Goal: Information Seeking & Learning: Understand process/instructions

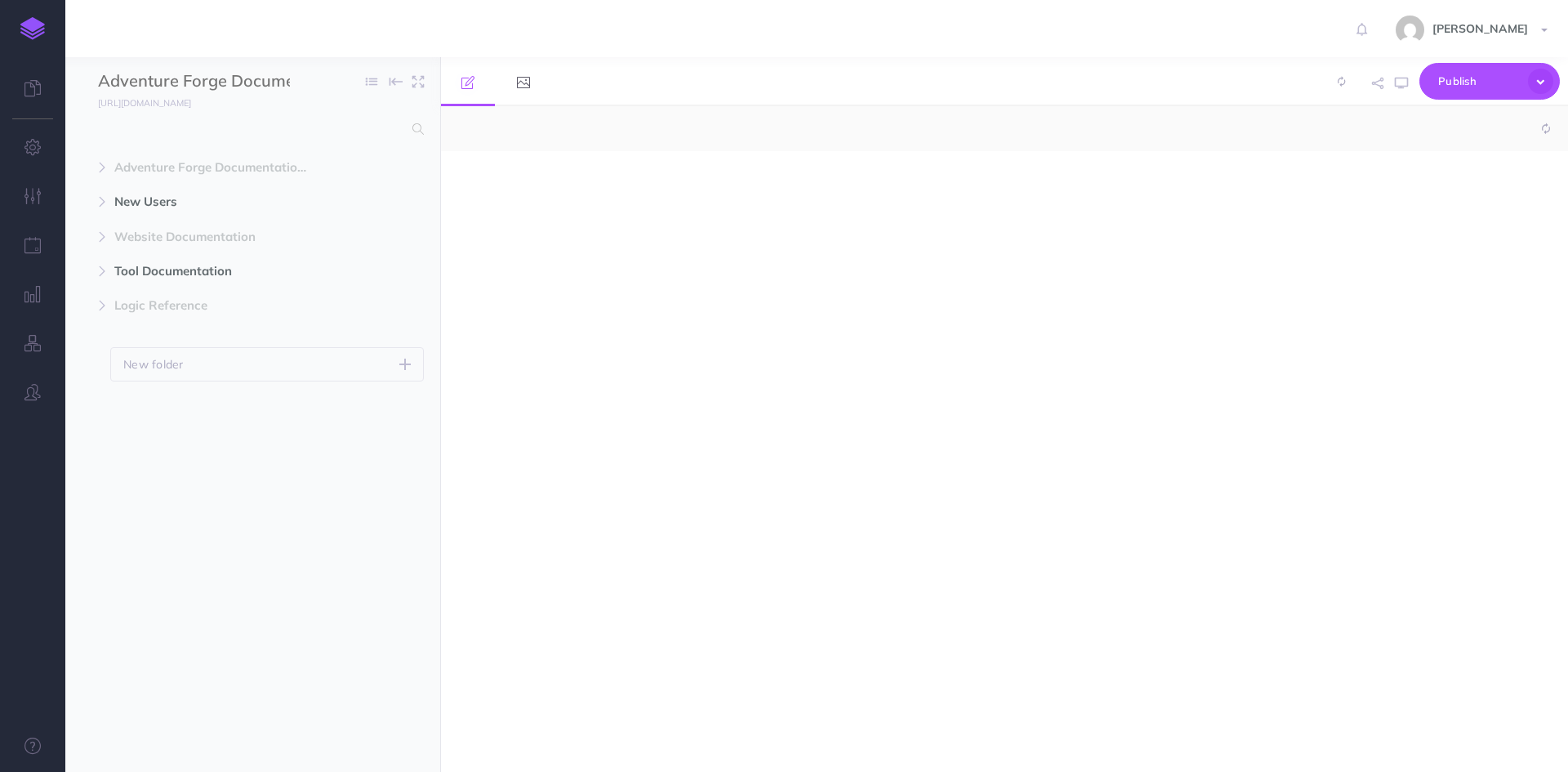
select select "null"
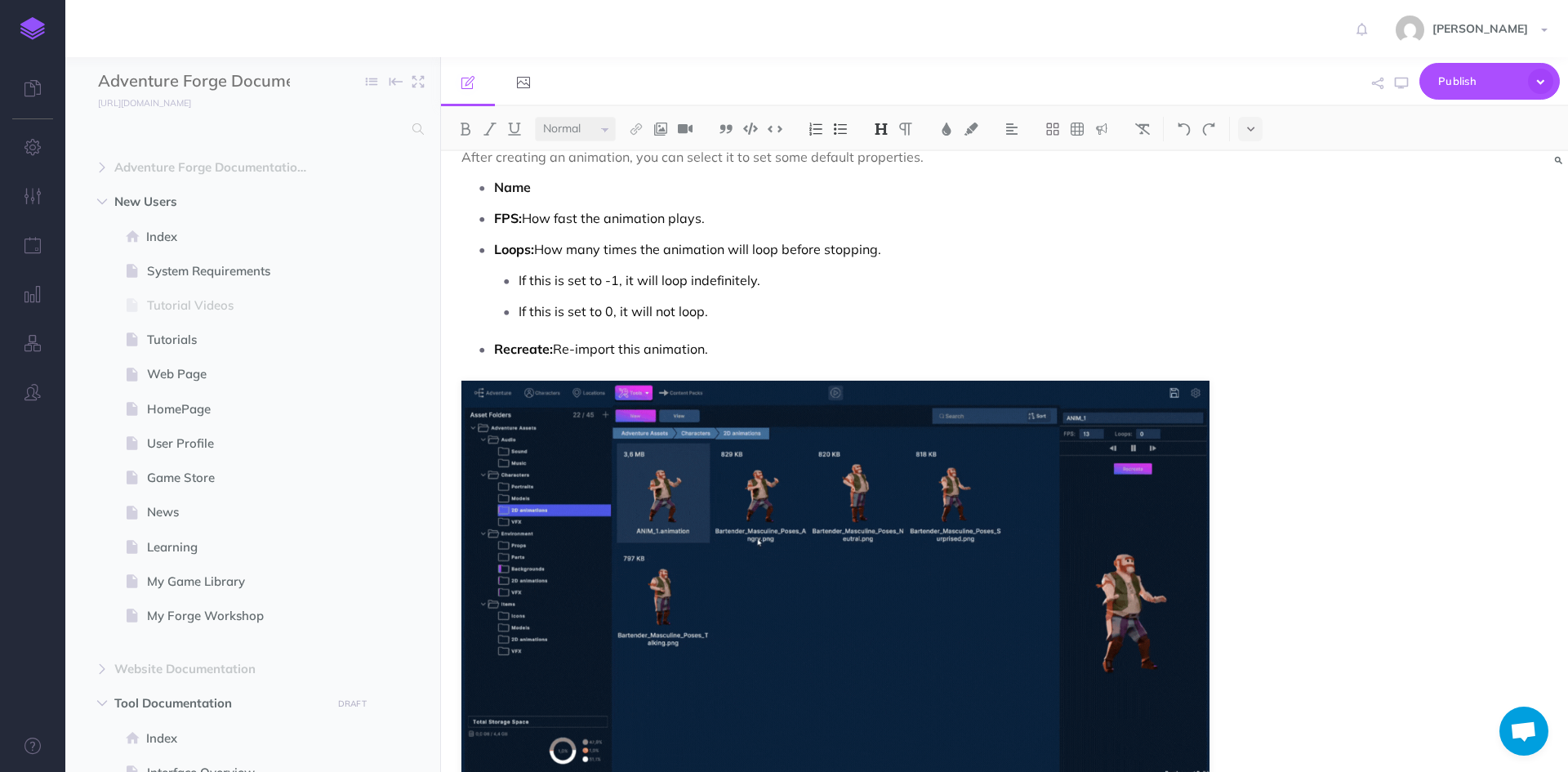
scroll to position [3067, 0]
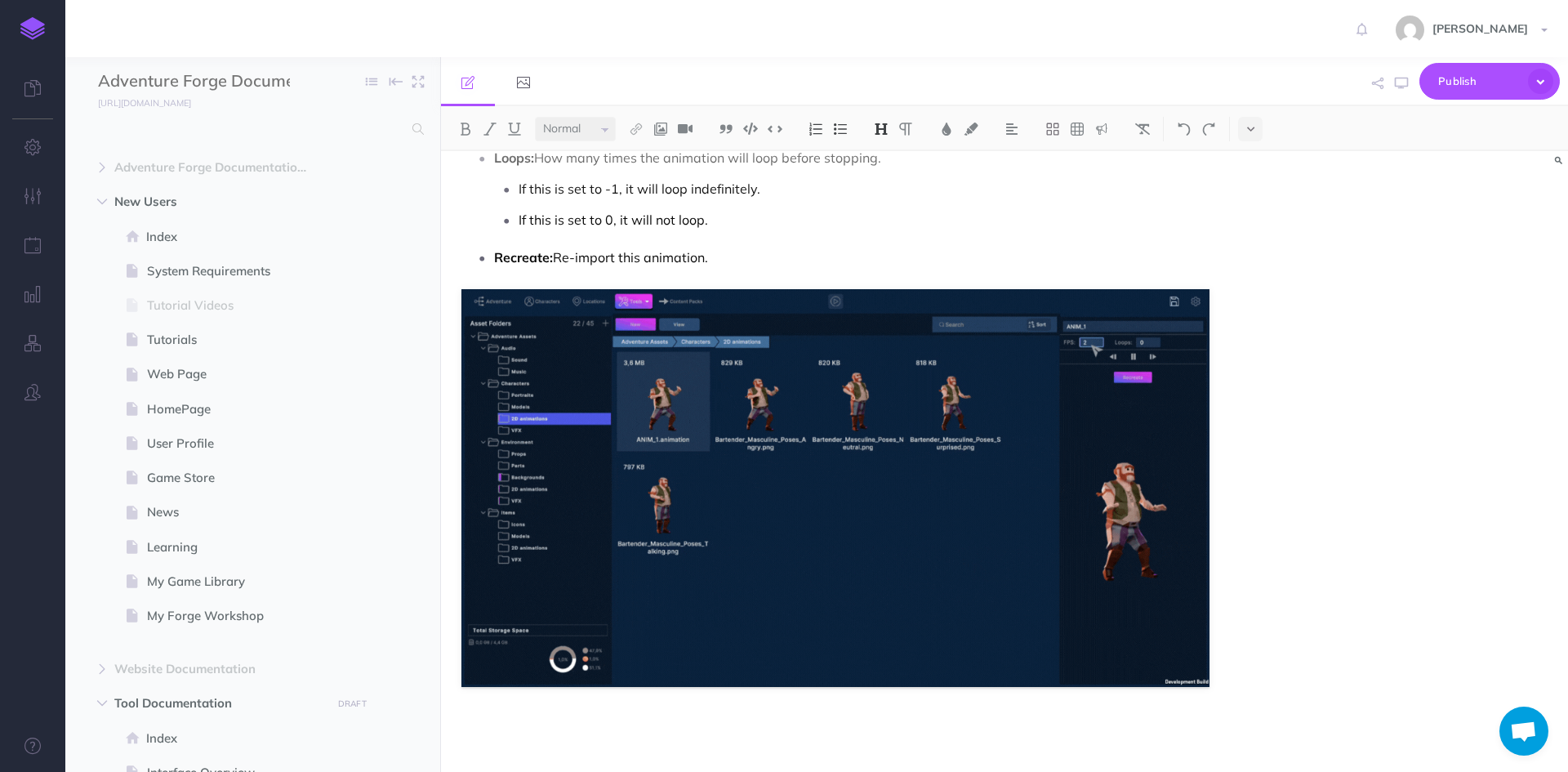
drag, startPoint x: 1251, startPoint y: 687, endPoint x: 1218, endPoint y: 686, distance: 33.0
click at [1229, 687] on div "Asset Browser Allows you to explore, import, organize, and preview all visual f…" at bounding box center [1004, 461] width 1127 height 620
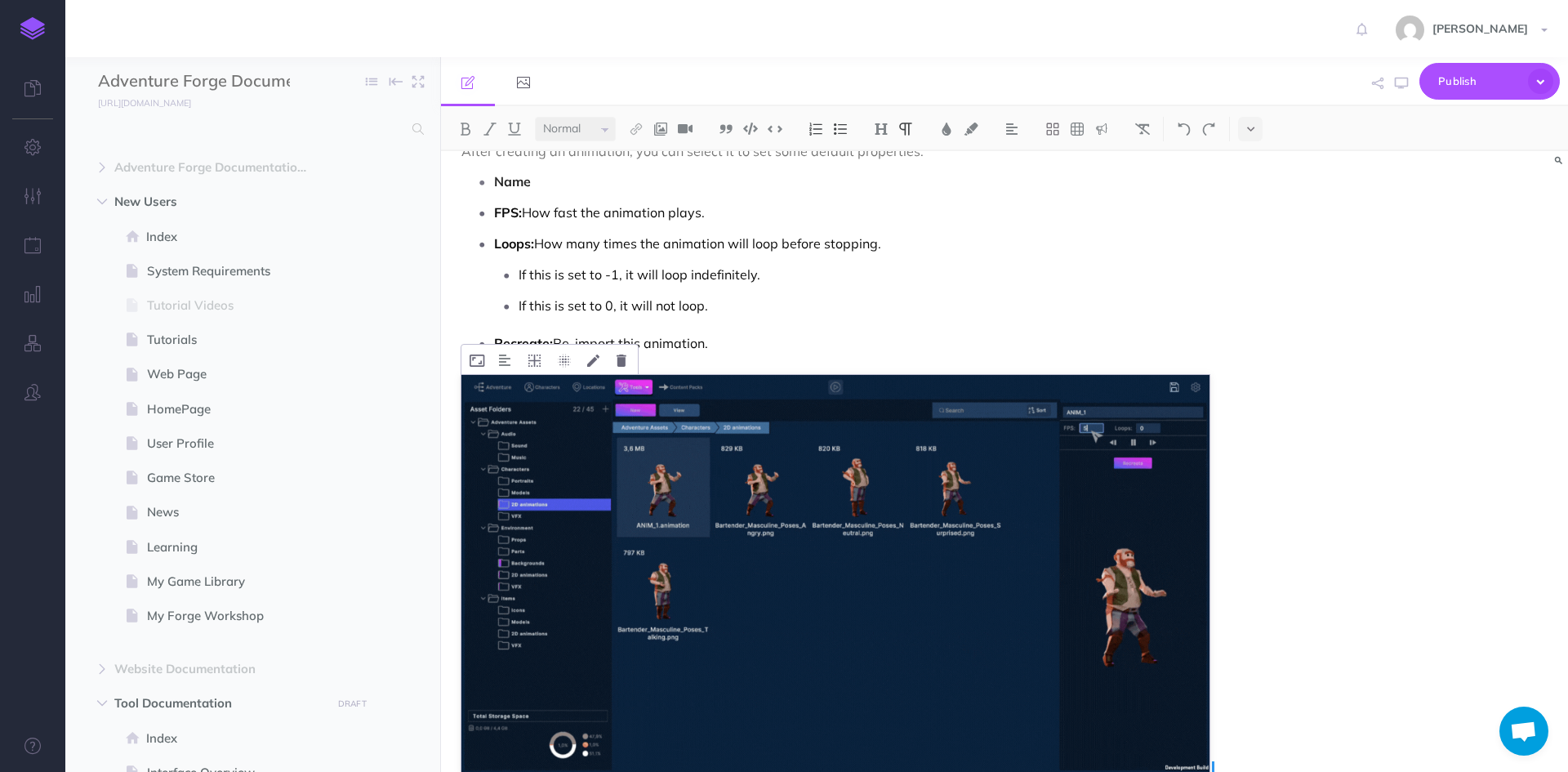
scroll to position [2822, 0]
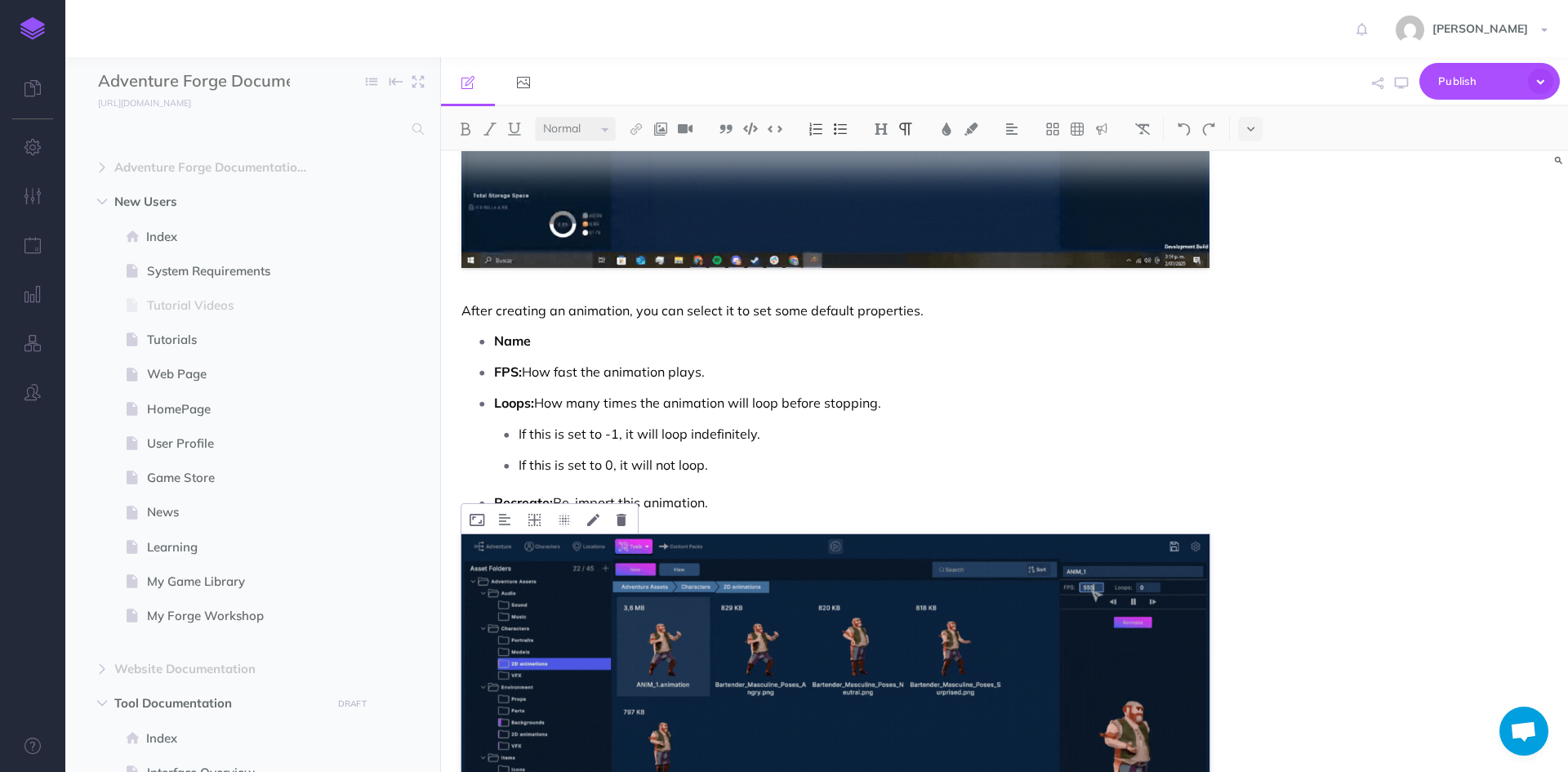
drag, startPoint x: 1221, startPoint y: 683, endPoint x: 809, endPoint y: 505, distance: 448.8
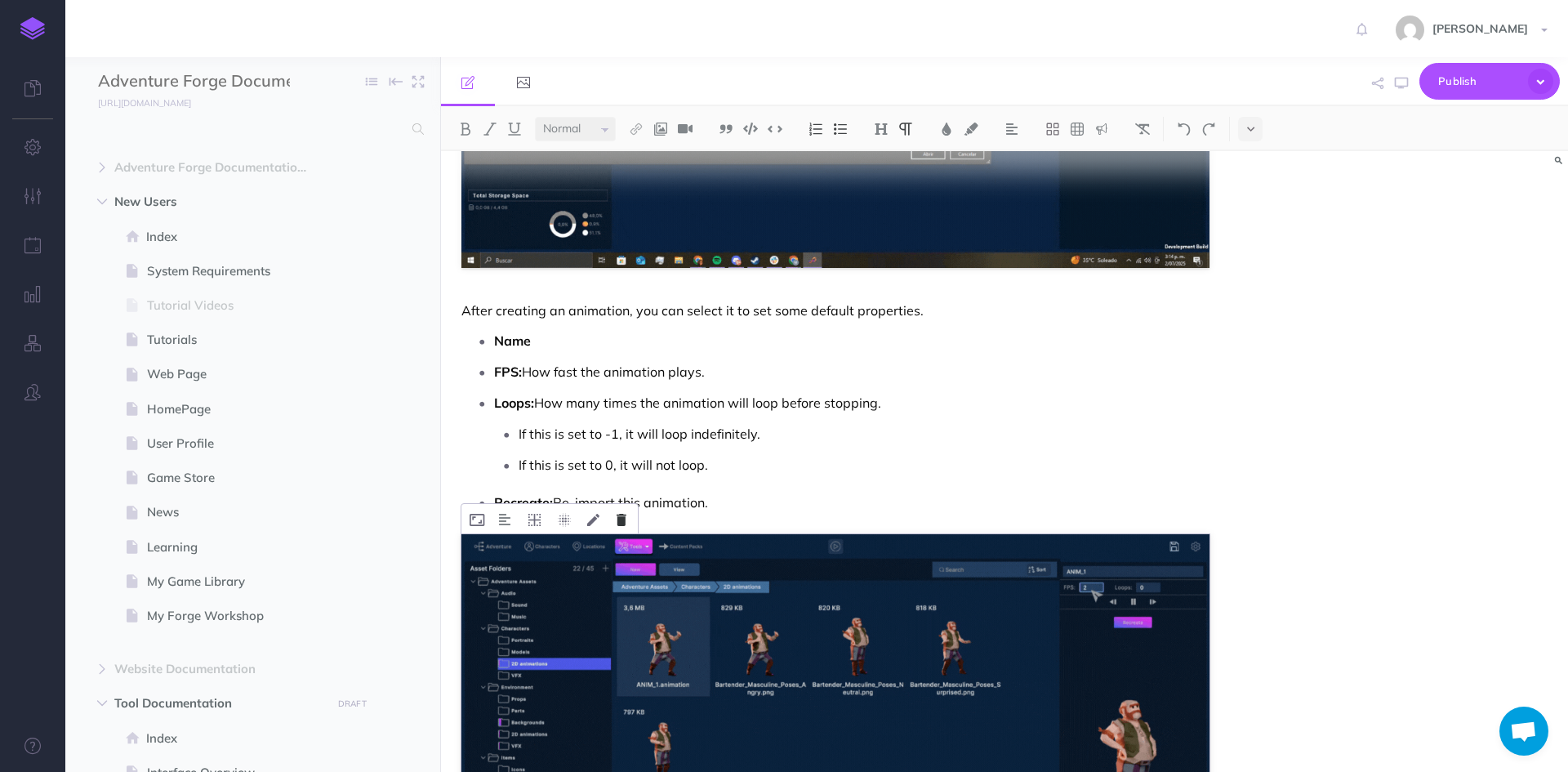
click at [626, 526] on button at bounding box center [621, 519] width 26 height 30
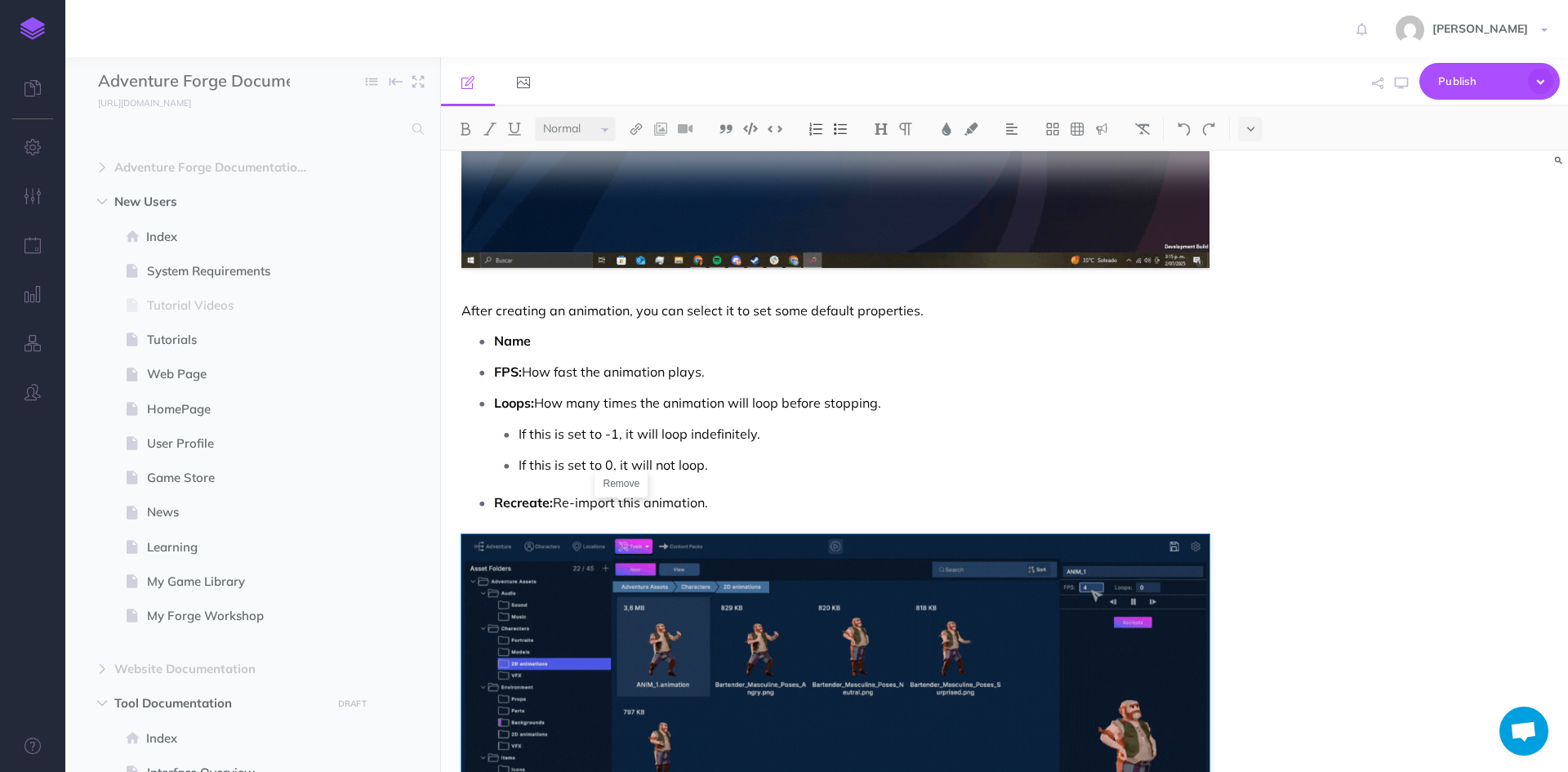
scroll to position [2637, 0]
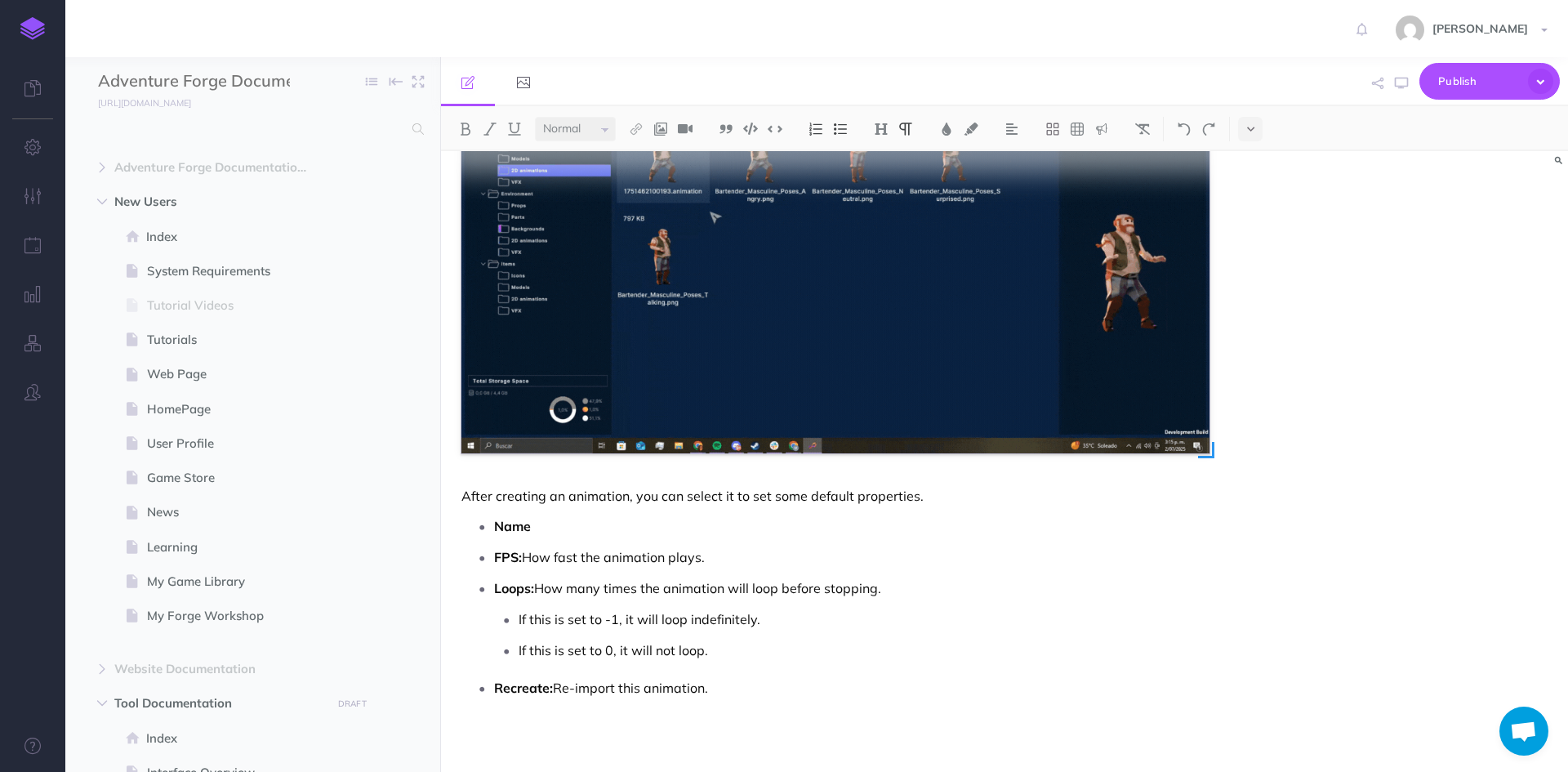
click at [943, 346] on img at bounding box center [835, 243] width 749 height 421
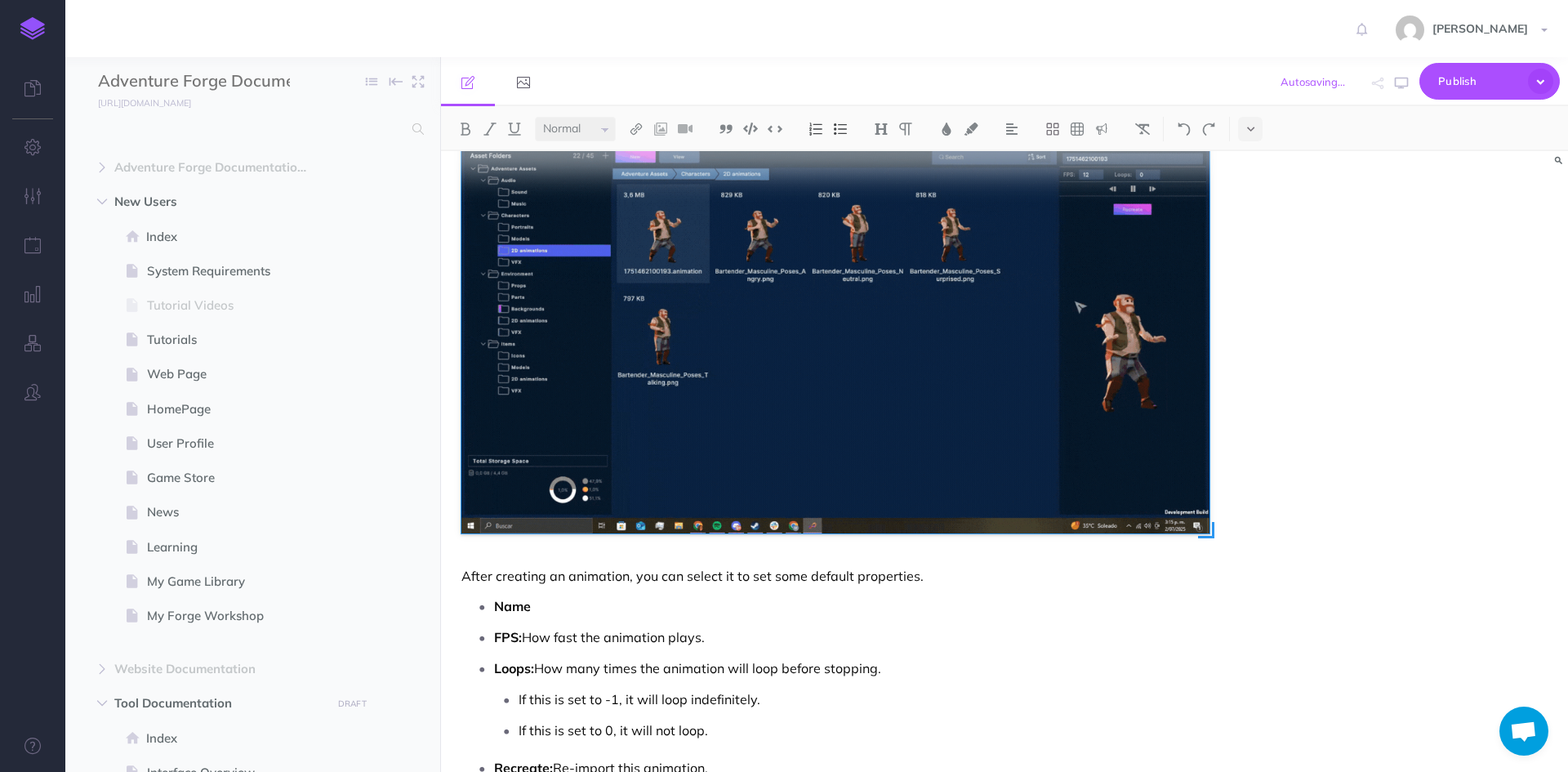
scroll to position [2310, 0]
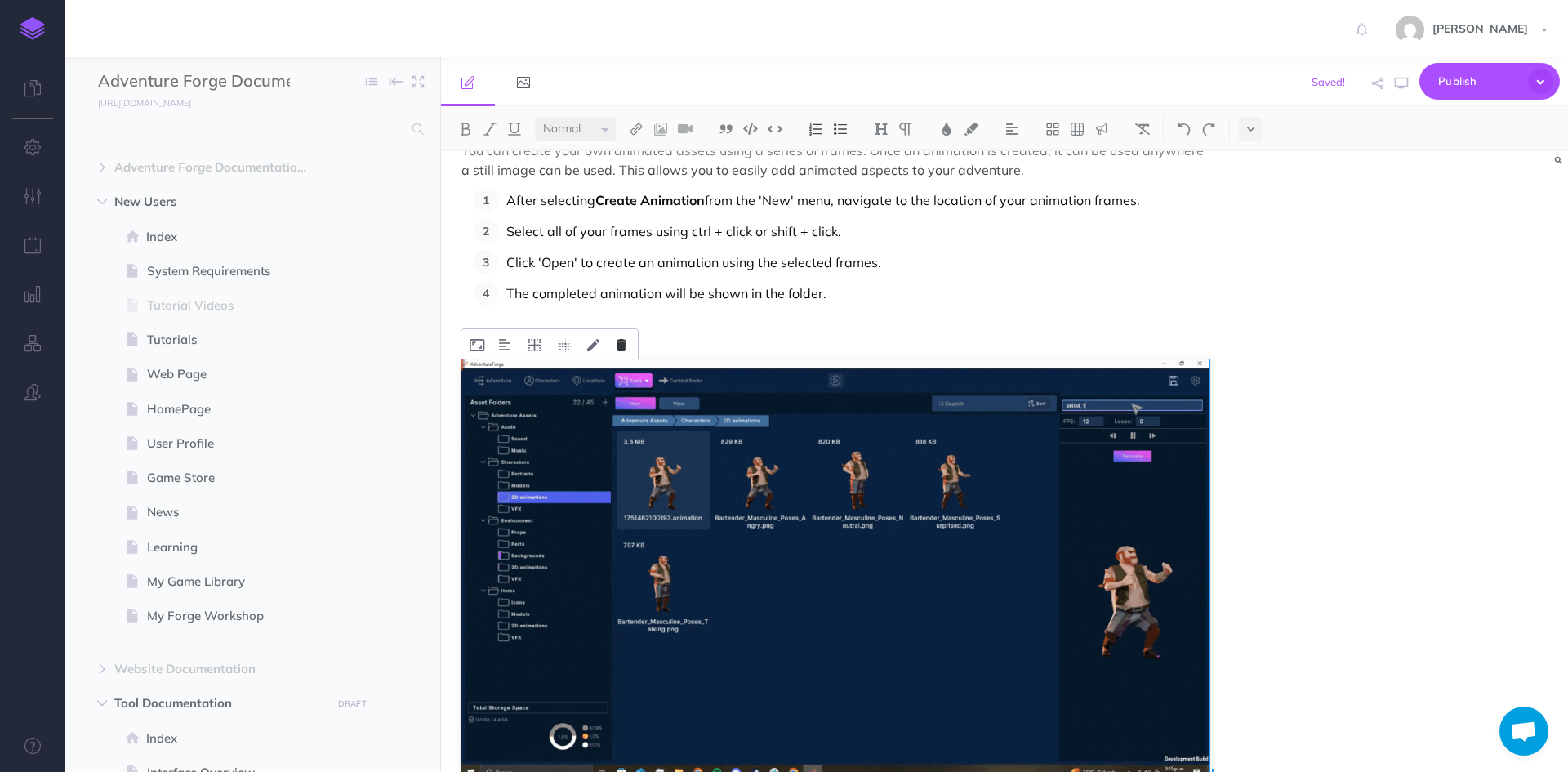
click at [623, 356] on button at bounding box center [621, 344] width 26 height 30
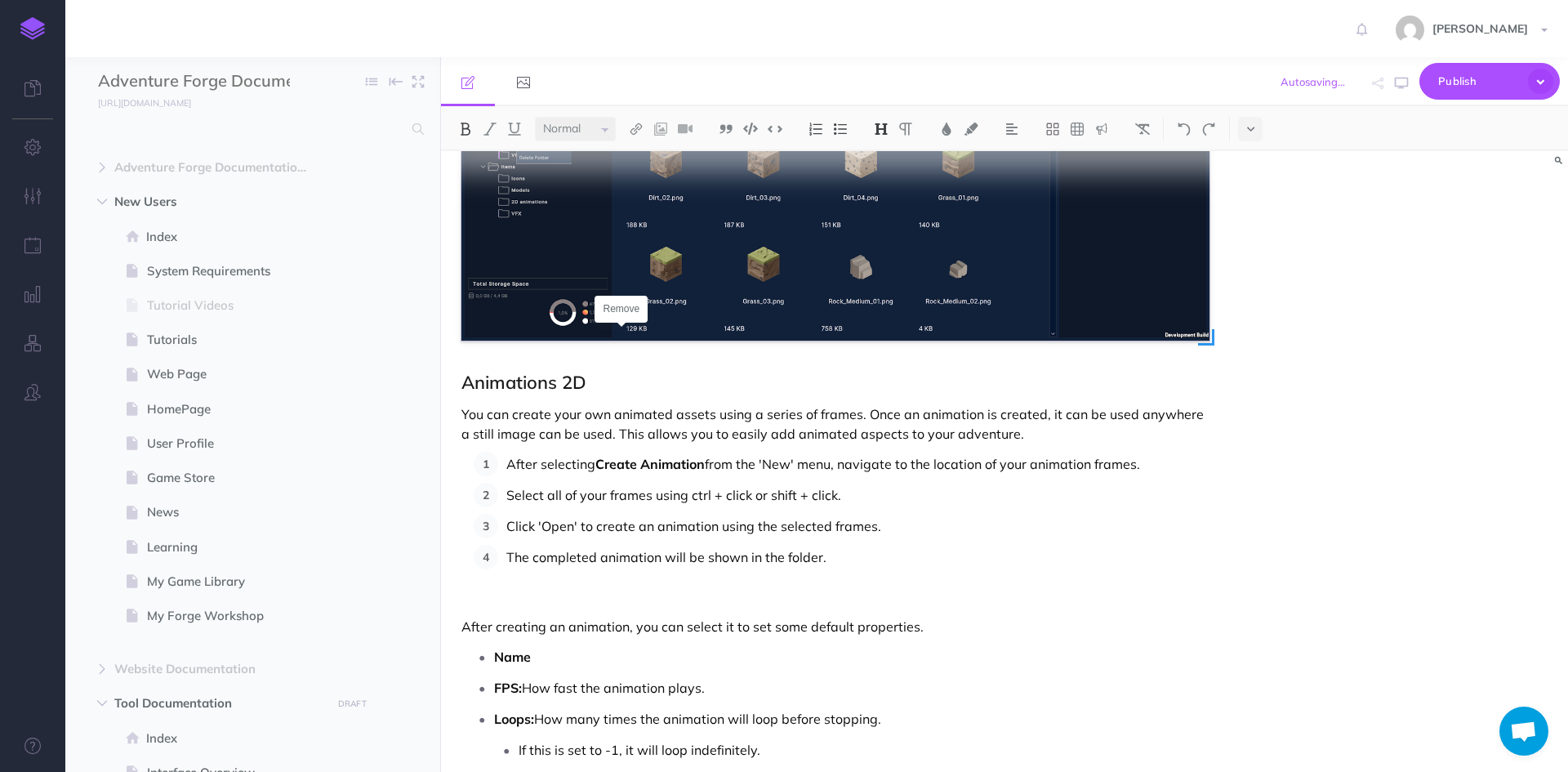
scroll to position [2014, 0]
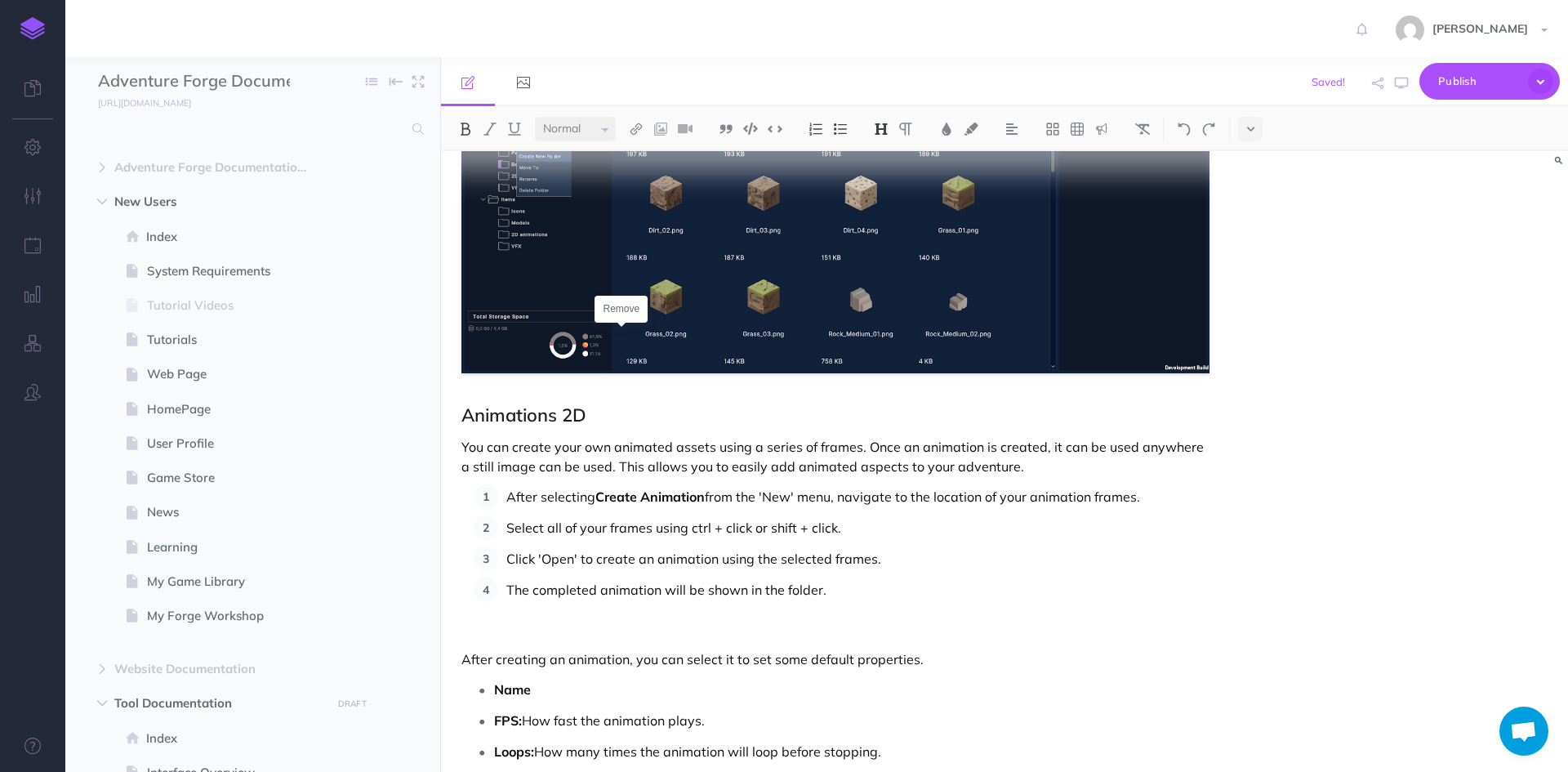
drag, startPoint x: 727, startPoint y: 692, endPoint x: 466, endPoint y: 407, distance: 386.5
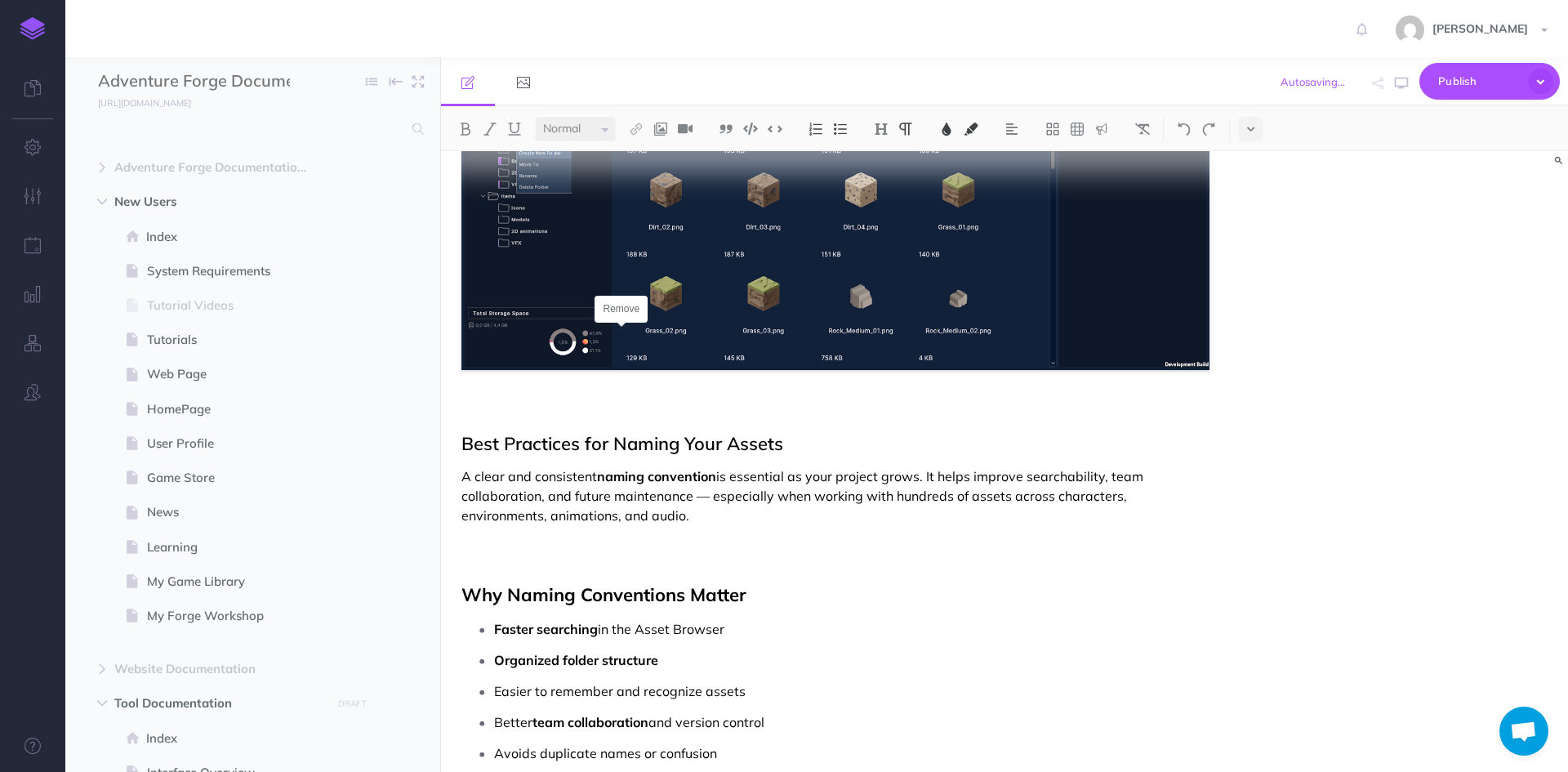
scroll to position [2019, 0]
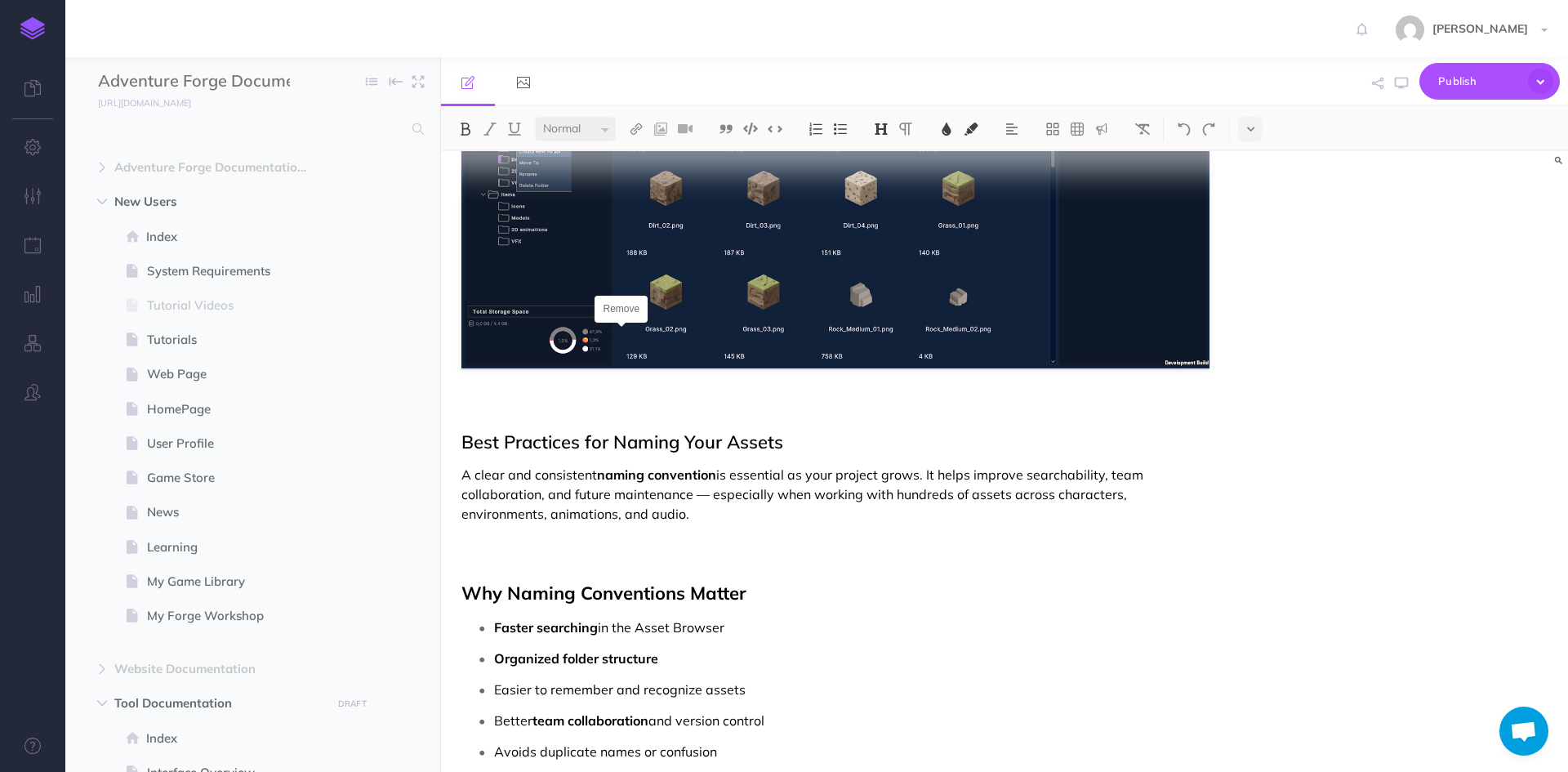
drag, startPoint x: 618, startPoint y: 513, endPoint x: 454, endPoint y: 437, distance: 180.8
click at [454, 437] on div "Asset Browser Allows you to explore, import, organize, and preview all visual f…" at bounding box center [835, 24] width 789 height 3782
click at [1141, 127] on img at bounding box center [1142, 129] width 15 height 13
click at [689, 568] on p at bounding box center [835, 551] width 749 height 39
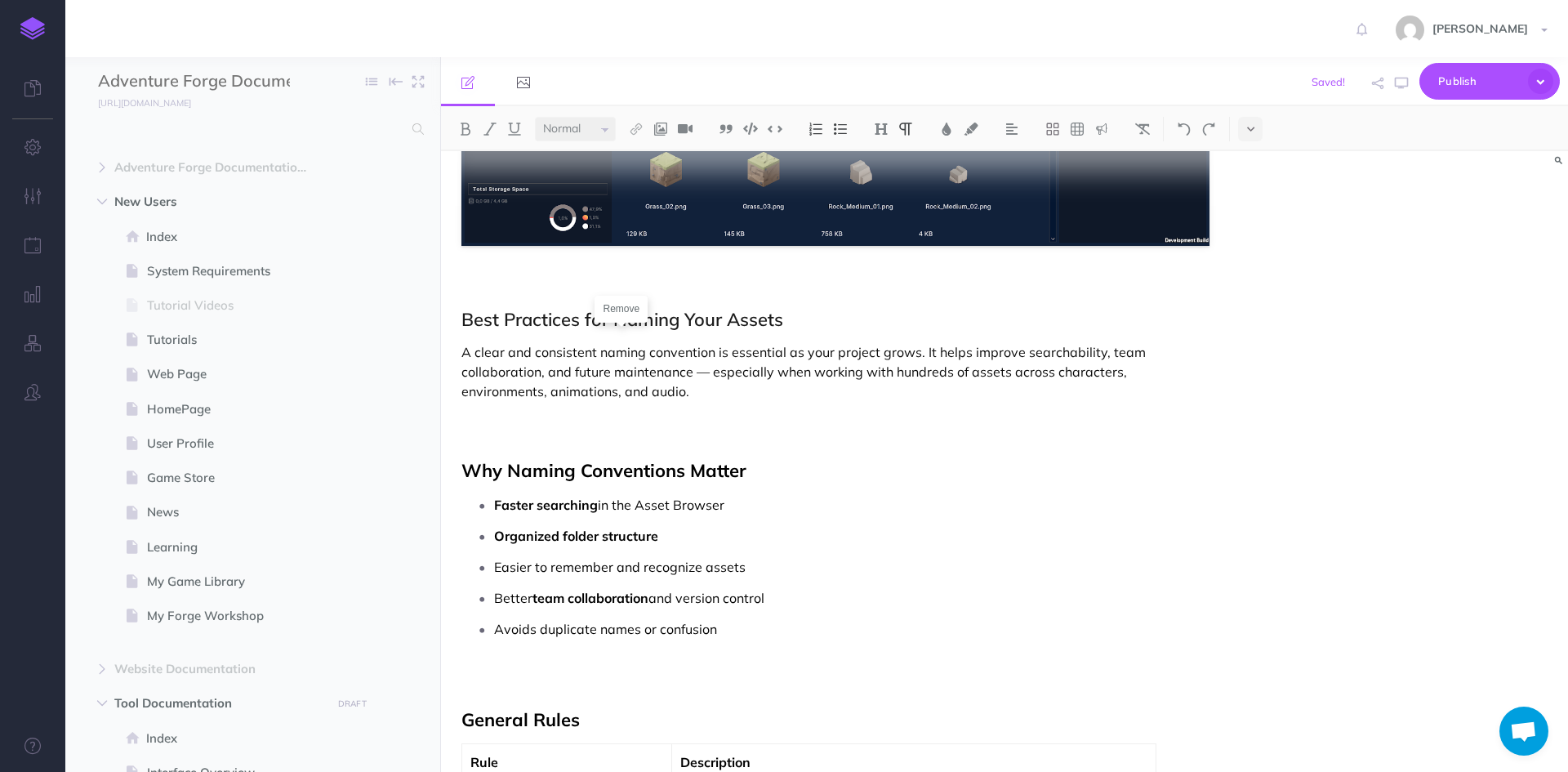
scroll to position [2182, 0]
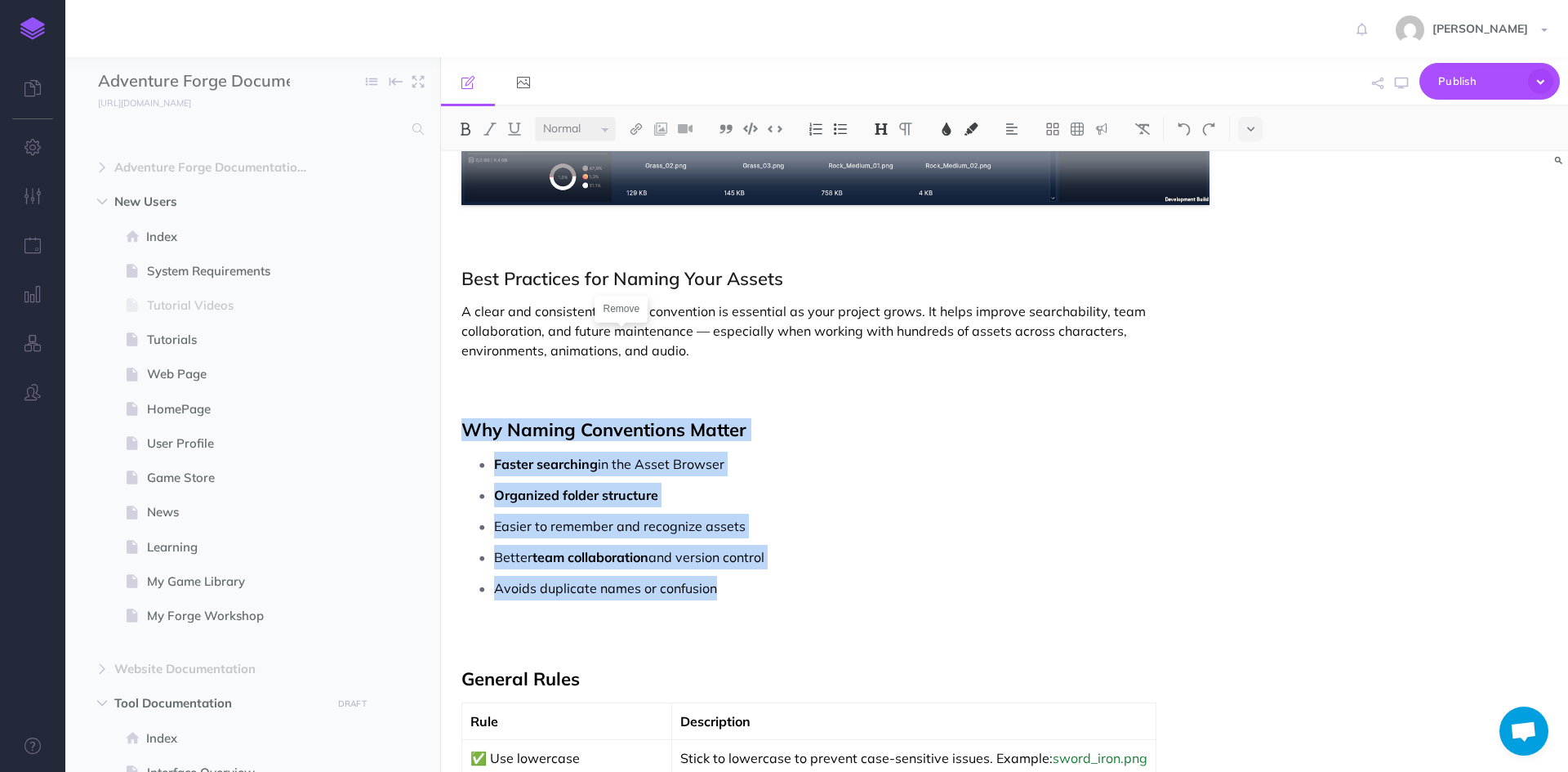
drag, startPoint x: 733, startPoint y: 591, endPoint x: 450, endPoint y: 421, distance: 330.1
click at [1139, 127] on img at bounding box center [1142, 129] width 15 height 13
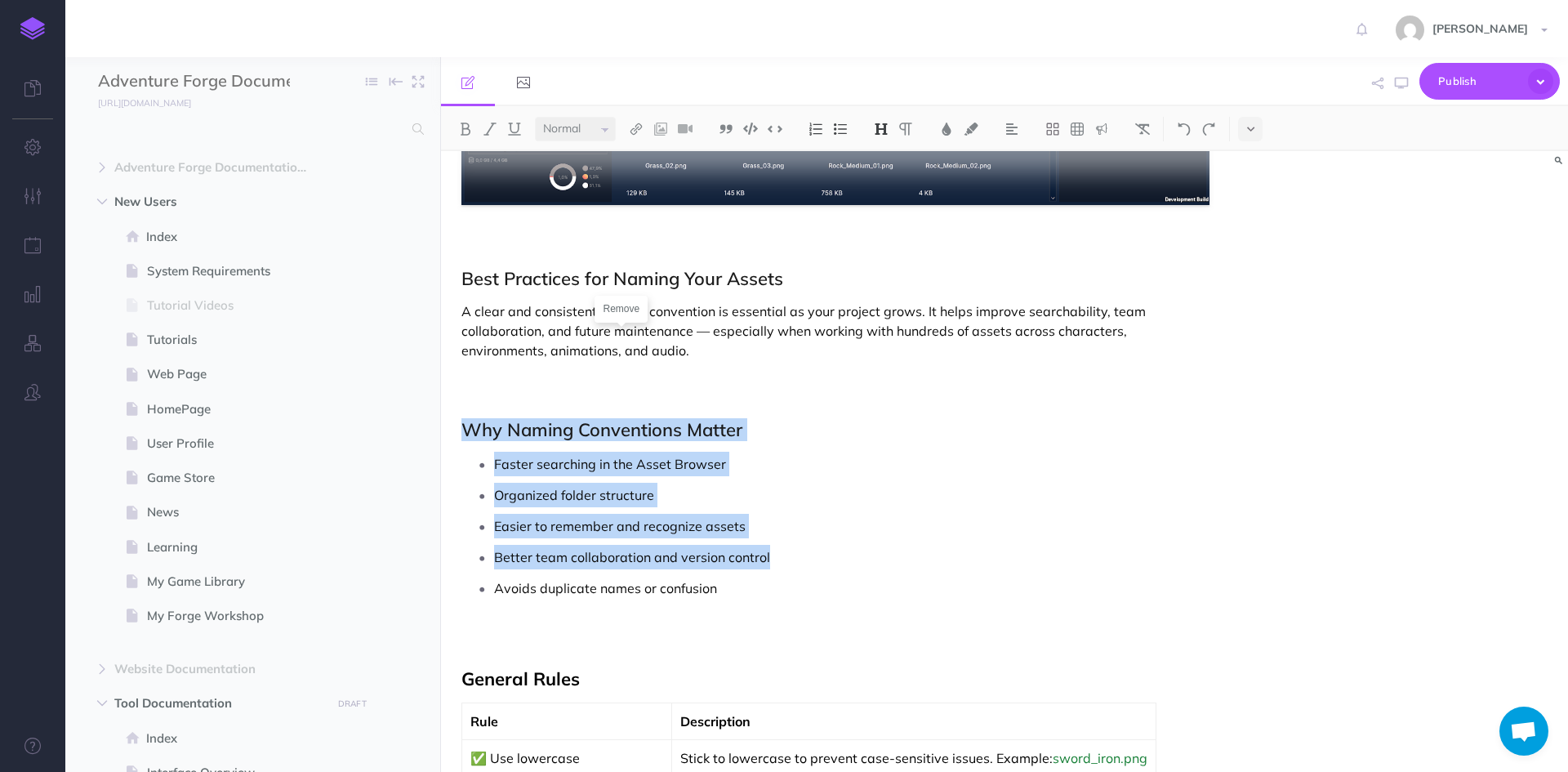
click at [850, 545] on p "Better team collaboration and version control" at bounding box center [852, 557] width 715 height 25
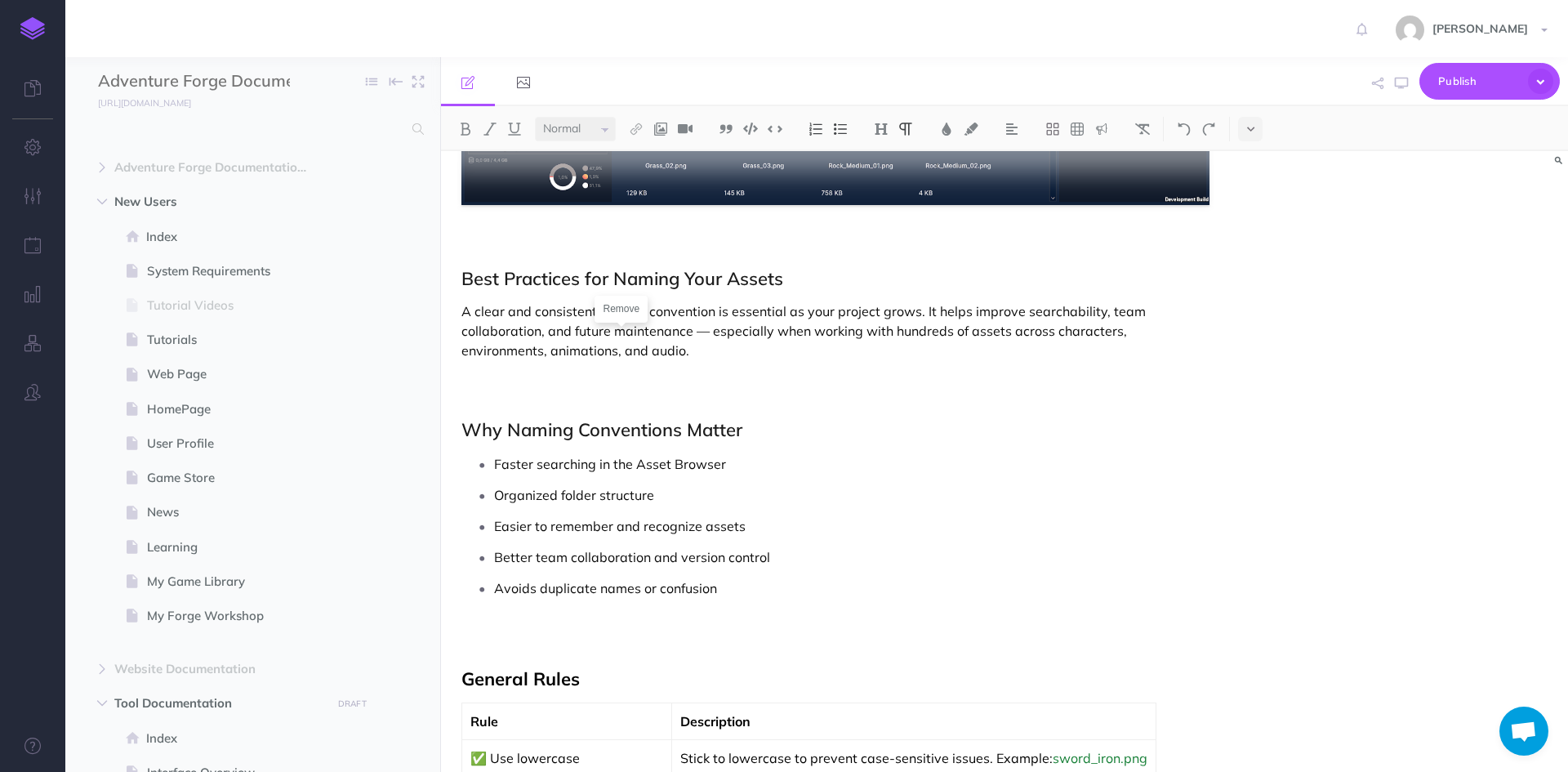
click at [687, 356] on p "A clear and consistent naming convention is essential as your project grows. It…" at bounding box center [835, 330] width 749 height 59
click at [663, 312] on p "A clear and consistent naming convention is essential as your project grows. It…" at bounding box center [835, 330] width 749 height 59
drag, startPoint x: 716, startPoint y: 313, endPoint x: 605, endPoint y: 313, distance: 111.0
click at [605, 313] on p "A clear and consistent naming convention is essential as your project grows. It…" at bounding box center [835, 330] width 749 height 59
click at [667, 401] on p at bounding box center [835, 387] width 749 height 39
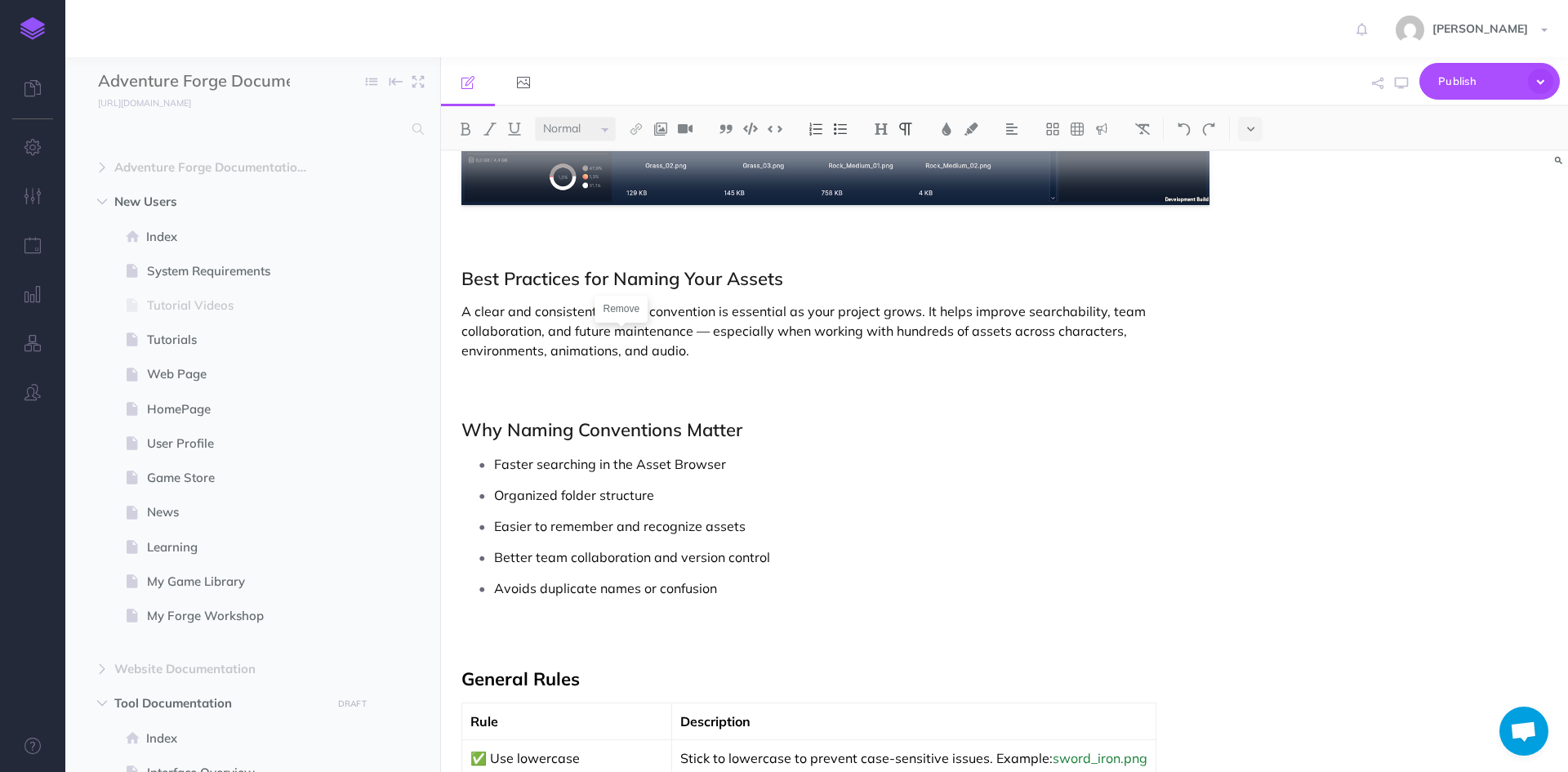
click at [564, 352] on p "A clear and consistent naming convention is essential as your project grows. It…" at bounding box center [835, 330] width 749 height 59
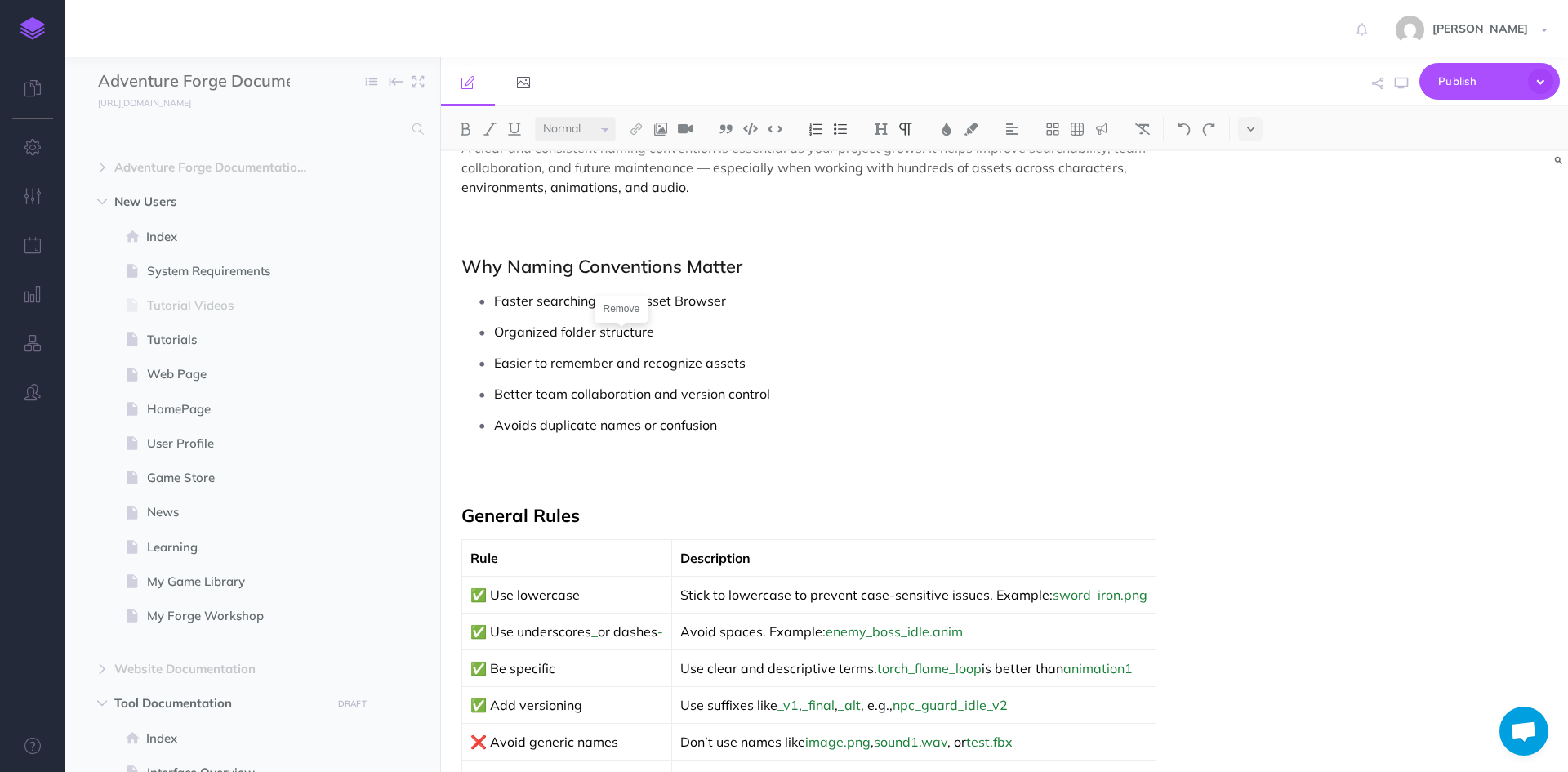
scroll to position [2263, 0]
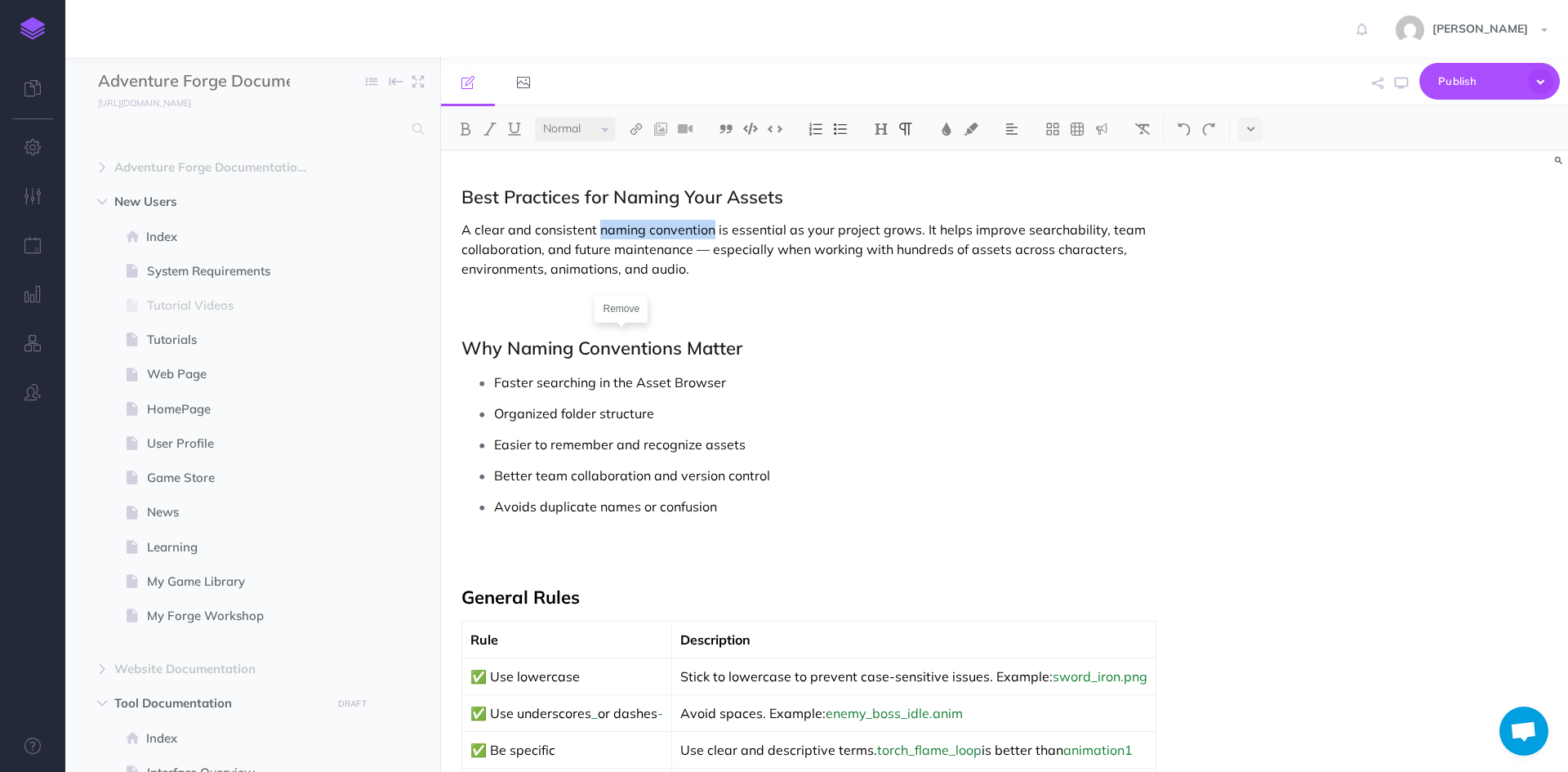
drag, startPoint x: 601, startPoint y: 227, endPoint x: 713, endPoint y: 234, distance: 112.2
click at [713, 234] on p "A clear and consistent naming convention is essential as your project grows. It…" at bounding box center [835, 249] width 749 height 59
click at [465, 126] on img at bounding box center [465, 129] width 15 height 13
click at [764, 457] on ul "Faster searching in the Asset Browser Organized folder structure Easier to reme…" at bounding box center [840, 469] width 740 height 198
drag, startPoint x: 592, startPoint y: 379, endPoint x: 497, endPoint y: 379, distance: 95.0
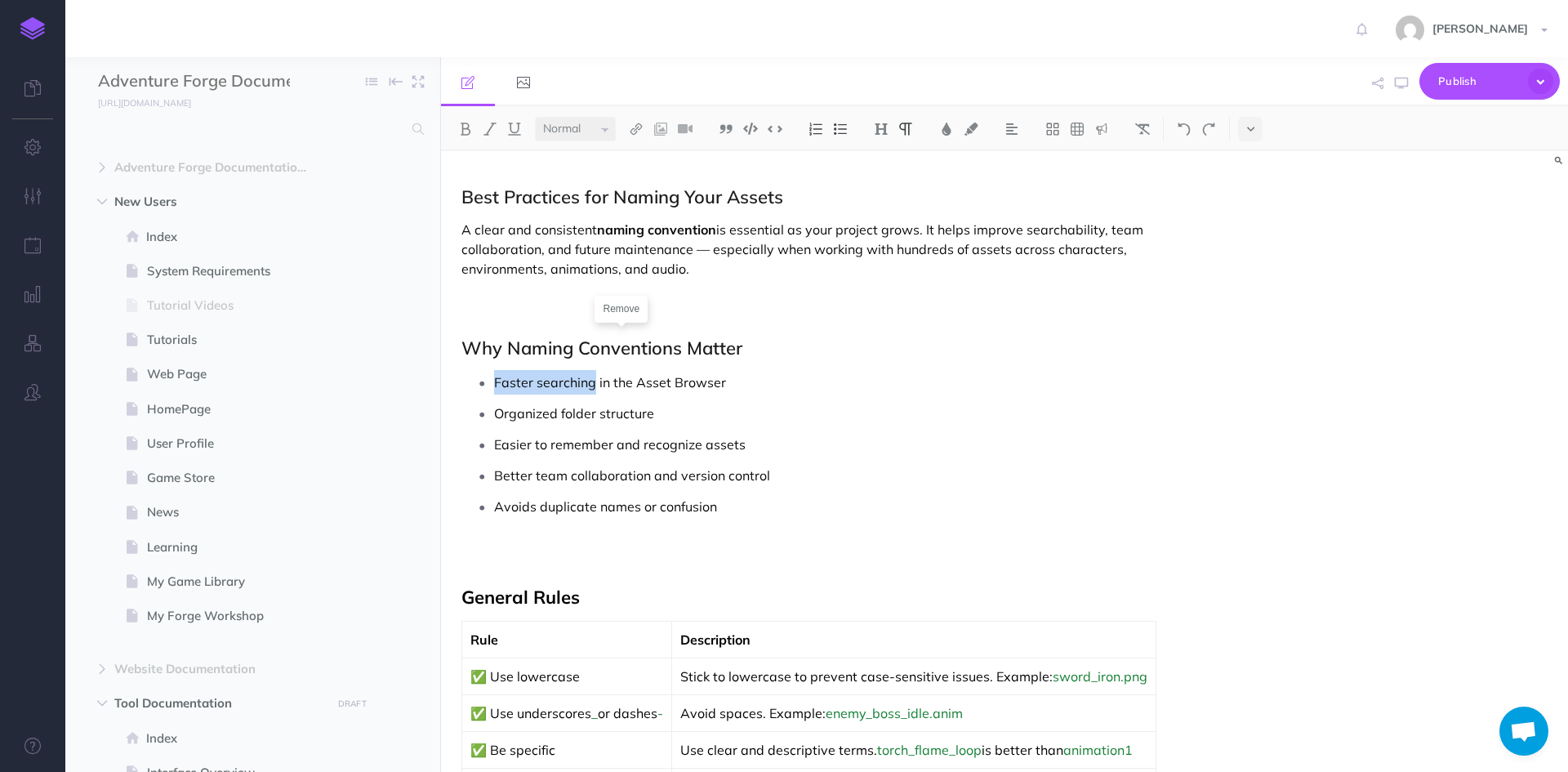
click at [497, 379] on p "Faster searching in the Asset Browser" at bounding box center [852, 382] width 715 height 25
click at [465, 130] on img at bounding box center [465, 129] width 15 height 13
drag, startPoint x: 557, startPoint y: 414, endPoint x: 486, endPoint y: 412, distance: 71.0
click at [494, 412] on li "Organized folder structure" at bounding box center [852, 414] width 715 height 25
click at [473, 135] on button at bounding box center [465, 129] width 25 height 25
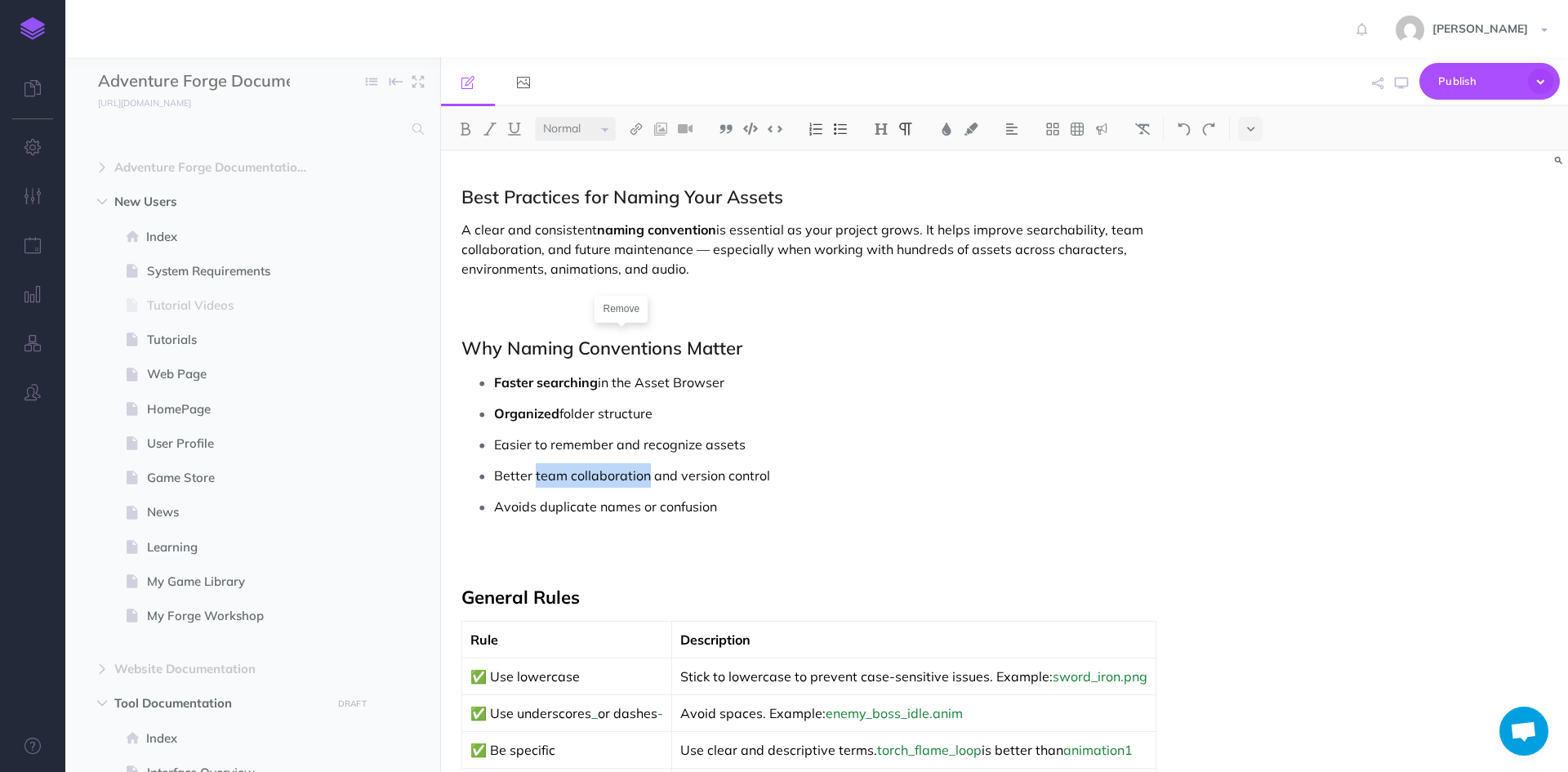
drag, startPoint x: 646, startPoint y: 476, endPoint x: 536, endPoint y: 477, distance: 110.0
click at [536, 477] on p "Better team collaboration and version control" at bounding box center [852, 475] width 715 height 25
click at [461, 124] on img at bounding box center [465, 129] width 15 height 13
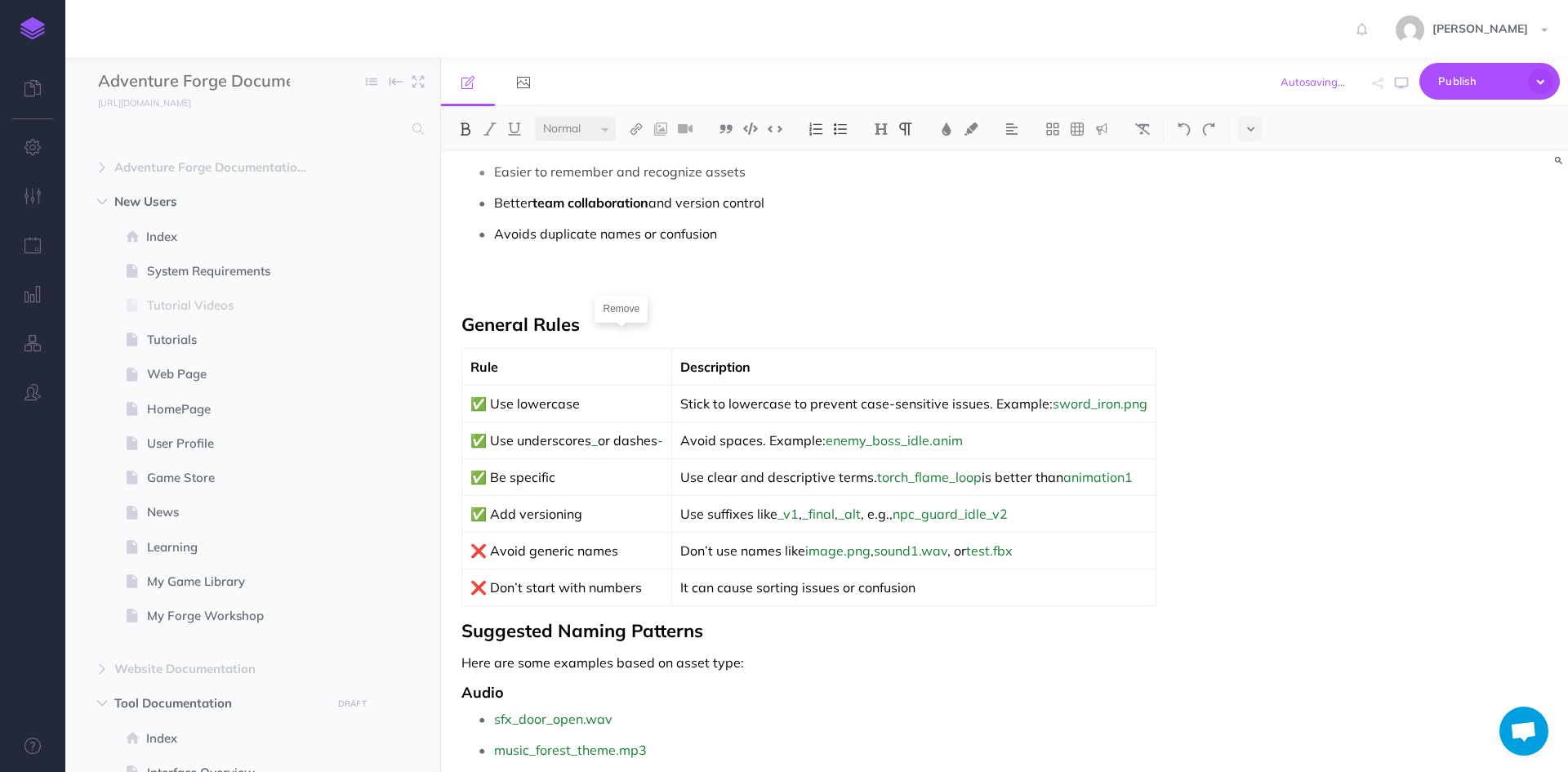
scroll to position [2509, 0]
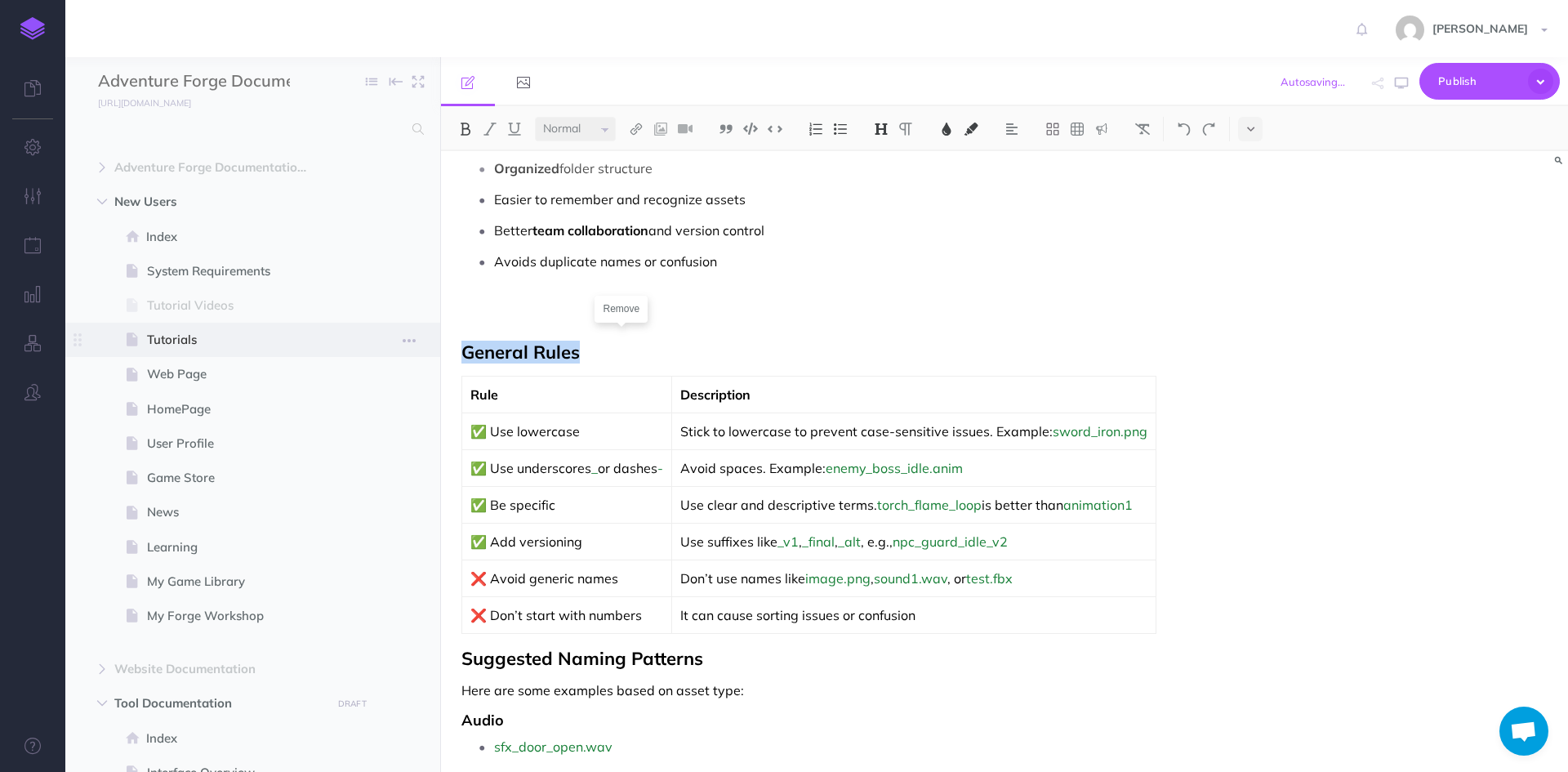
drag, startPoint x: 587, startPoint y: 356, endPoint x: 432, endPoint y: 348, distance: 155.2
click at [432, 348] on div "Adventure Forge Documentation Collapse all Expand all Expand to root folders [U…" at bounding box center [817, 414] width 1503 height 714
click at [1153, 126] on button at bounding box center [1143, 129] width 25 height 25
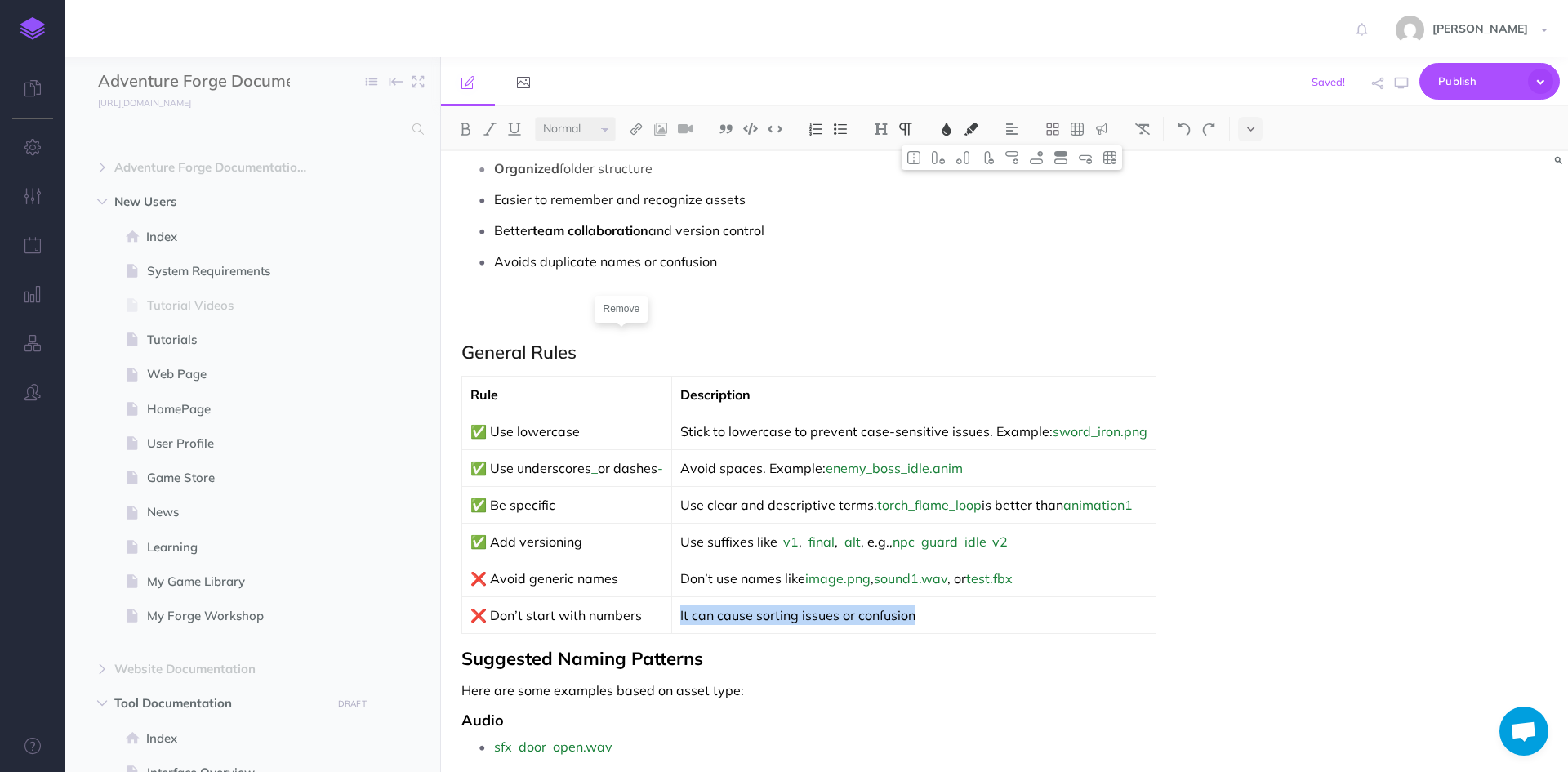
drag, startPoint x: 931, startPoint y: 619, endPoint x: 785, endPoint y: 563, distance: 156.4
click at [687, 606] on td "It can cause sorting issues or confusion" at bounding box center [914, 615] width 485 height 37
click at [1146, 127] on img at bounding box center [1142, 129] width 15 height 13
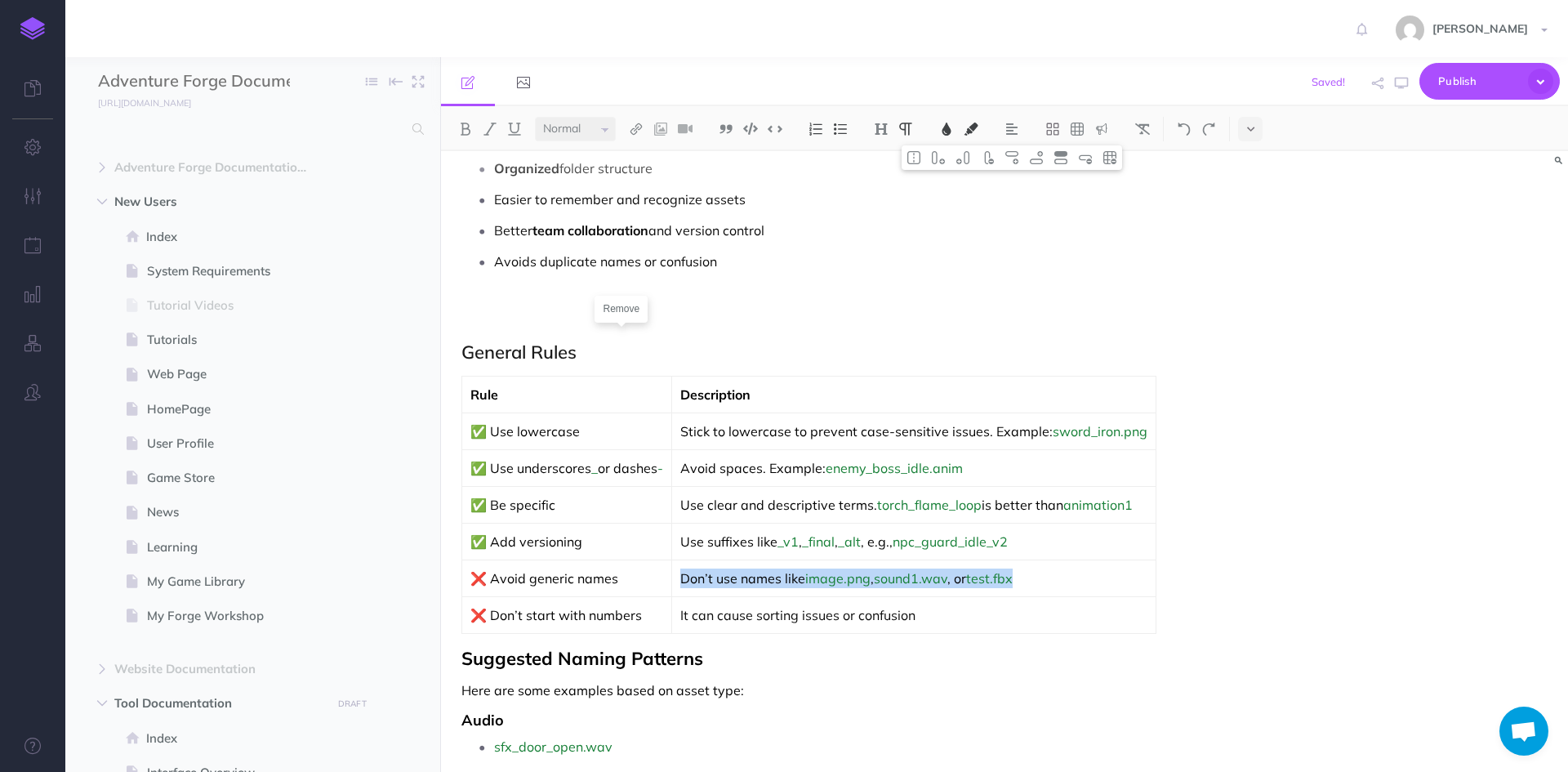
drag, startPoint x: 1038, startPoint y: 579, endPoint x: 686, endPoint y: 580, distance: 352.0
click at [686, 580] on td "Don’t use names like image.png , sound1.wav , or test.fbx" at bounding box center [914, 578] width 485 height 37
click at [1146, 125] on img at bounding box center [1142, 129] width 15 height 13
click at [1140, 571] on p "Don’t use names like image.png, sound1.wav, or test.fbx" at bounding box center [913, 578] width 467 height 19
drag, startPoint x: 820, startPoint y: 578, endPoint x: 960, endPoint y: 569, distance: 140.3
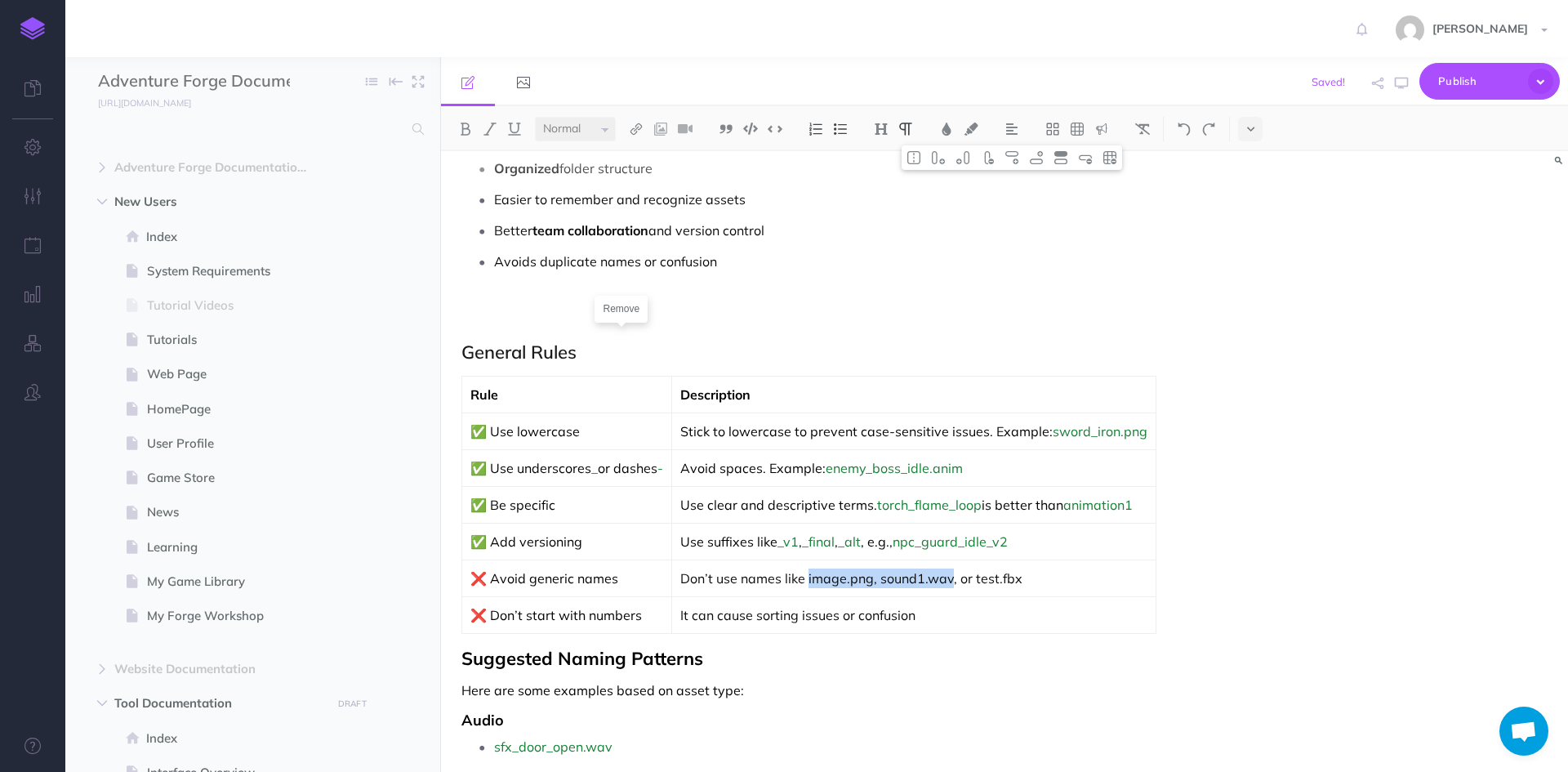
click at [960, 569] on p "Don’t use names like image.png, sound1.wav, or test.fbx" at bounding box center [913, 578] width 467 height 19
click at [886, 580] on p "Don’t use names like image.png, sound1.wav, or test.fbx" at bounding box center [913, 578] width 467 height 19
drag, startPoint x: 881, startPoint y: 577, endPoint x: 818, endPoint y: 574, distance: 63.1
click at [818, 574] on p "Don’t use names like image.png, sound1.wav, or test.fbx" at bounding box center [913, 578] width 467 height 19
click at [743, 126] on button at bounding box center [750, 129] width 25 height 25
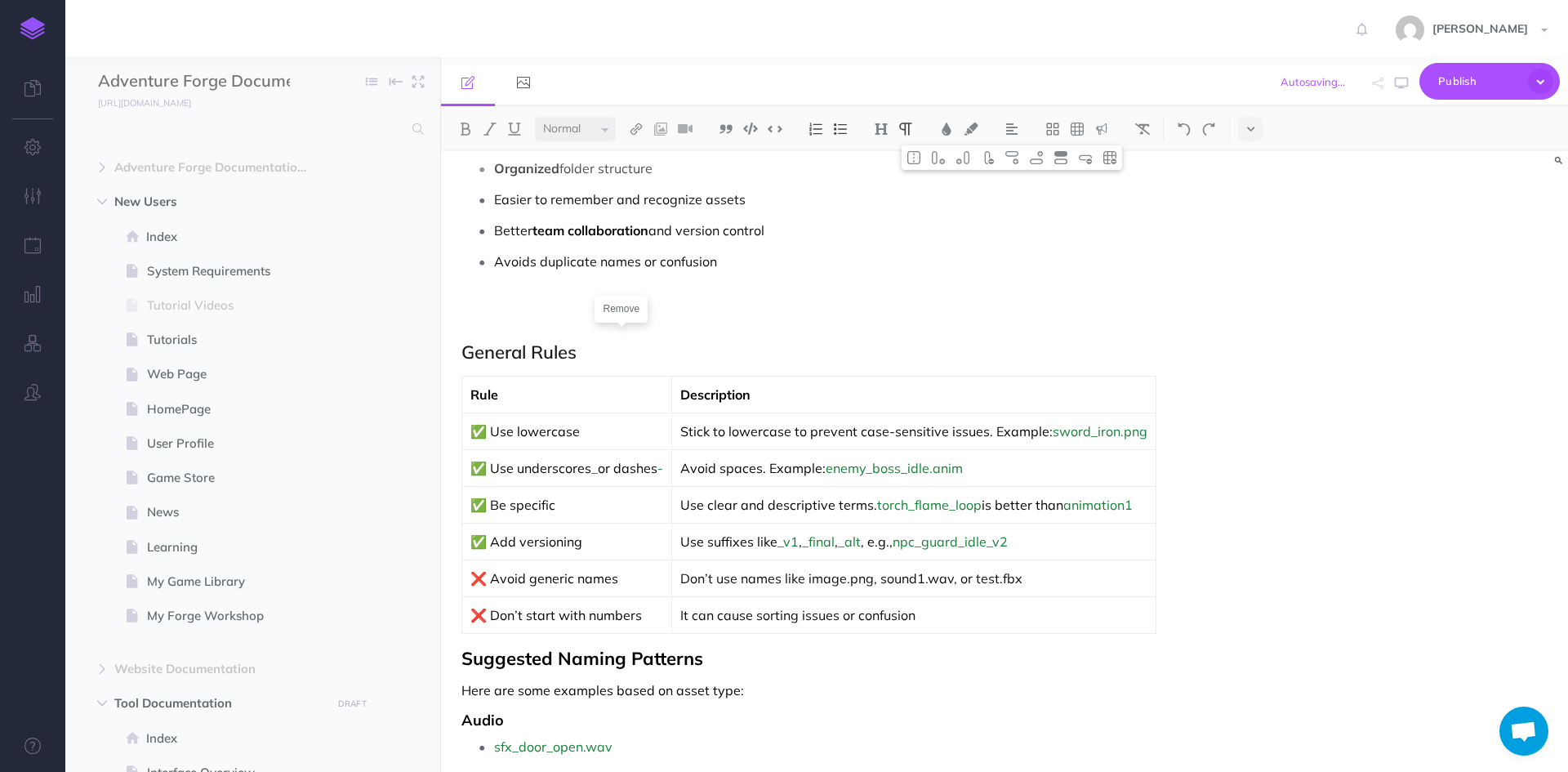
click at [938, 604] on td "It can cause sorting issues or confusion" at bounding box center [914, 615] width 485 height 37
drag, startPoint x: 881, startPoint y: 577, endPoint x: 817, endPoint y: 577, distance: 64.0
click at [817, 577] on p "Don’t use names like image.png, sound1.wav, or test.fbx" at bounding box center [913, 578] width 467 height 19
click at [770, 125] on img at bounding box center [775, 129] width 15 height 12
click at [956, 578] on p "Don’t use names like image.png , sound1.wav, or test.fbx" at bounding box center [913, 579] width 467 height 22
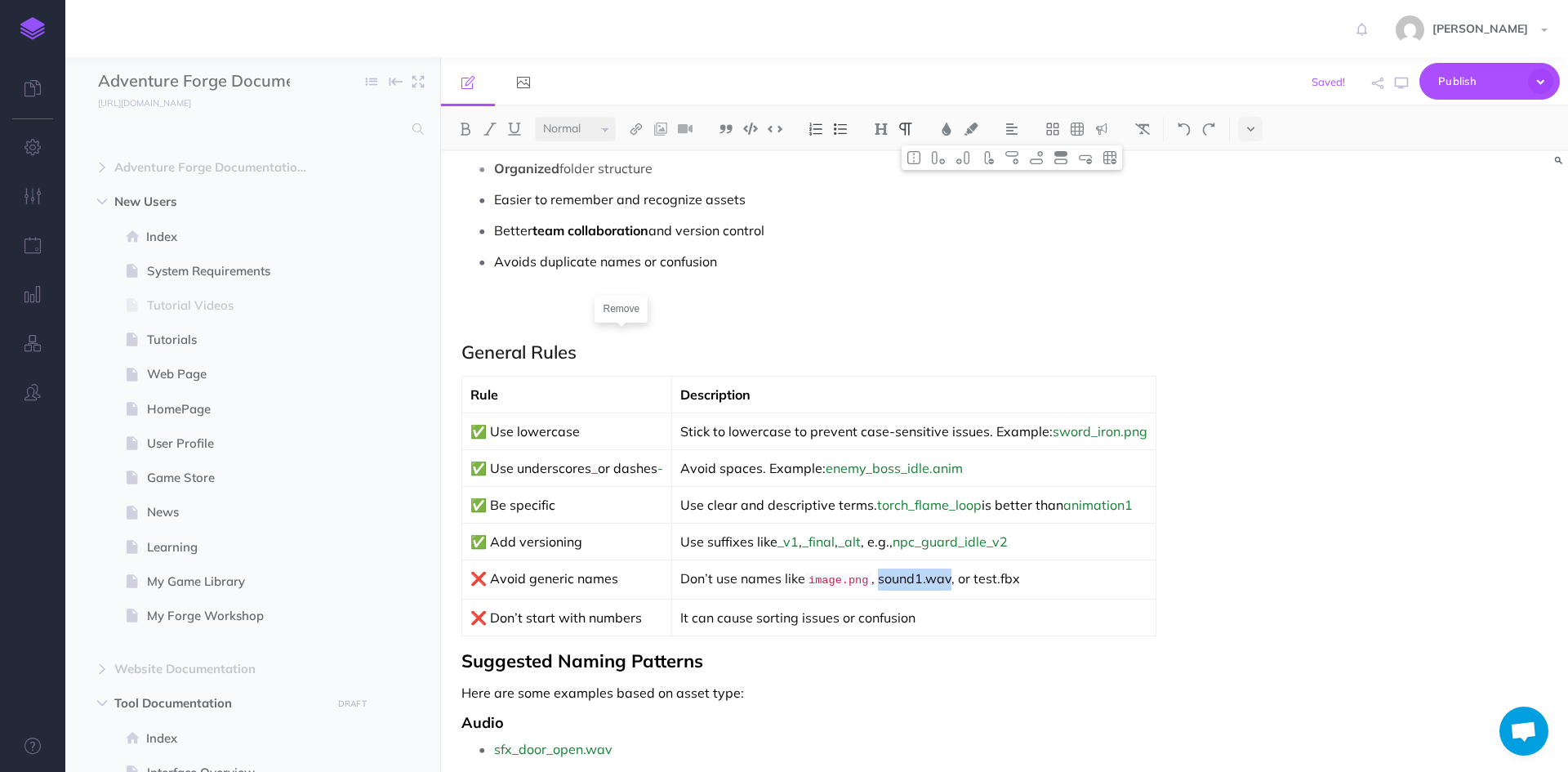
drag, startPoint x: 957, startPoint y: 578, endPoint x: 888, endPoint y: 576, distance: 69.0
click at [888, 576] on p "Don’t use names like image.png , sound1.wav, or test.fbx" at bounding box center [913, 579] width 467 height 22
click at [776, 126] on img at bounding box center [775, 129] width 15 height 12
drag, startPoint x: 1024, startPoint y: 579, endPoint x: 976, endPoint y: 571, distance: 48.7
click at [976, 571] on p "Don’t use names like image.png , sound1.wav , or test.fbx" at bounding box center [913, 579] width 467 height 22
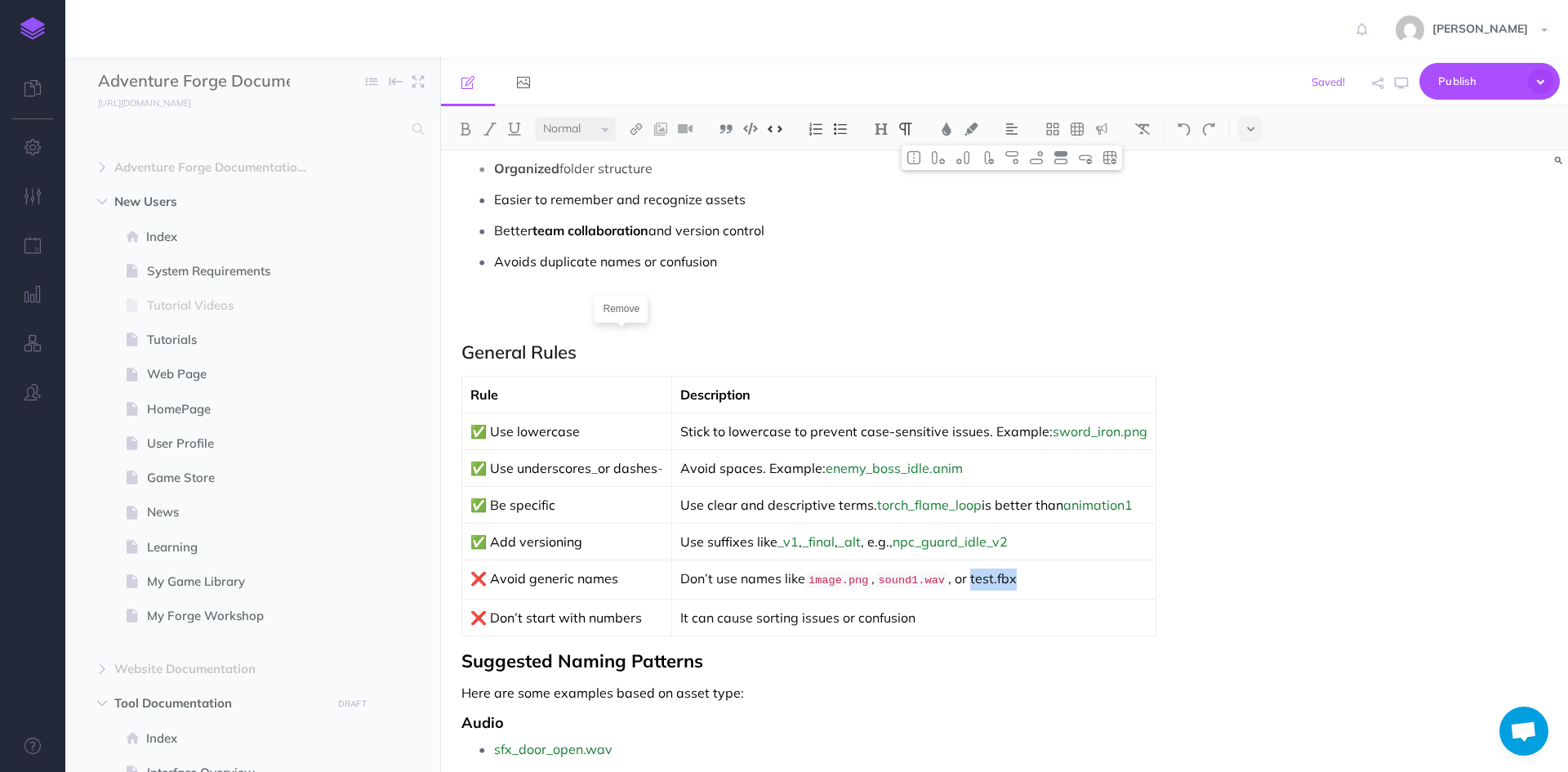
click at [776, 131] on img at bounding box center [775, 129] width 15 height 12
click at [493, 613] on span "❌ Don’t start with numbers" at bounding box center [557, 617] width 172 height 17
click at [493, 582] on span "❌ Avoid generic names" at bounding box center [544, 577] width 148 height 17
click at [496, 542] on span "✅ Add versioning" at bounding box center [527, 541] width 112 height 17
click at [494, 500] on span "✅ Be specific" at bounding box center [513, 505] width 85 height 17
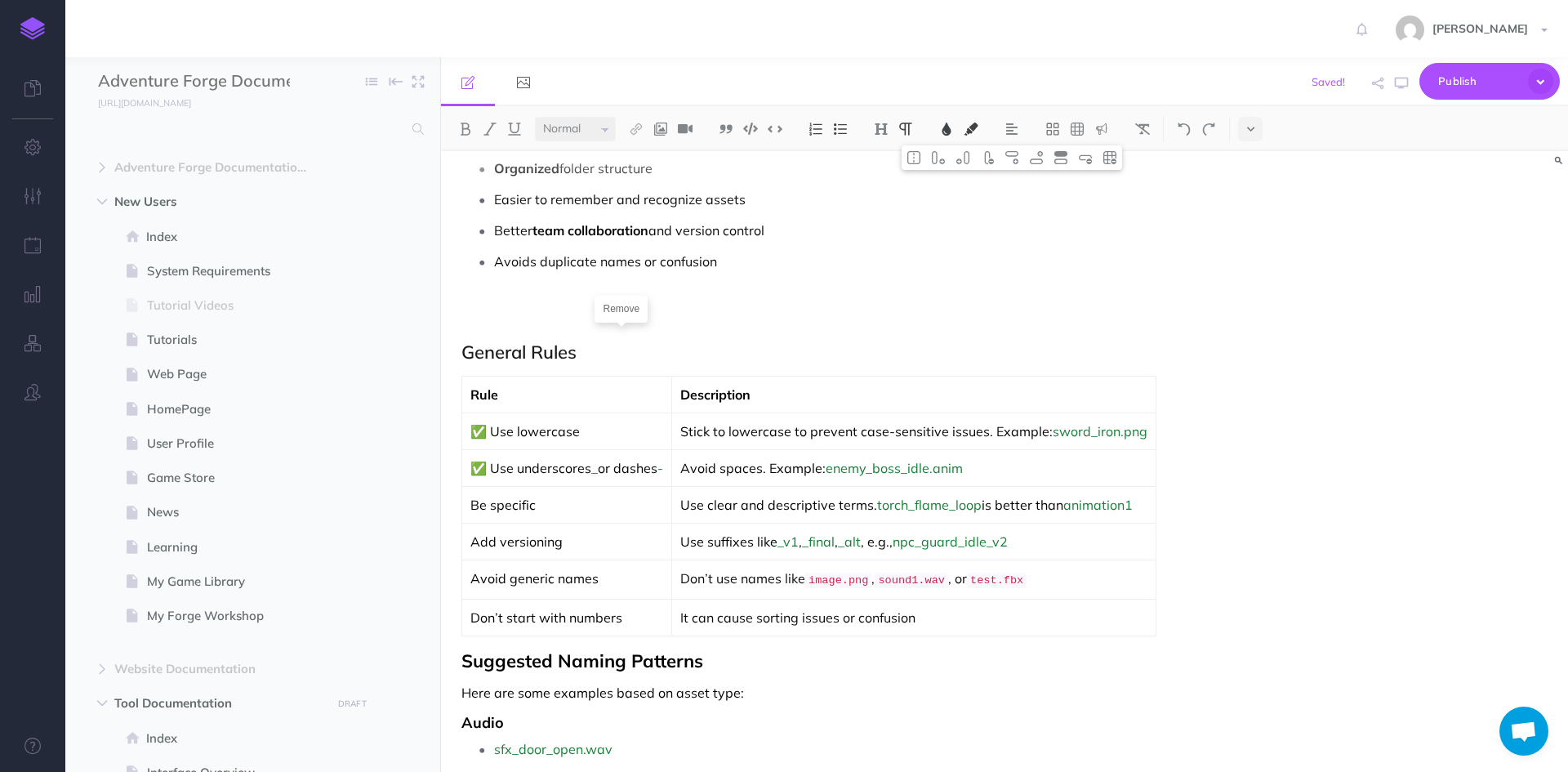
click at [494, 468] on span "✅ Use underscores" at bounding box center [531, 468] width 121 height 17
click at [494, 429] on span "✅ Use lowercase" at bounding box center [525, 431] width 110 height 17
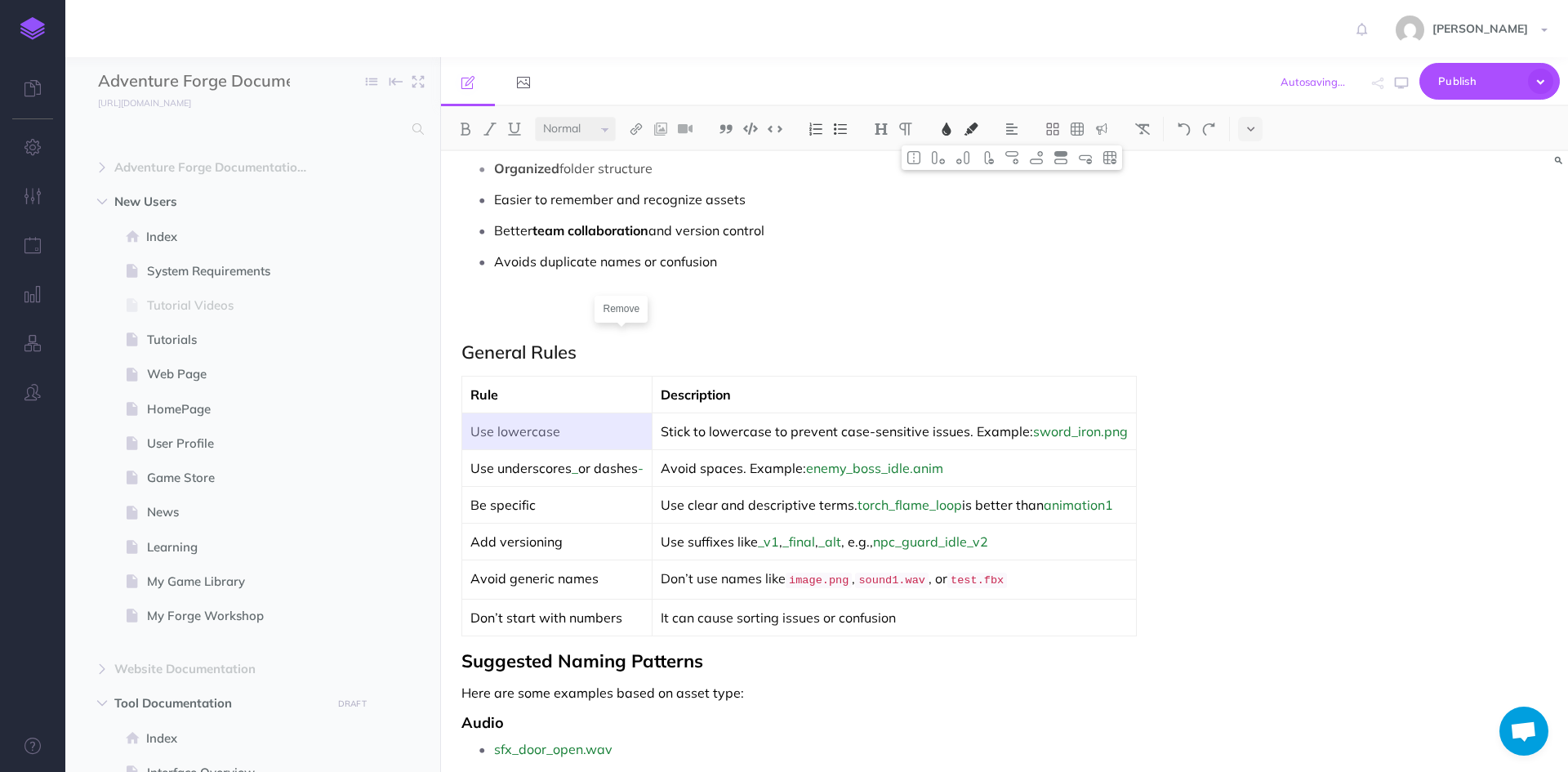
drag, startPoint x: 571, startPoint y: 432, endPoint x: 452, endPoint y: 417, distance: 119.9
click at [548, 429] on span "Use lowercase" at bounding box center [515, 431] width 90 height 17
drag, startPoint x: 549, startPoint y: 433, endPoint x: 474, endPoint y: 428, distance: 75.2
click at [474, 428] on p "Use lowercase" at bounding box center [557, 431] width 174 height 19
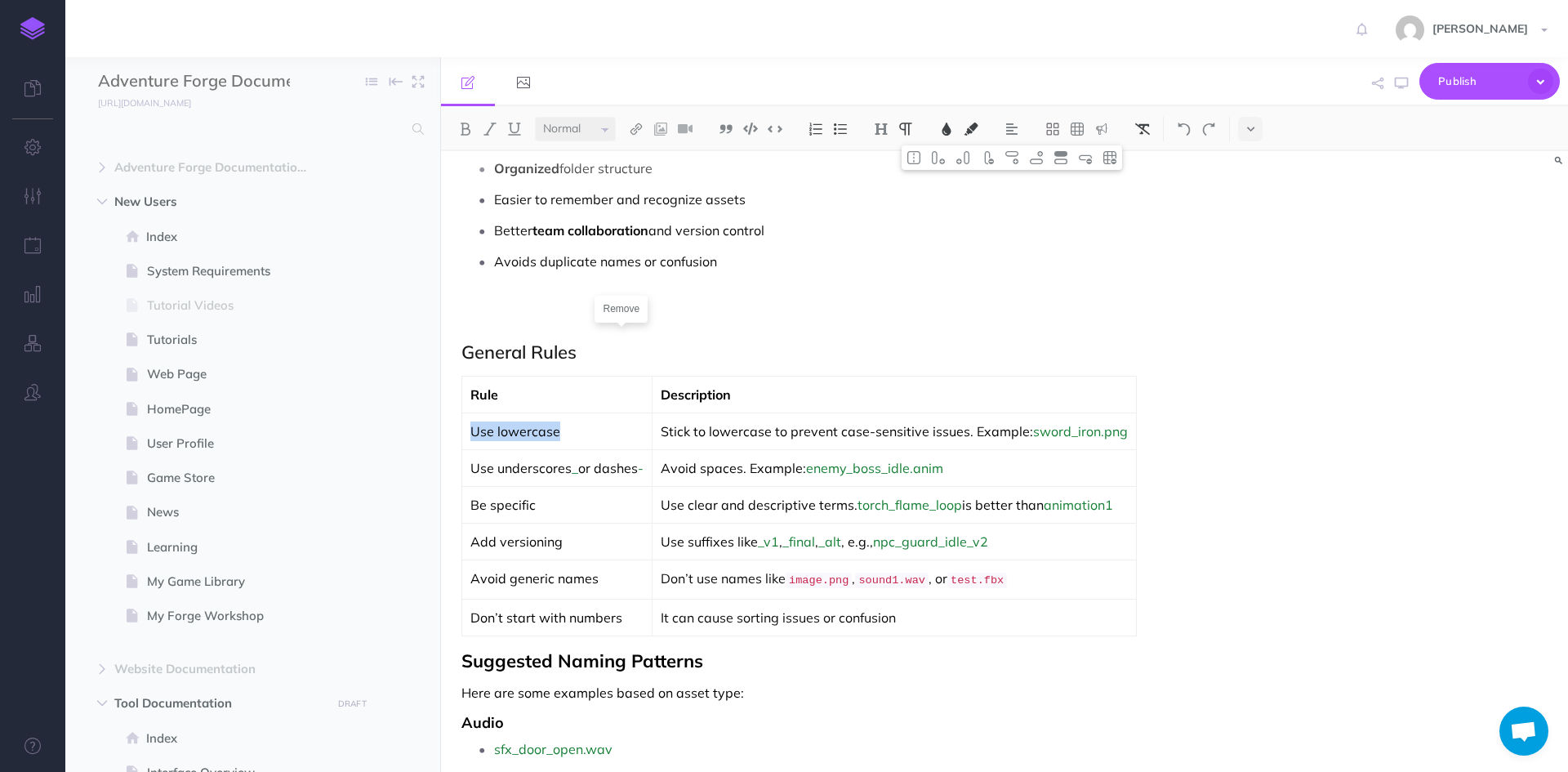
click at [1144, 121] on button at bounding box center [1143, 129] width 25 height 25
drag, startPoint x: 512, startPoint y: 401, endPoint x: 473, endPoint y: 395, distance: 39.5
click at [473, 395] on p "Rule" at bounding box center [557, 394] width 174 height 19
click at [1149, 126] on img at bounding box center [1142, 129] width 15 height 13
click at [473, 126] on button at bounding box center [465, 129] width 25 height 25
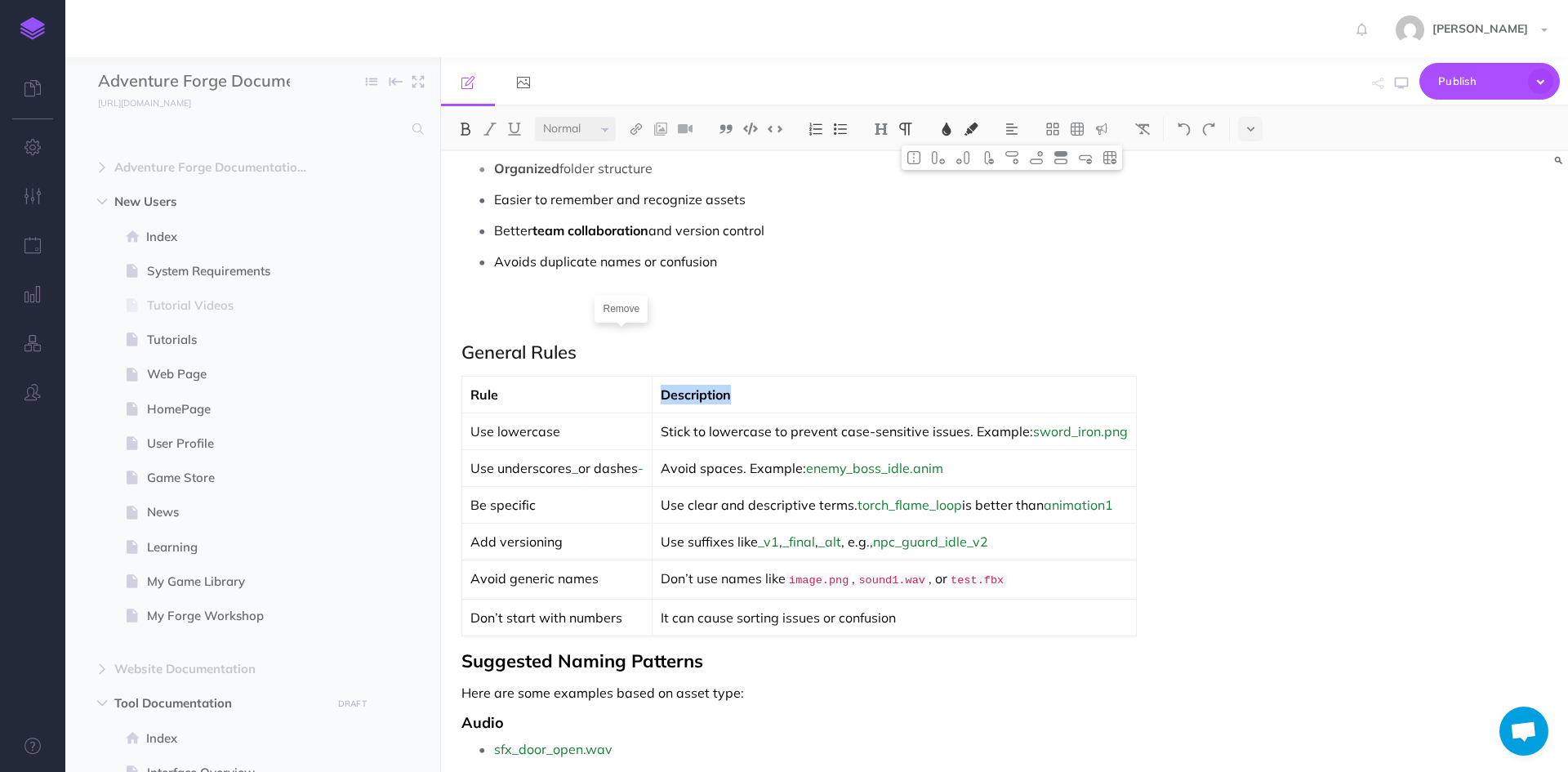
drag, startPoint x: 762, startPoint y: 400, endPoint x: 672, endPoint y: 399, distance: 90.0
click at [672, 399] on p "Description" at bounding box center [894, 394] width 467 height 19
click at [1154, 130] on button at bounding box center [1143, 129] width 25 height 25
click at [464, 131] on img at bounding box center [465, 129] width 15 height 13
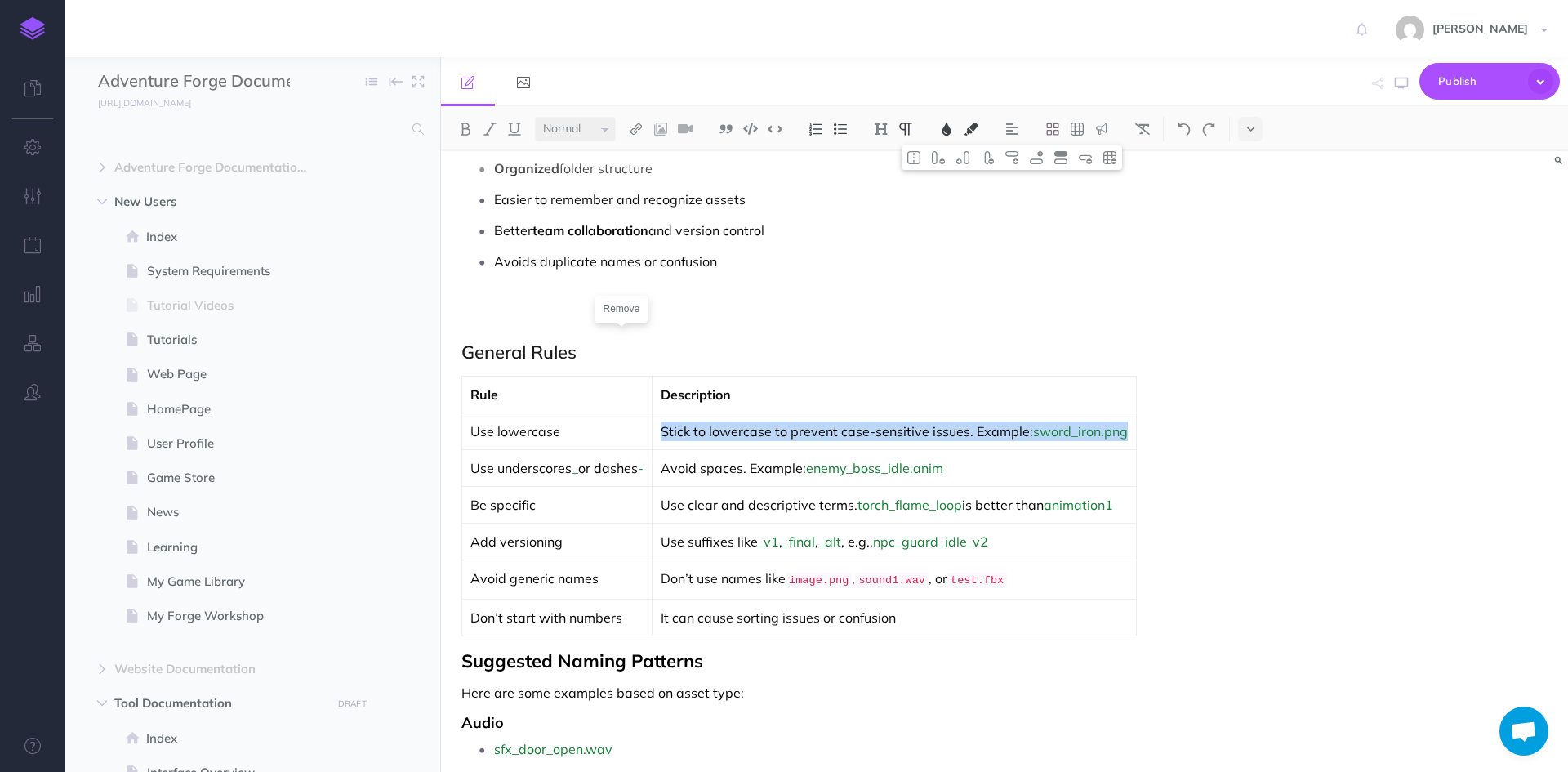
drag, startPoint x: 670, startPoint y: 435, endPoint x: 1130, endPoint y: 428, distance: 460.1
click at [1128, 428] on p "Stick to lowercase to prevent case-sensitive issues. Example: sword_iron.png" at bounding box center [894, 431] width 467 height 19
click at [1147, 123] on img at bounding box center [1142, 129] width 15 height 13
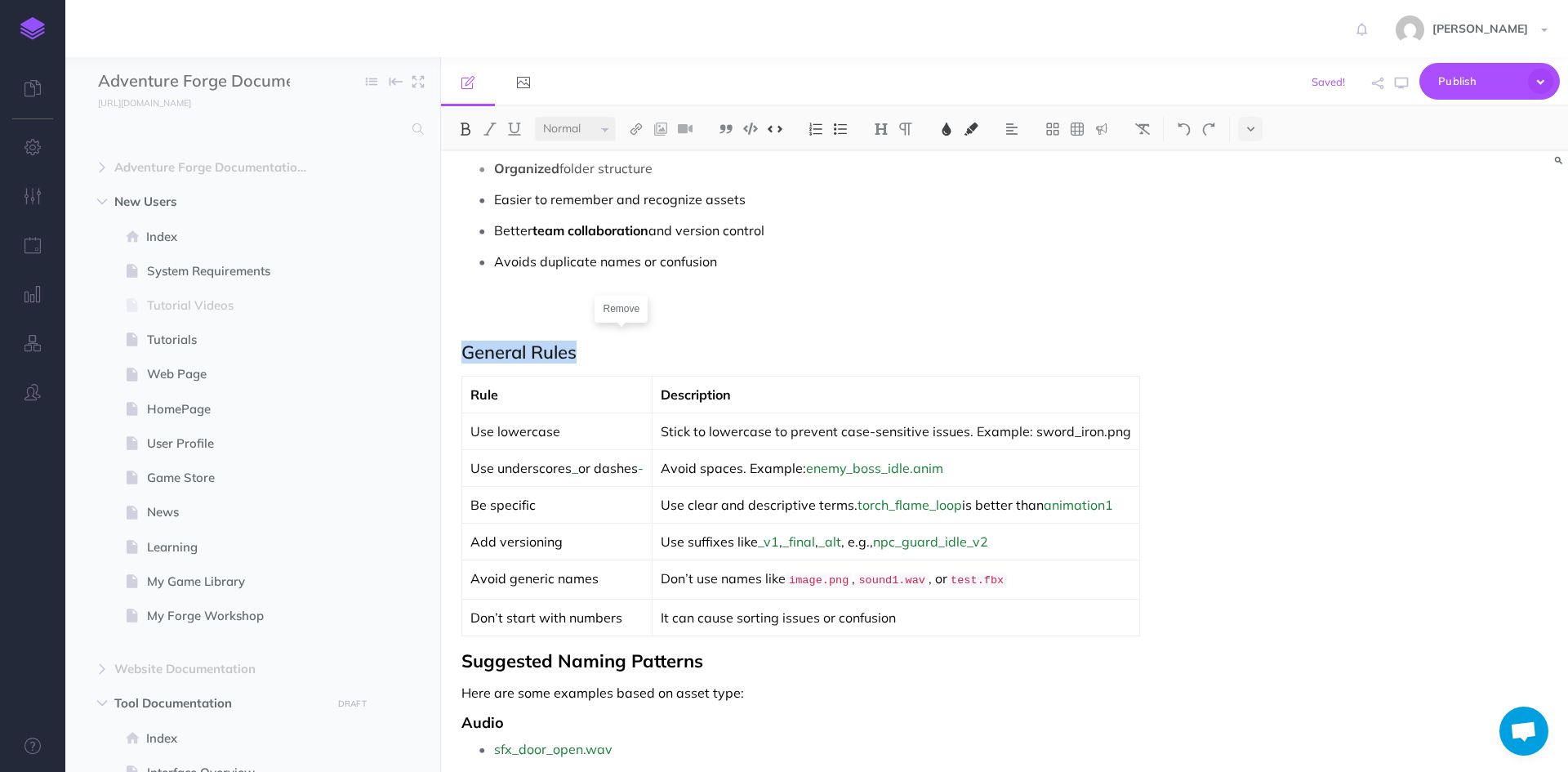
click at [1174, 451] on div "Rule Description Use lowercase Stick to lowercase to prevent case-sensitive iss…" at bounding box center [835, 506] width 749 height 260
click at [1135, 436] on td "Stick to lowercase to prevent case-sensitive issues. Example: sword_iron.png" at bounding box center [897, 432] width 487 height 37
drag, startPoint x: 1131, startPoint y: 434, endPoint x: 1040, endPoint y: 430, distance: 91.1
click at [1040, 430] on p "Stick to lowercase to prevent case-sensitive issues. Example: sword_iron.png" at bounding box center [896, 431] width 471 height 19
click at [775, 126] on img at bounding box center [775, 129] width 15 height 12
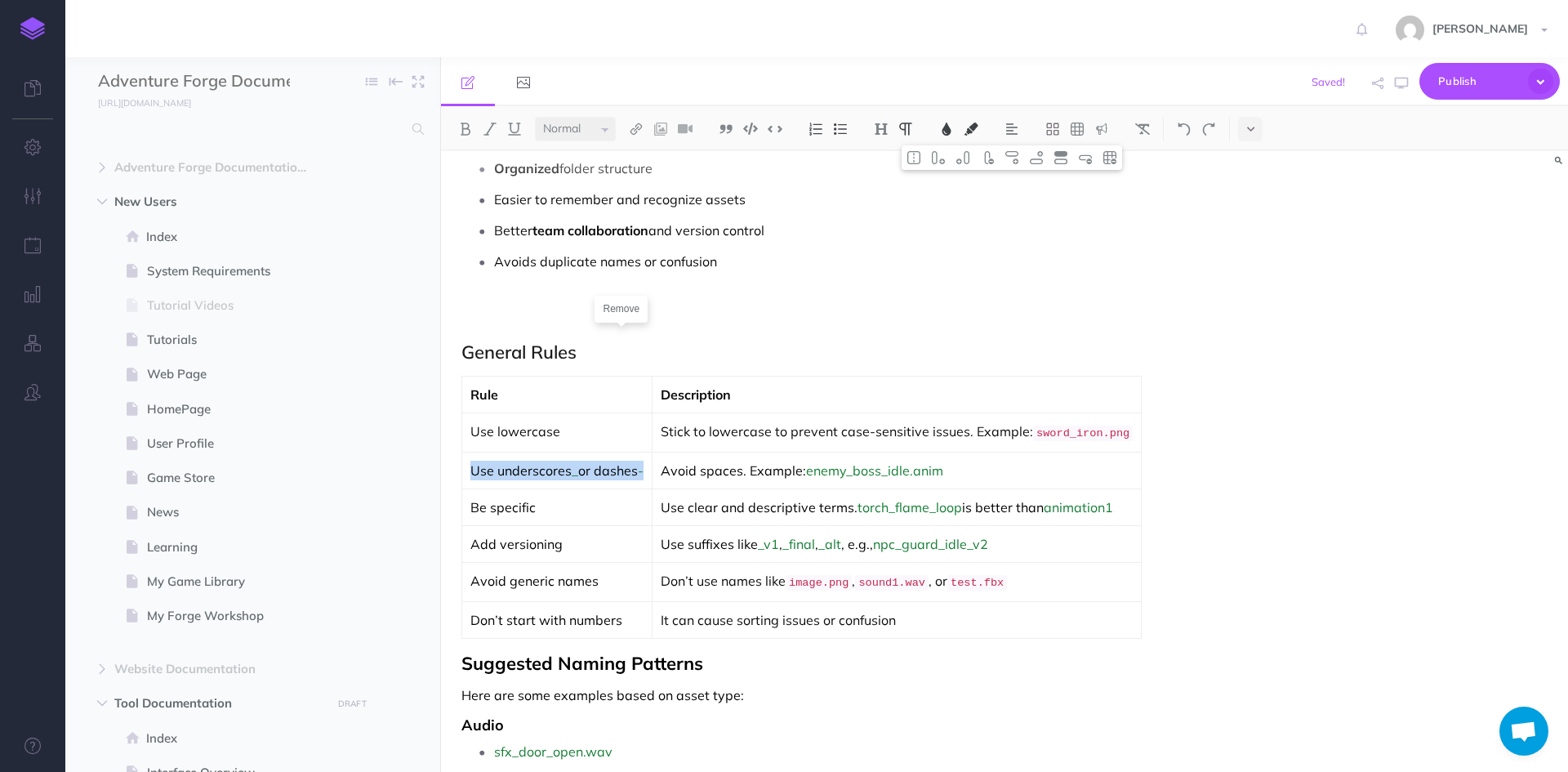
drag, startPoint x: 654, startPoint y: 469, endPoint x: 464, endPoint y: 468, distance: 190.0
click at [464, 468] on td "Use underscores _ or dashes -" at bounding box center [557, 471] width 190 height 37
click at [1149, 124] on img at bounding box center [1142, 129] width 15 height 13
click at [874, 521] on td "Use clear and descriptive terms. torch_flame_loop is better than animation1" at bounding box center [907, 507] width 489 height 37
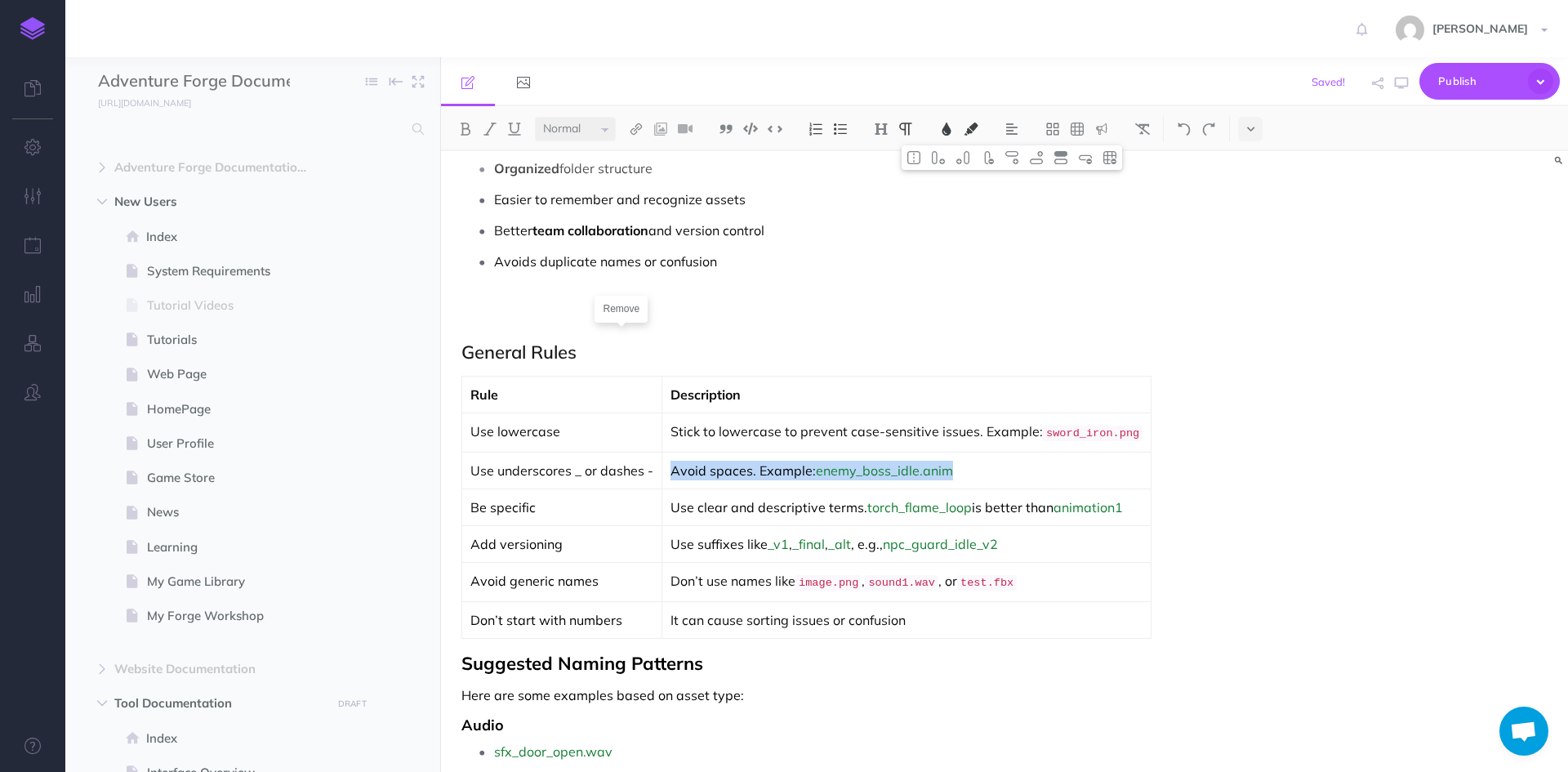
drag, startPoint x: 667, startPoint y: 467, endPoint x: 983, endPoint y: 467, distance: 316.0
click at [983, 467] on td "Avoid spaces. Example: enemy_boss_idle.anim" at bounding box center [907, 471] width 489 height 37
click at [1146, 117] on button at bounding box center [1143, 129] width 25 height 25
click at [942, 471] on p "Avoid spaces. Example: enemy_boss_idle.anim" at bounding box center [906, 471] width 472 height 19
drag, startPoint x: 962, startPoint y: 467, endPoint x: 815, endPoint y: 468, distance: 147.0
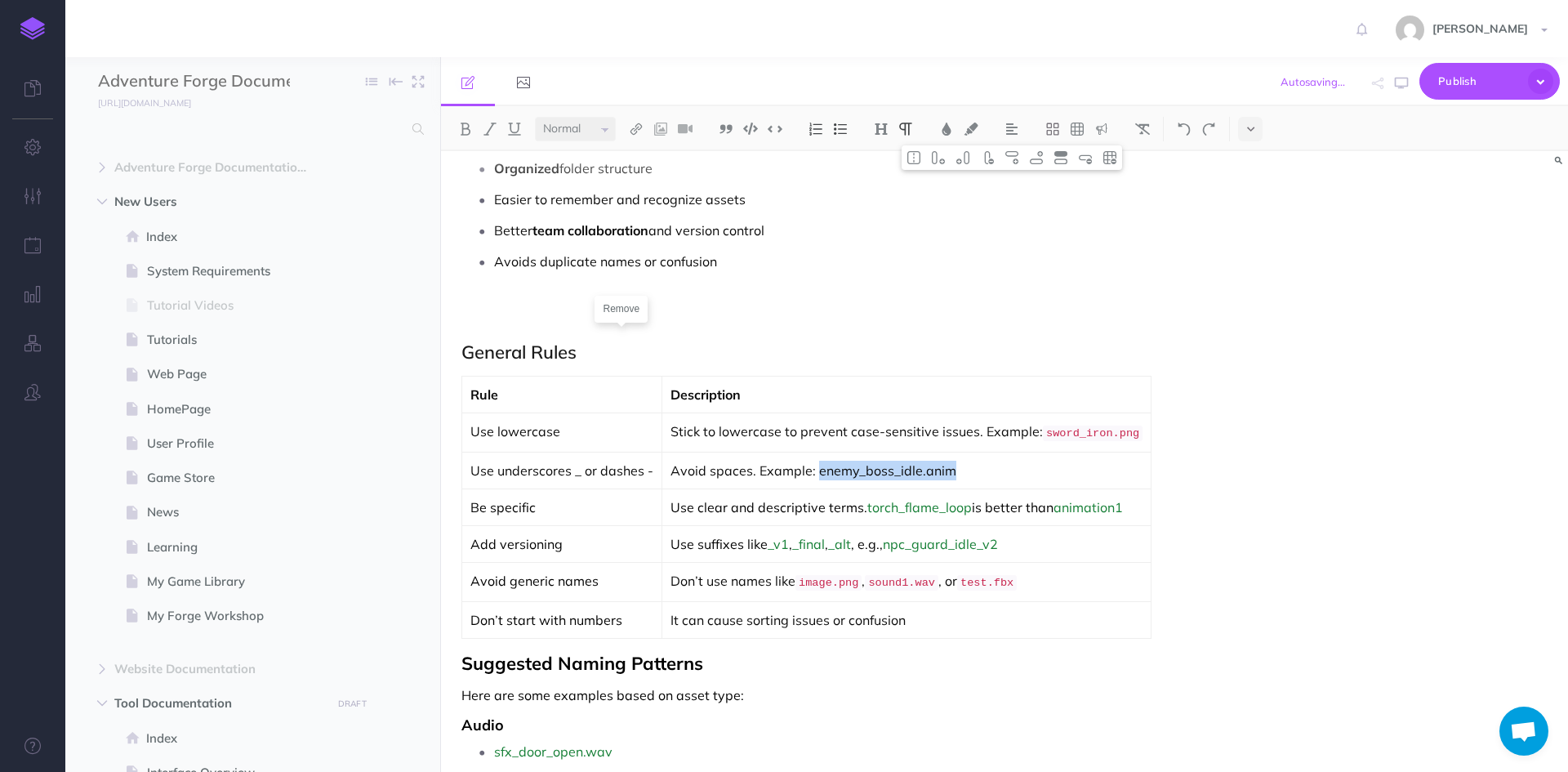
click at [815, 468] on p "Avoid spaces. Example: enemy_boss_idle.anim" at bounding box center [906, 471] width 472 height 19
click at [773, 130] on img at bounding box center [775, 129] width 15 height 12
drag, startPoint x: 523, startPoint y: 507, endPoint x: 472, endPoint y: 506, distance: 51.0
click at [472, 506] on p "Be specific" at bounding box center [562, 509] width 183 height 19
click at [1145, 124] on img at bounding box center [1142, 129] width 15 height 13
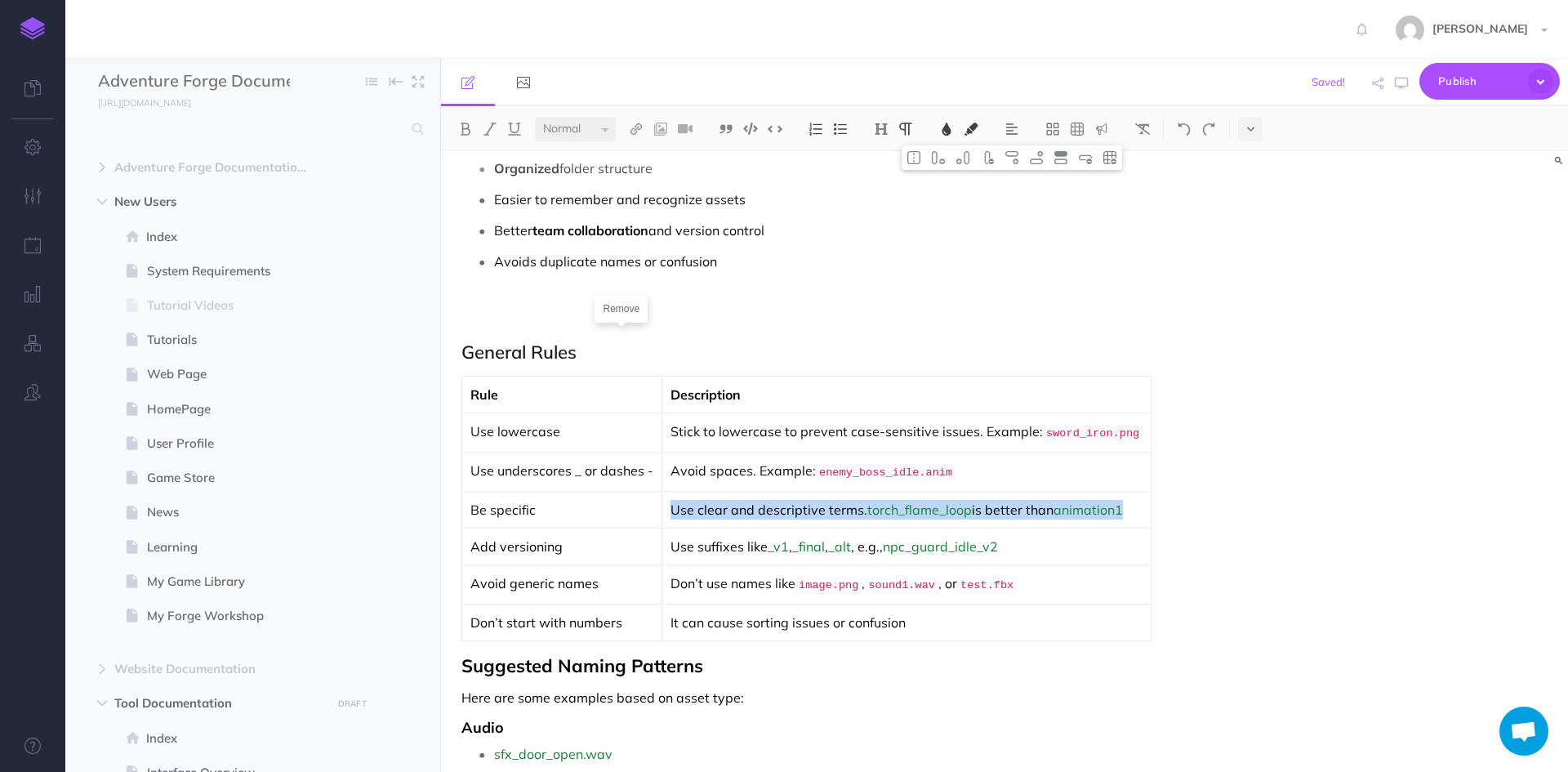
drag, startPoint x: 670, startPoint y: 509, endPoint x: 1122, endPoint y: 504, distance: 452.0
click at [1122, 504] on p "Use clear and descriptive terms. torch_flame_loop is better than animation1" at bounding box center [906, 509] width 472 height 19
click at [1150, 124] on img at bounding box center [1142, 129] width 15 height 13
click at [1105, 565] on td "Don’t use names like image.png , sound1.wav , or test.fbx" at bounding box center [907, 584] width 489 height 39
drag, startPoint x: 864, startPoint y: 506, endPoint x: 966, endPoint y: 505, distance: 102.0
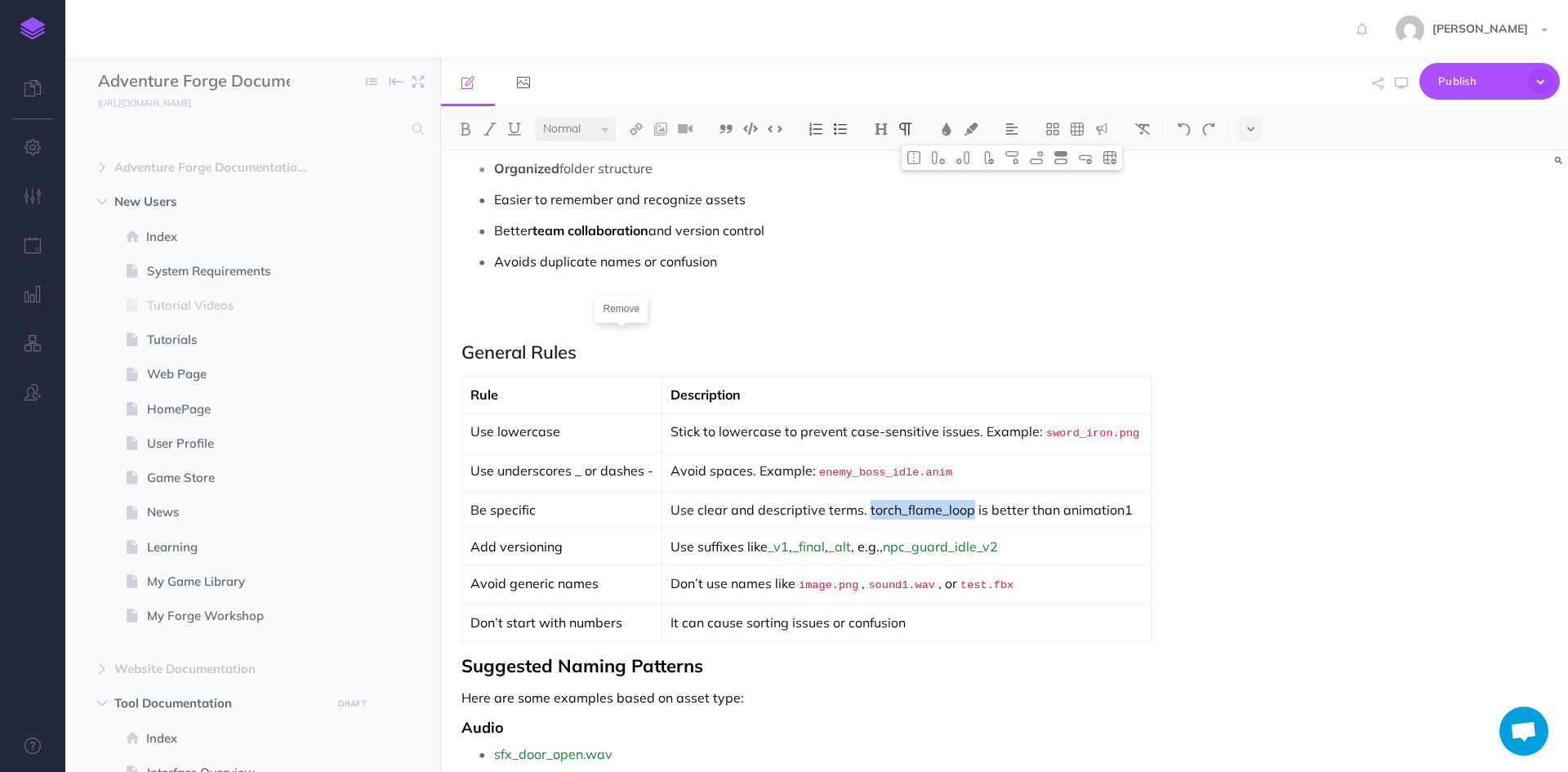
click at [966, 505] on p "Use clear and descriptive terms. torch_flame_loop is better than animation1" at bounding box center [906, 509] width 472 height 19
click at [778, 132] on img at bounding box center [775, 129] width 15 height 12
drag, startPoint x: 1054, startPoint y: 506, endPoint x: 1120, endPoint y: 510, distance: 66.1
click at [1120, 510] on p "Use clear and descriptive terms. torch_flame_loop is better than animation1" at bounding box center [906, 510] width 472 height 22
click at [775, 129] on img at bounding box center [775, 129] width 15 height 12
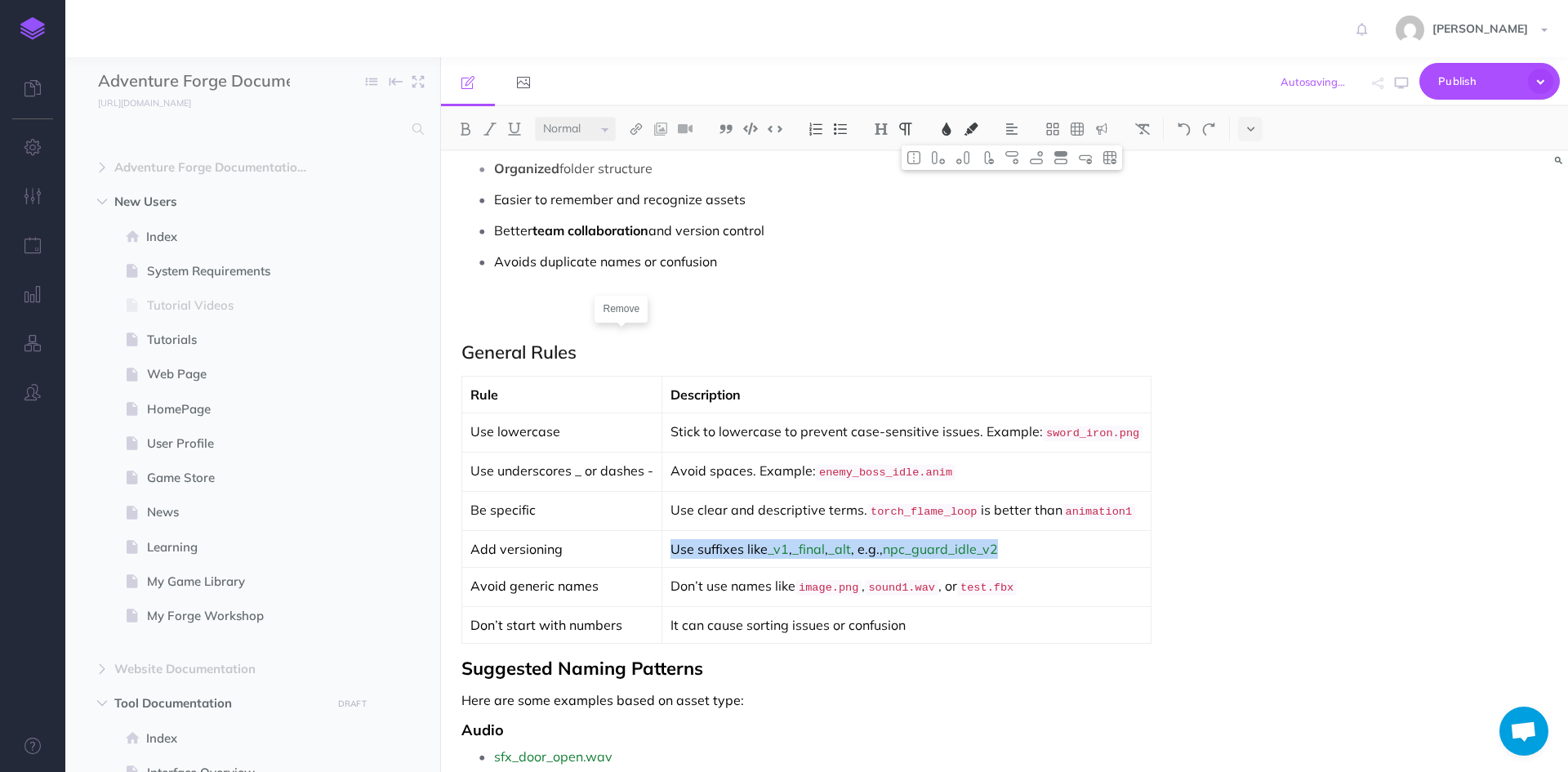
drag, startPoint x: 1006, startPoint y: 543, endPoint x: 662, endPoint y: 529, distance: 344.3
click at [663, 531] on td "Use suffixes like _v1 , _final , _alt , e.g., npc_guard_idle_v2" at bounding box center [907, 549] width 489 height 37
click at [1149, 117] on button at bounding box center [1143, 129] width 25 height 25
click at [1051, 542] on p "Use suffixes like _v1, _final, _alt, e.g., npc_guard_idle_v2" at bounding box center [906, 549] width 472 height 19
drag, startPoint x: 1042, startPoint y: 548, endPoint x: 893, endPoint y: 538, distance: 149.3
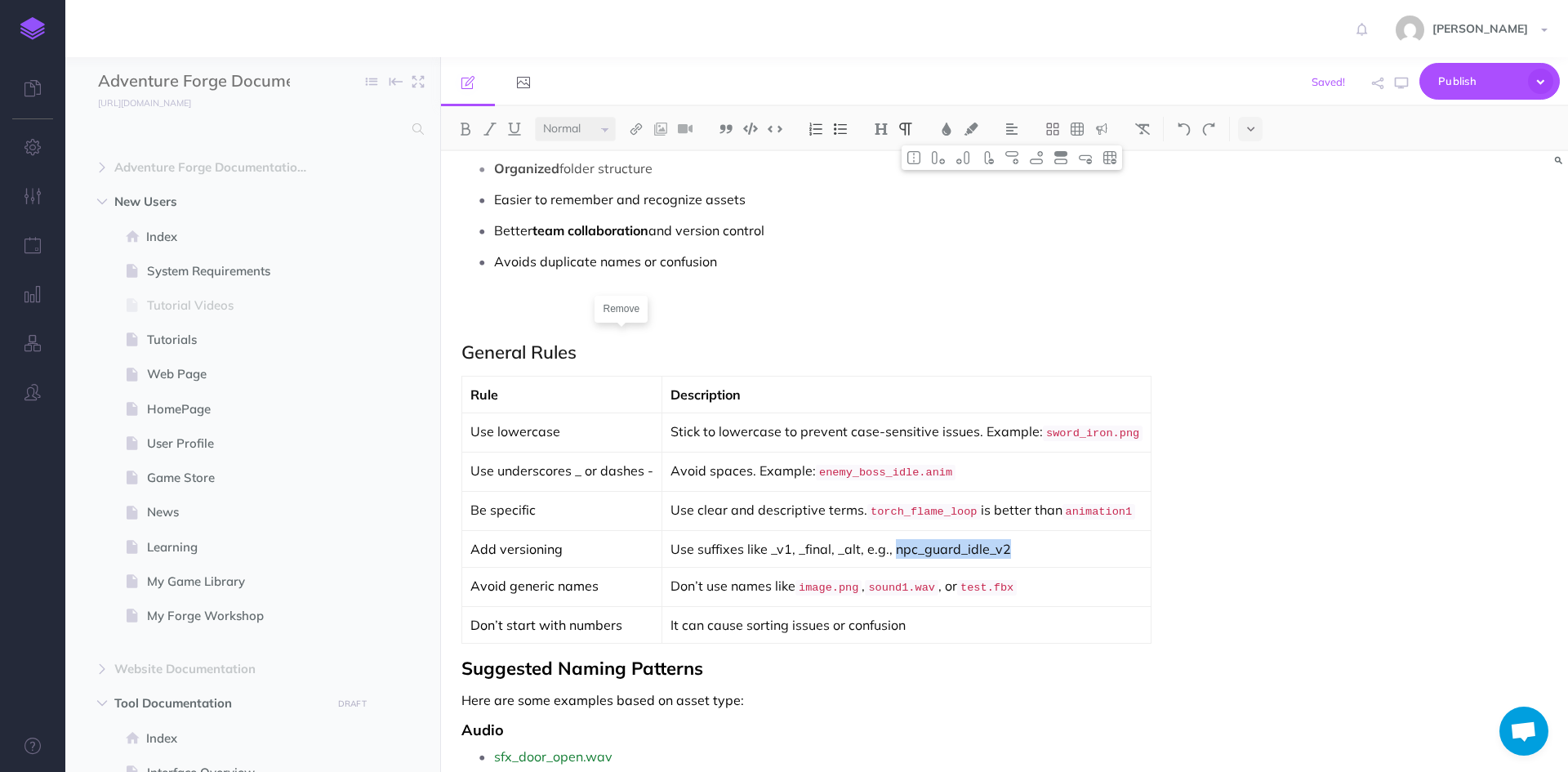
click at [893, 539] on p "Use suffixes like _v1, _final, _alt, e.g., npc_guard_idle_v2" at bounding box center [906, 549] width 472 height 19
click at [777, 124] on img at bounding box center [775, 129] width 15 height 12
drag, startPoint x: 771, startPoint y: 545, endPoint x: 855, endPoint y: 546, distance: 84.0
click at [855, 546] on p "Use suffixes like _v1, _final, _alt, e.g., npc_guard_idle_v2" at bounding box center [906, 549] width 472 height 22
click at [777, 126] on img at bounding box center [775, 129] width 15 height 12
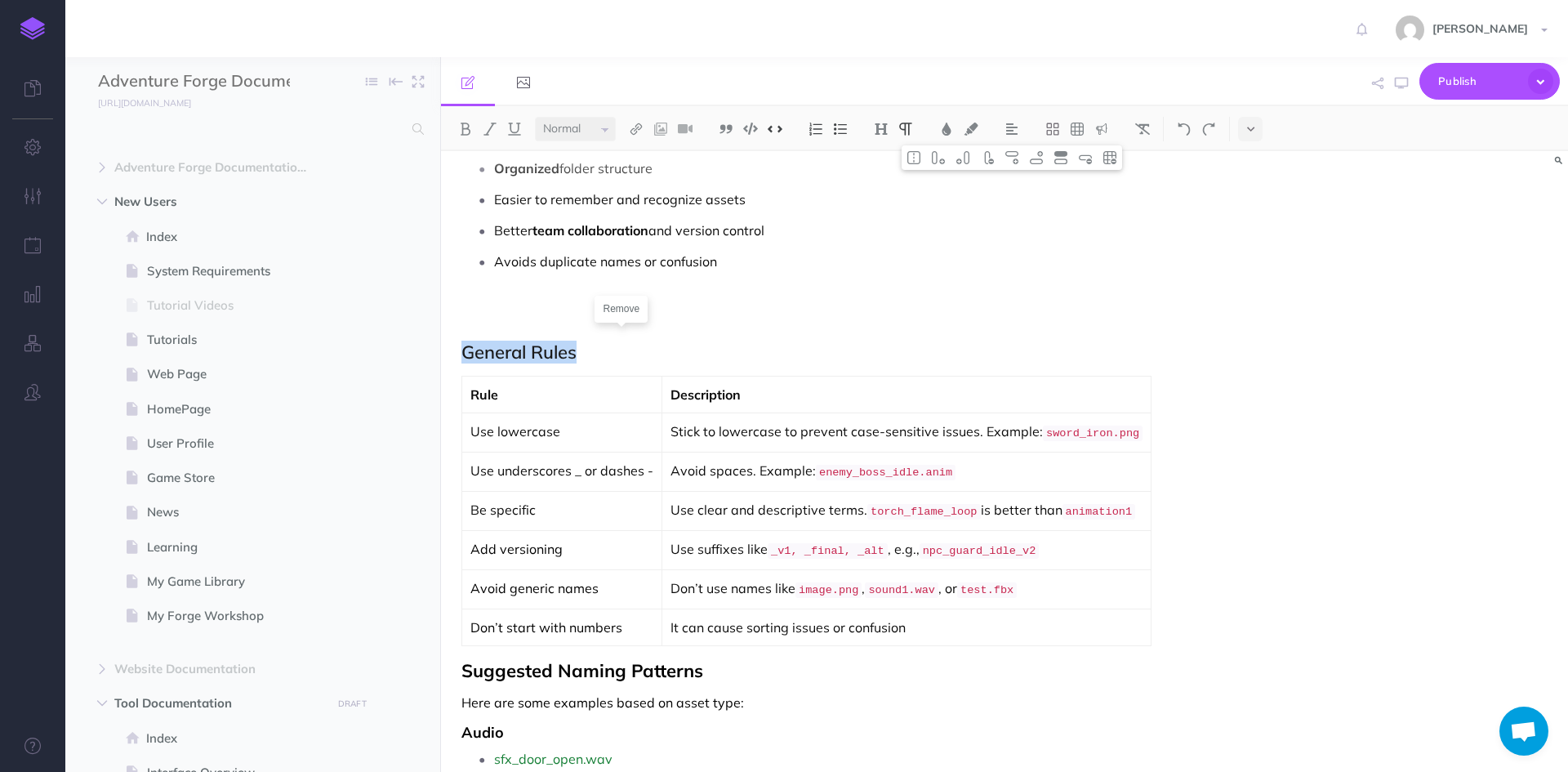
click at [1190, 593] on div "Rule Description Use lowercase Stick to lowercase to prevent case-sensitive iss…" at bounding box center [835, 511] width 749 height 270
drag, startPoint x: 569, startPoint y: 579, endPoint x: 592, endPoint y: 581, distance: 23.1
click at [571, 580] on span "Avoid generic names" at bounding box center [535, 588] width 128 height 17
click at [604, 584] on p "Avoid generic names" at bounding box center [562, 588] width 183 height 19
drag, startPoint x: 603, startPoint y: 582, endPoint x: 471, endPoint y: 571, distance: 132.5
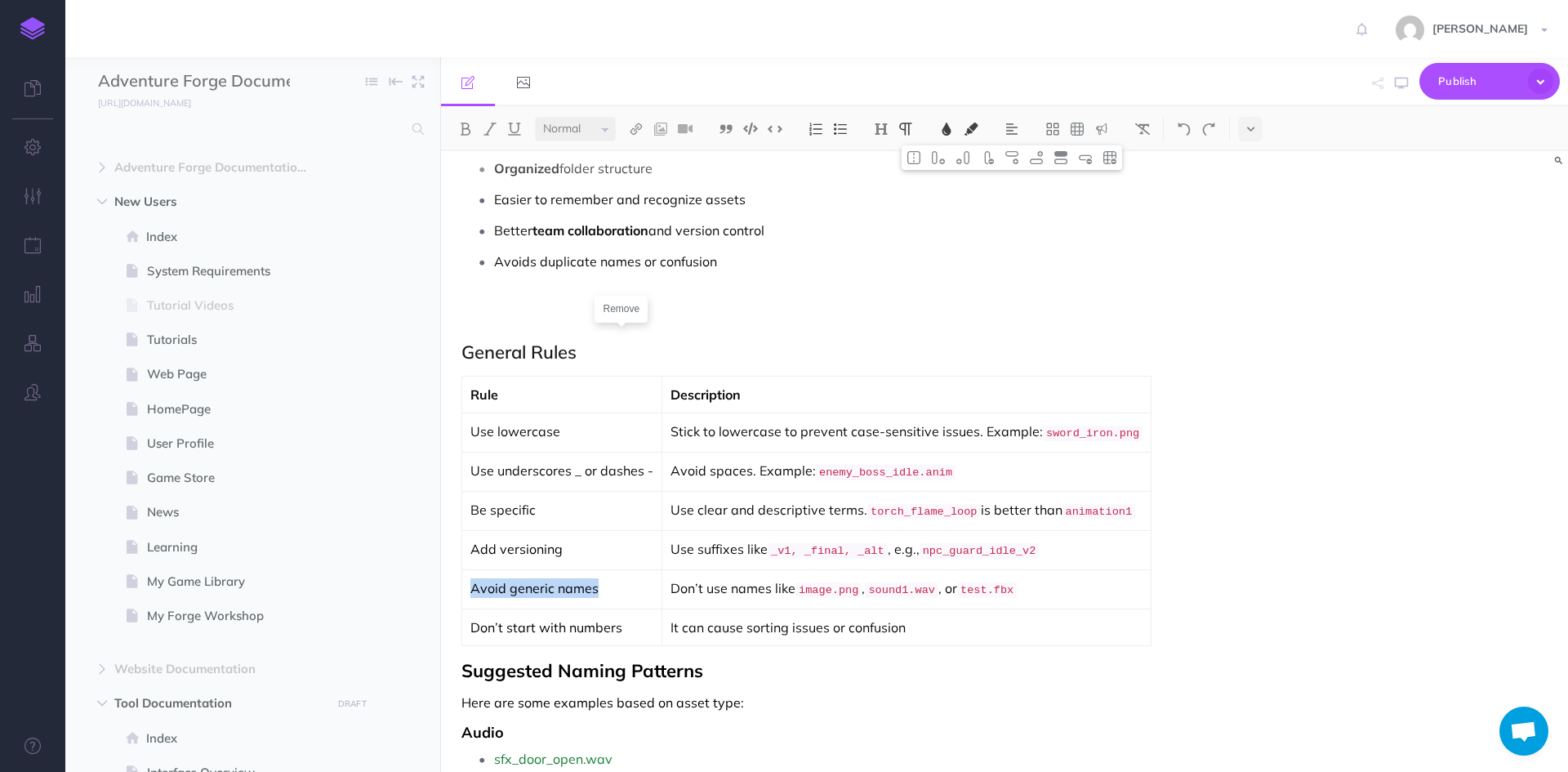
click at [471, 578] on p "Avoid generic names" at bounding box center [562, 588] width 183 height 19
click at [1148, 121] on button at bounding box center [1143, 129] width 25 height 25
drag, startPoint x: 562, startPoint y: 549, endPoint x: 472, endPoint y: 545, distance: 90.1
click at [472, 545] on p "Add versioning" at bounding box center [562, 549] width 183 height 19
click at [1145, 125] on img at bounding box center [1142, 129] width 15 height 13
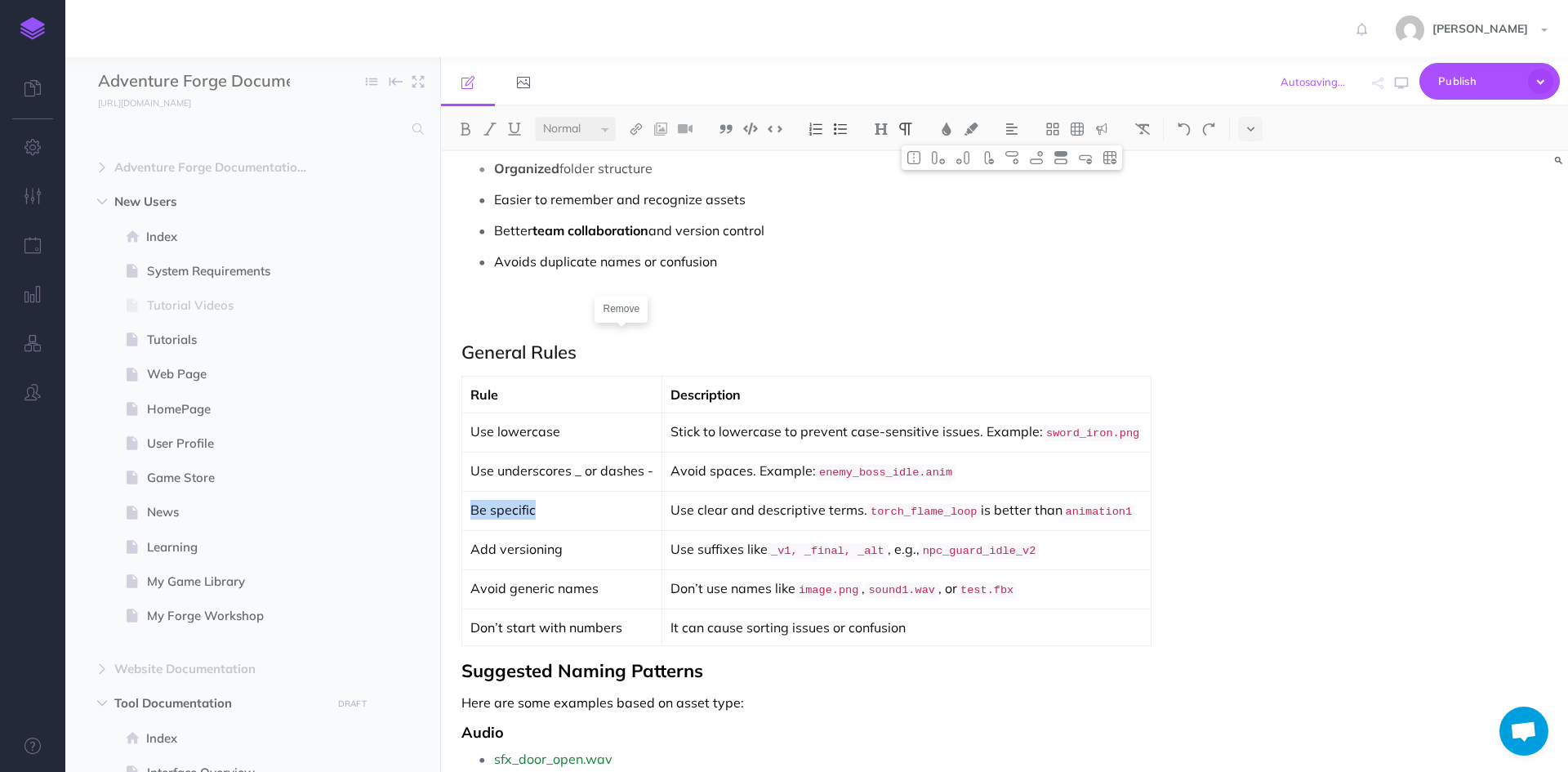
drag, startPoint x: 536, startPoint y: 509, endPoint x: 471, endPoint y: 499, distance: 65.8
click at [471, 499] on p "Be specific" at bounding box center [562, 509] width 183 height 19
click at [1150, 126] on img at bounding box center [1142, 129] width 15 height 13
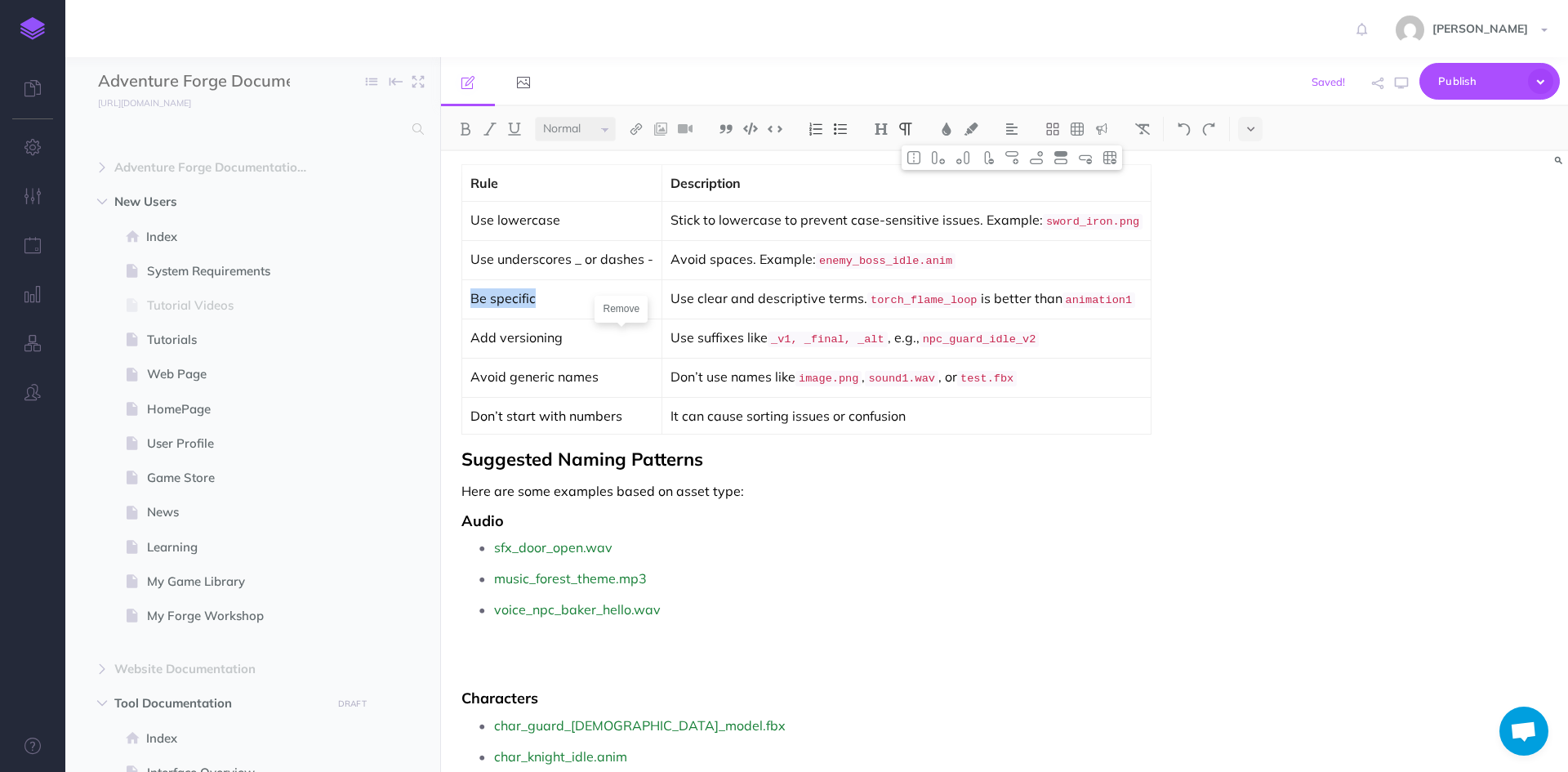
scroll to position [2835, 0]
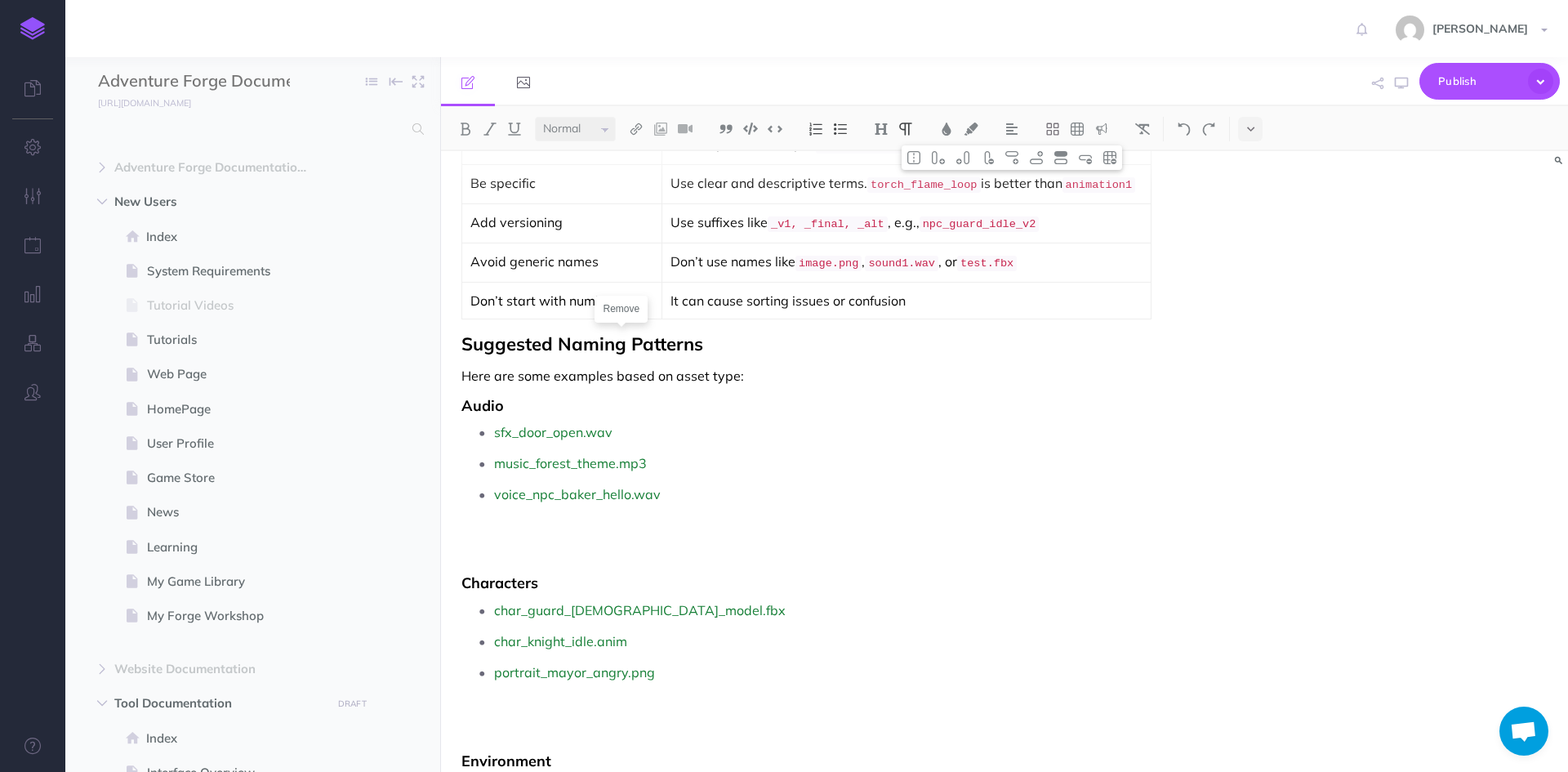
click at [465, 332] on span "Suggested Naming Patterns" at bounding box center [582, 344] width 242 height 23
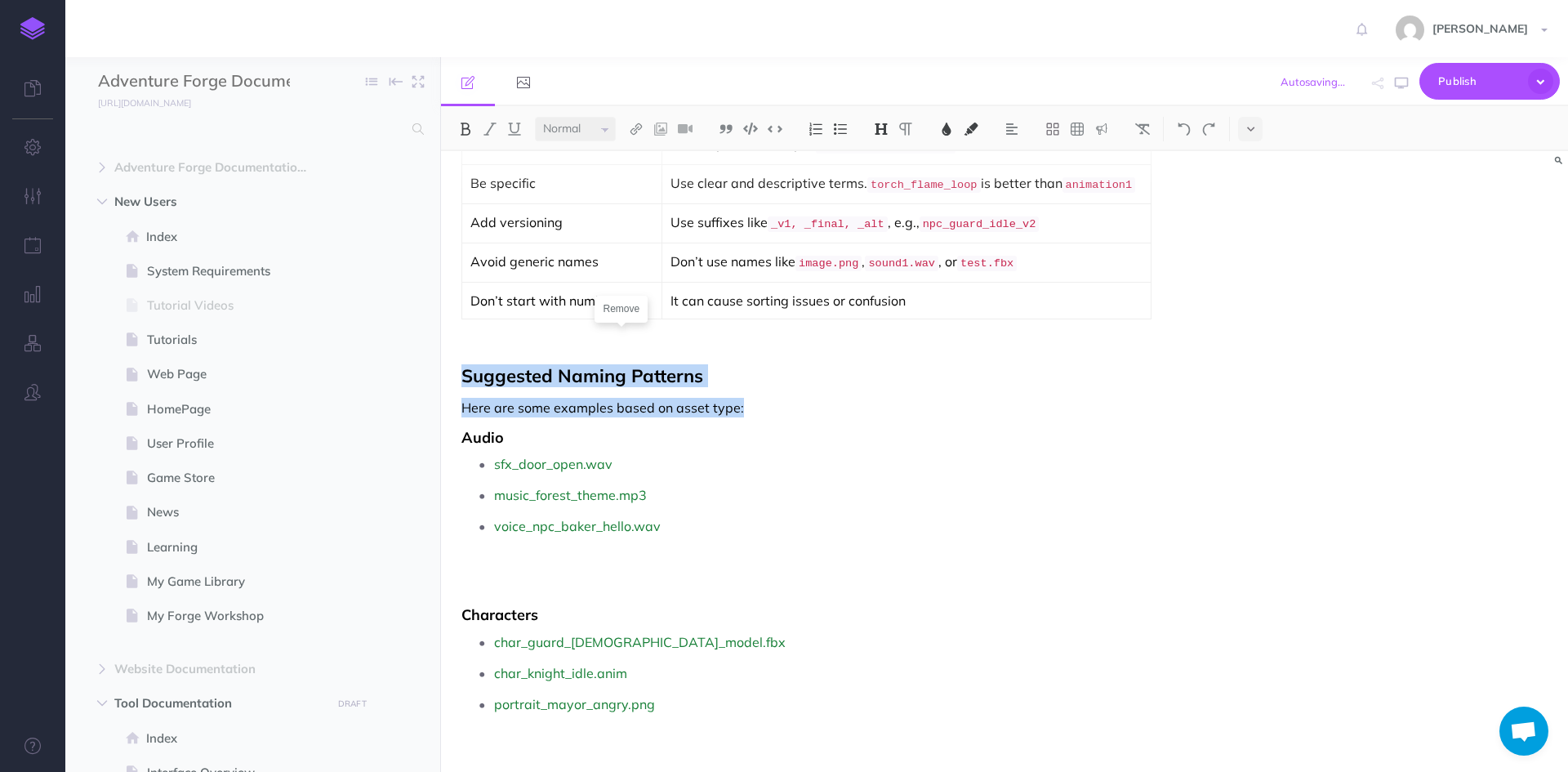
drag, startPoint x: 758, startPoint y: 402, endPoint x: 461, endPoint y: 358, distance: 300.2
click at [1147, 121] on button at bounding box center [1143, 129] width 25 height 25
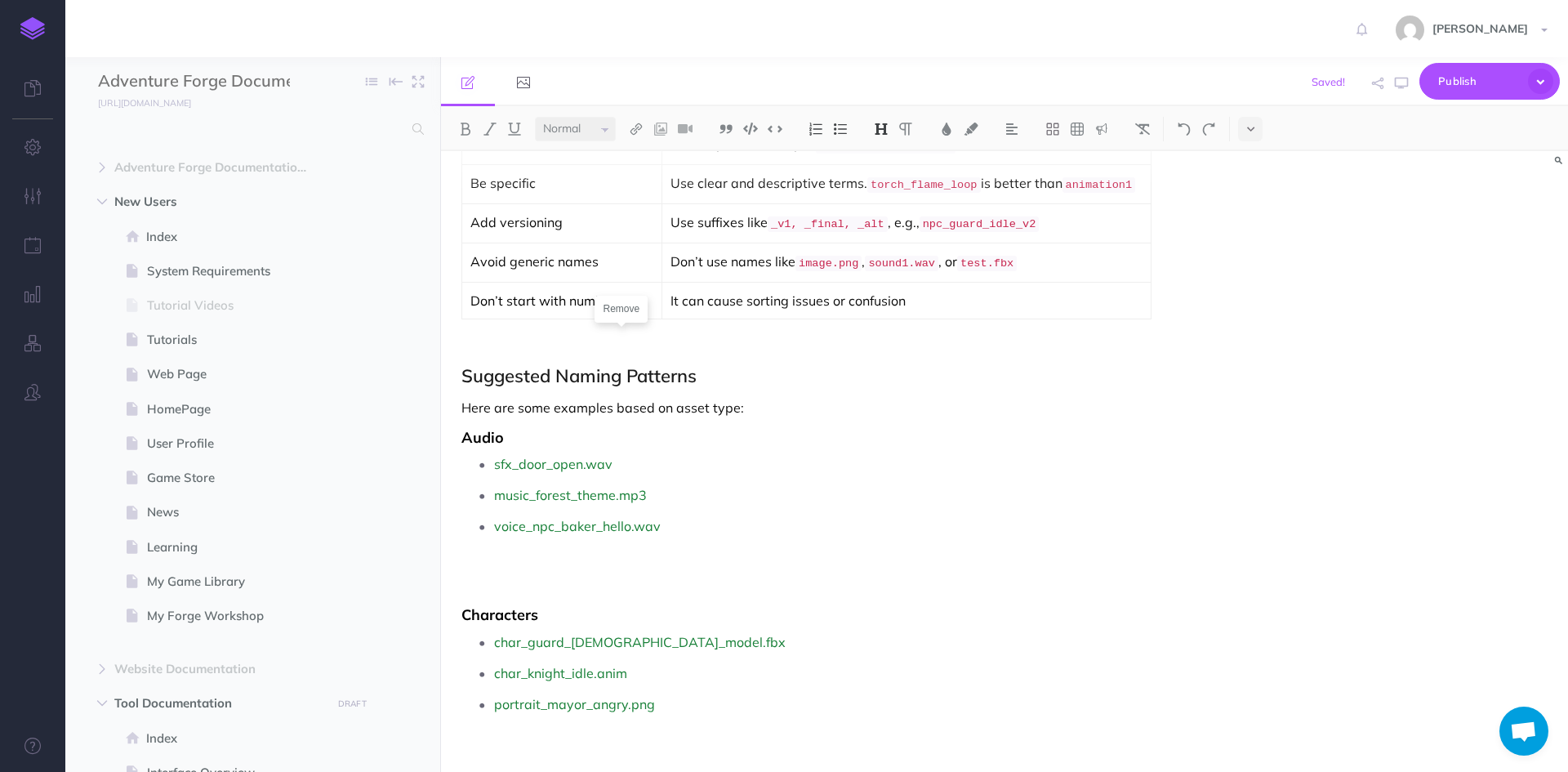
click at [729, 513] on p "voice_npc_baker_hello.wav" at bounding box center [852, 550] width 715 height 74
drag, startPoint x: 509, startPoint y: 427, endPoint x: 465, endPoint y: 427, distance: 44.0
click at [465, 429] on h3 "Audio" at bounding box center [835, 437] width 749 height 17
click at [1147, 121] on button at bounding box center [1143, 129] width 25 height 25
drag, startPoint x: 671, startPoint y: 519, endPoint x: 486, endPoint y: 459, distance: 194.5
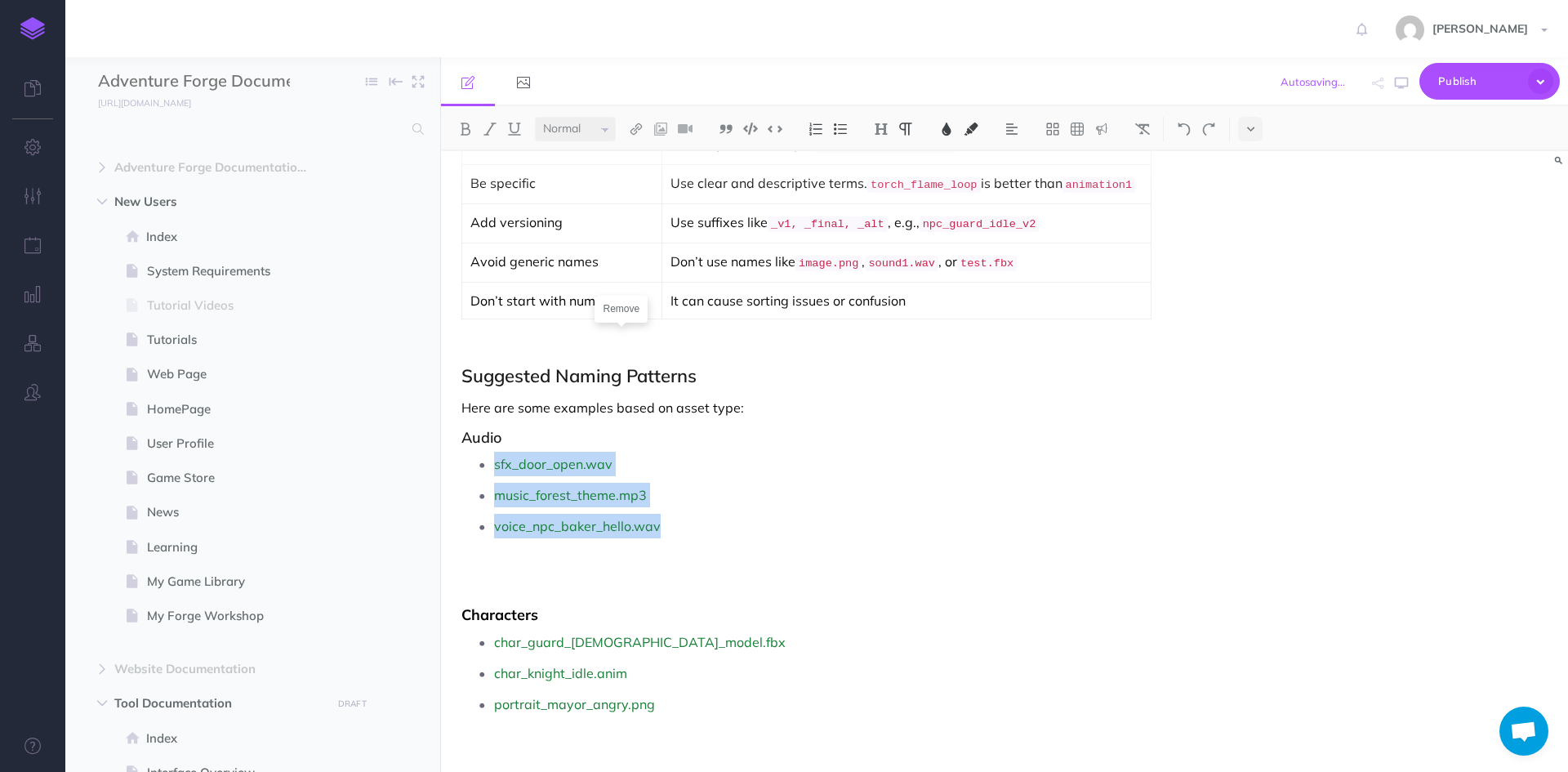
click at [486, 459] on ul "sfx_door_open.wav music_forest_theme.mp3 voice_npc_baker_hello.wav" at bounding box center [840, 519] width 740 height 136
click at [1145, 134] on img at bounding box center [1142, 129] width 15 height 13
drag, startPoint x: 674, startPoint y: 519, endPoint x: 489, endPoint y: 459, distance: 194.5
click at [489, 459] on ul "sfx_door_open.wav music_forest_theme.mp3 voice_npc_baker_hello.wav" at bounding box center [840, 519] width 740 height 136
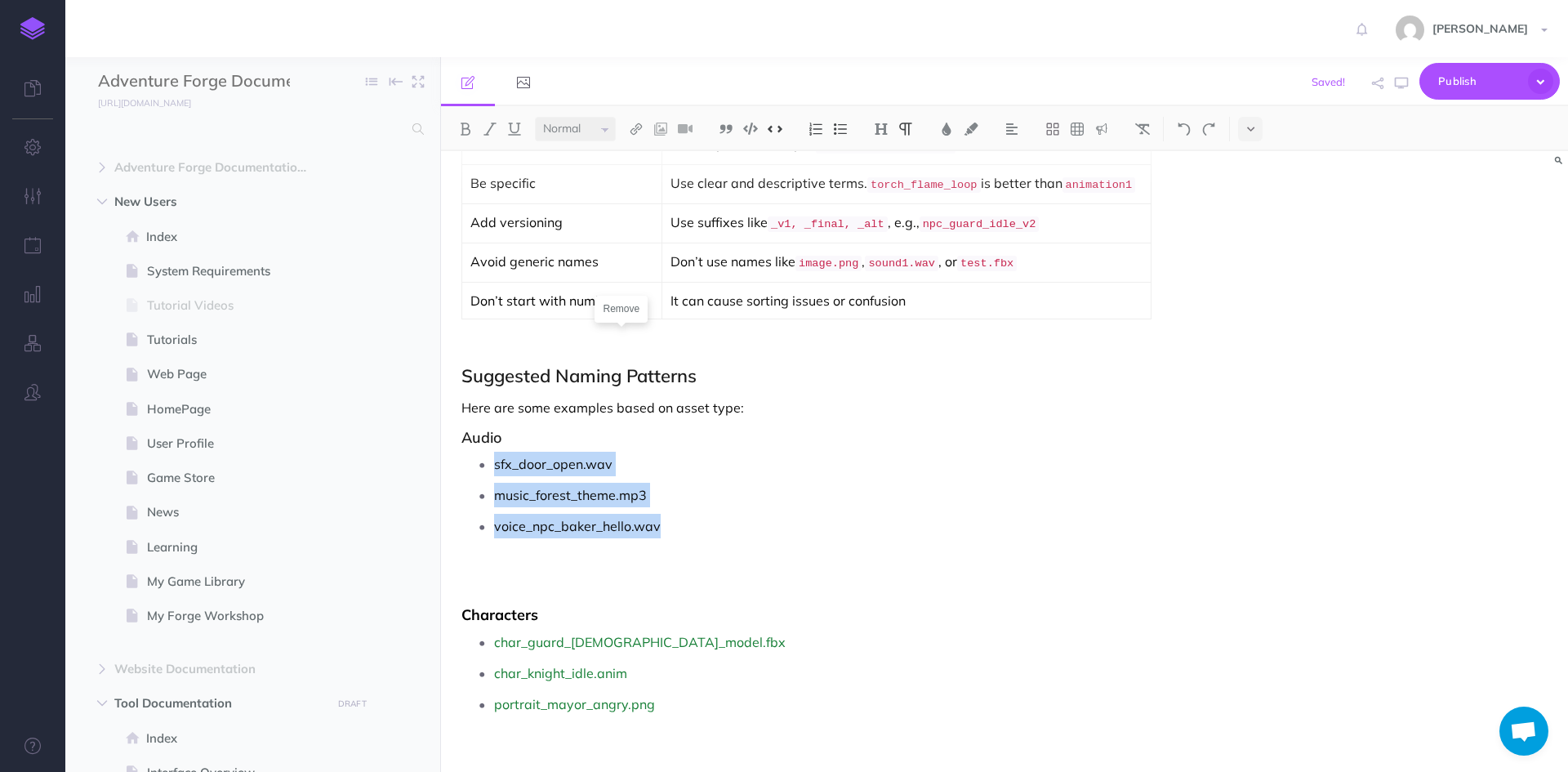
click at [777, 117] on button at bounding box center [775, 129] width 25 height 25
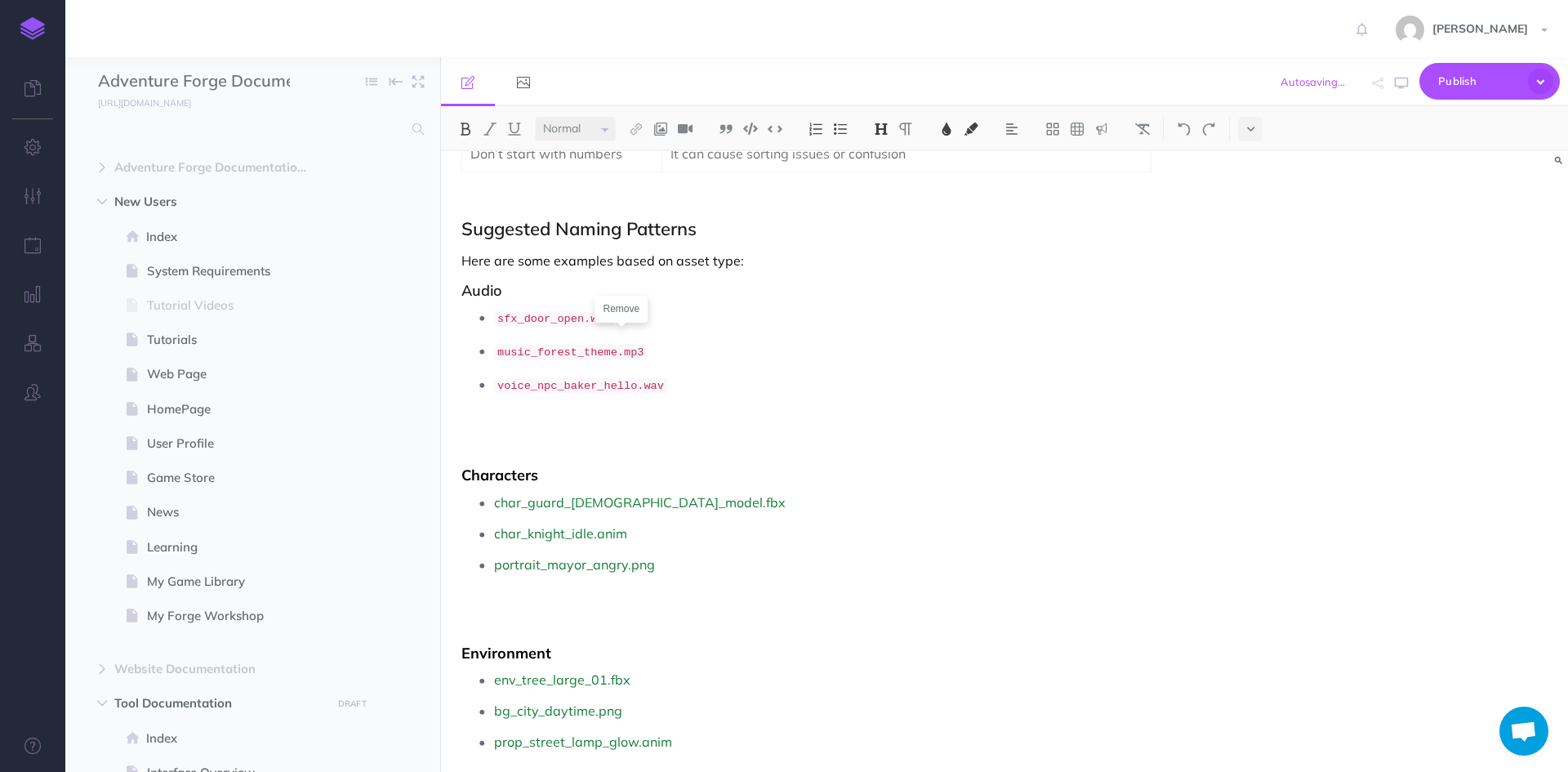
scroll to position [2999, 0]
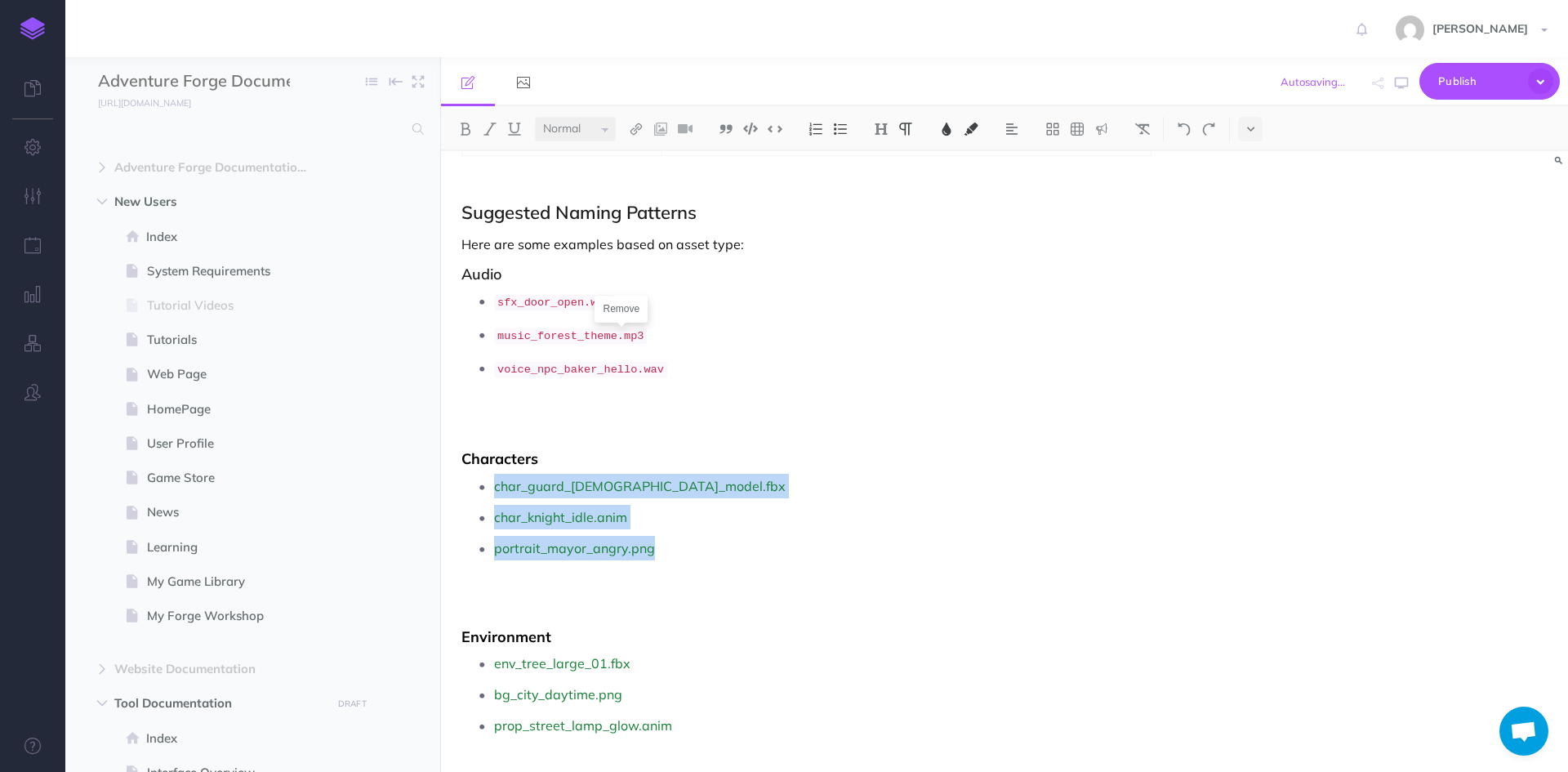
drag, startPoint x: 671, startPoint y: 543, endPoint x: 486, endPoint y: 475, distance: 197.1
click at [486, 475] on ul "char_guard_[DEMOGRAPHIC_DATA]_model.fbx char_knight_idle.anim portrait_mayor_an…" at bounding box center [840, 541] width 740 height 136
click at [1150, 135] on img at bounding box center [1142, 129] width 15 height 13
click at [777, 131] on img at bounding box center [775, 129] width 15 height 12
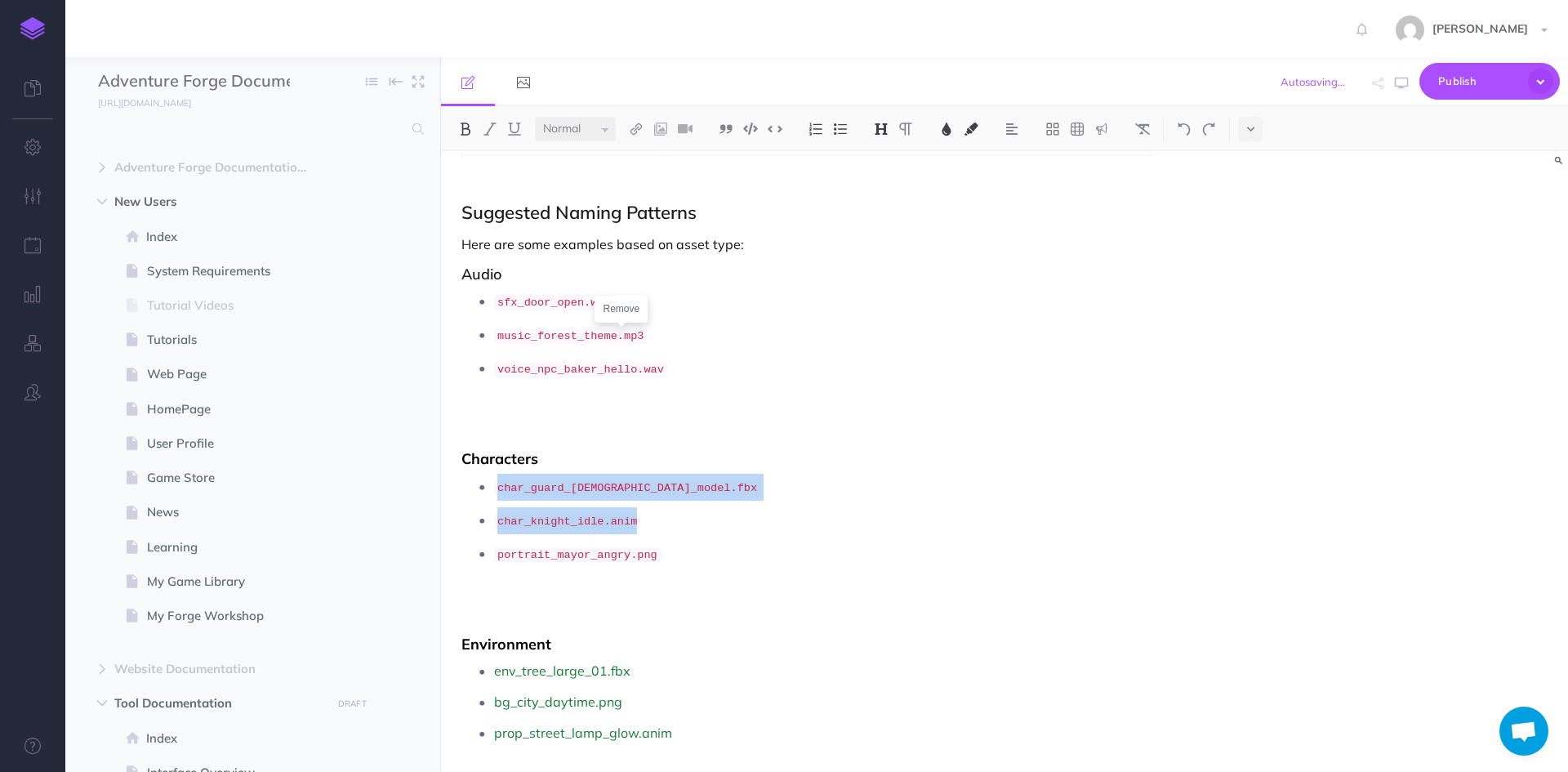
drag, startPoint x: 560, startPoint y: 442, endPoint x: 461, endPoint y: 437, distance: 99.1
click at [1153, 132] on button at bounding box center [1143, 129] width 25 height 25
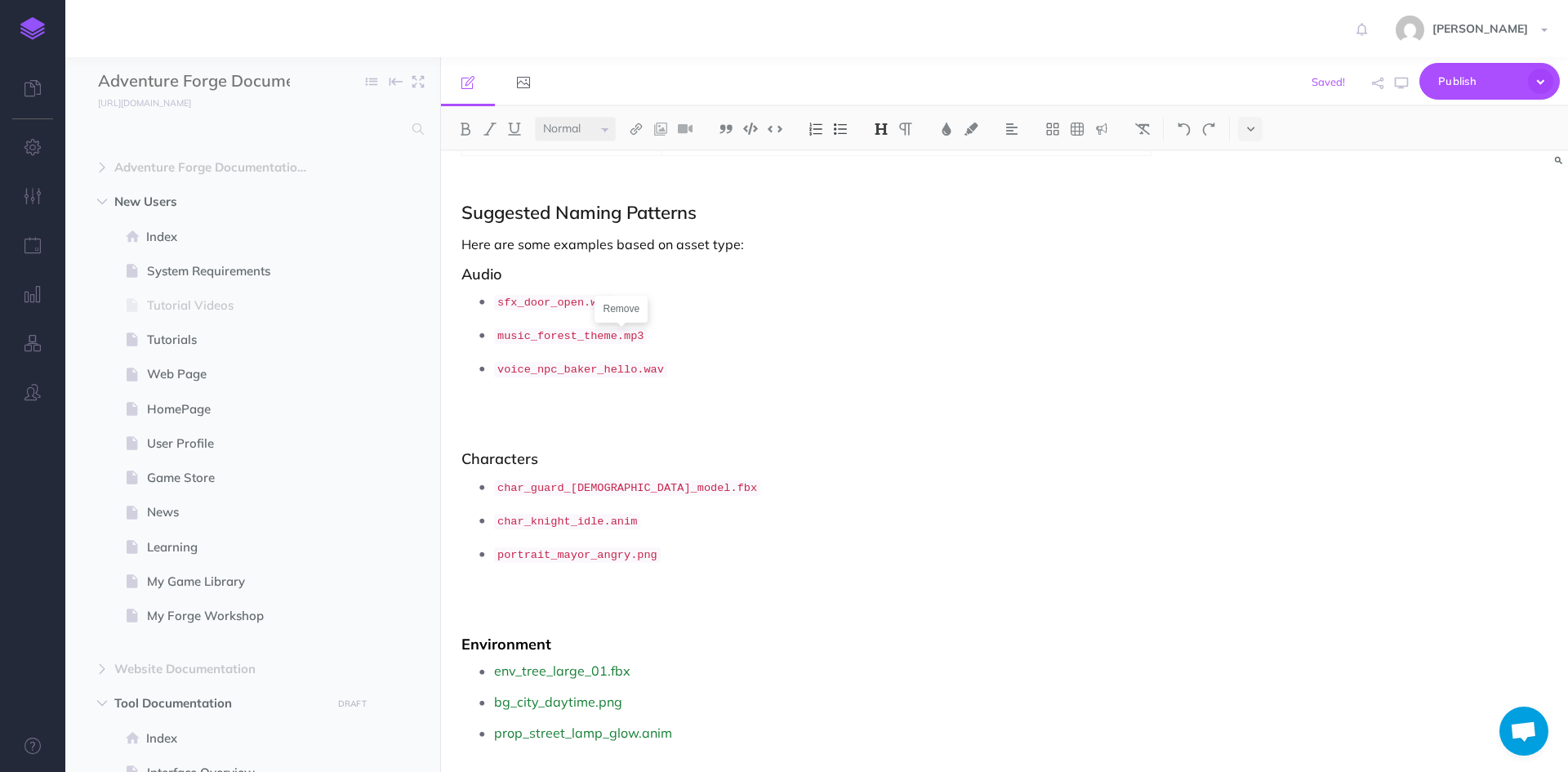
click at [522, 415] on p "voice_npc_baker_hello.wav" at bounding box center [852, 393] width 715 height 76
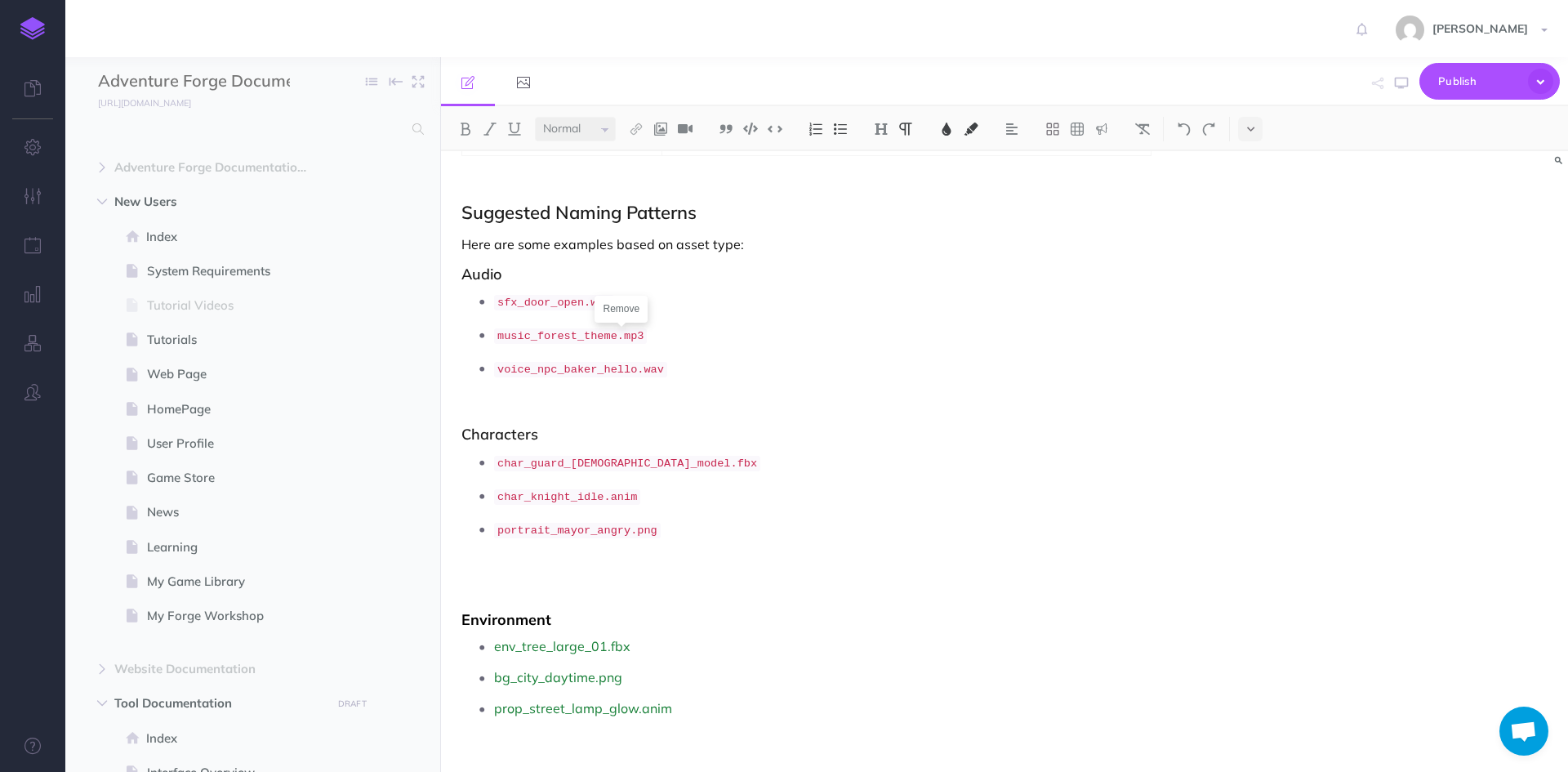
click at [497, 564] on p "portrait_mayor_angry.png" at bounding box center [852, 554] width 715 height 76
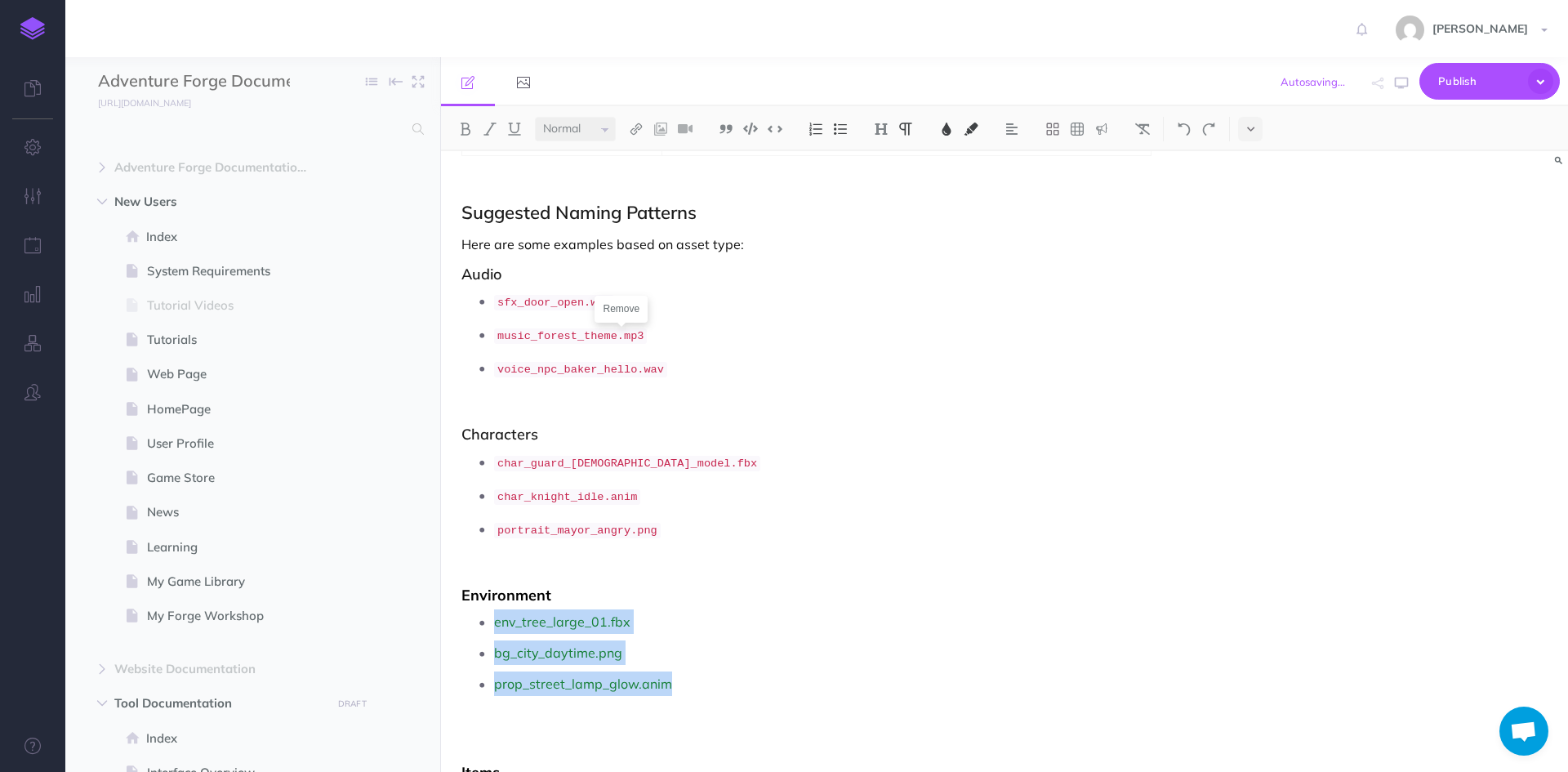
drag, startPoint x: 674, startPoint y: 663, endPoint x: 493, endPoint y: 602, distance: 191.0
click at [493, 609] on ul "env_tree_large_01.fbx bg_city_daytime.png prop_street_lamp_glow.anim" at bounding box center [840, 676] width 740 height 136
click at [1147, 126] on img at bounding box center [1142, 129] width 15 height 13
click at [769, 130] on button at bounding box center [775, 129] width 25 height 25
drag, startPoint x: 534, startPoint y: 570, endPoint x: 457, endPoint y: 571, distance: 77.0
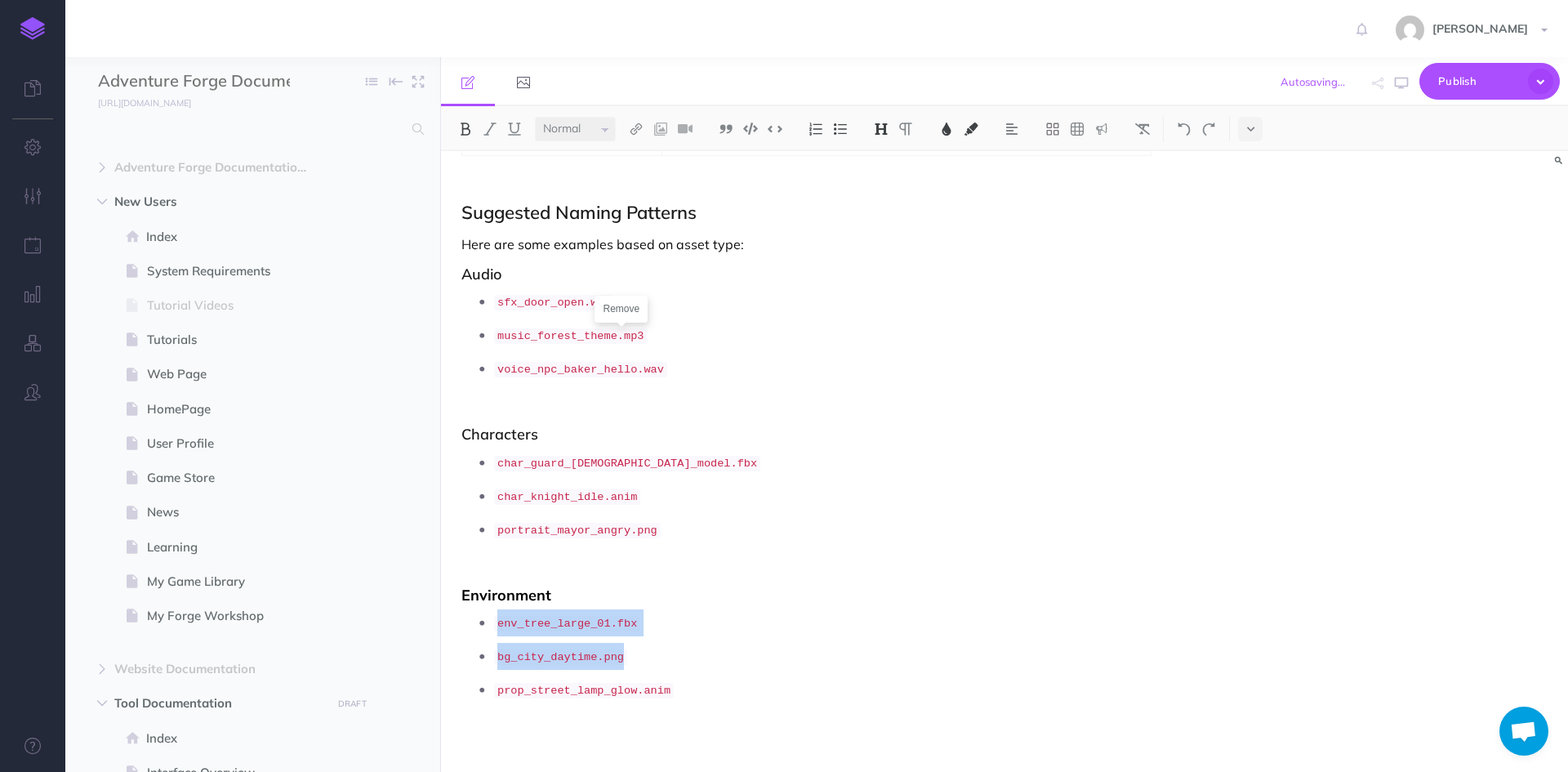
click at [1149, 131] on img at bounding box center [1142, 129] width 15 height 13
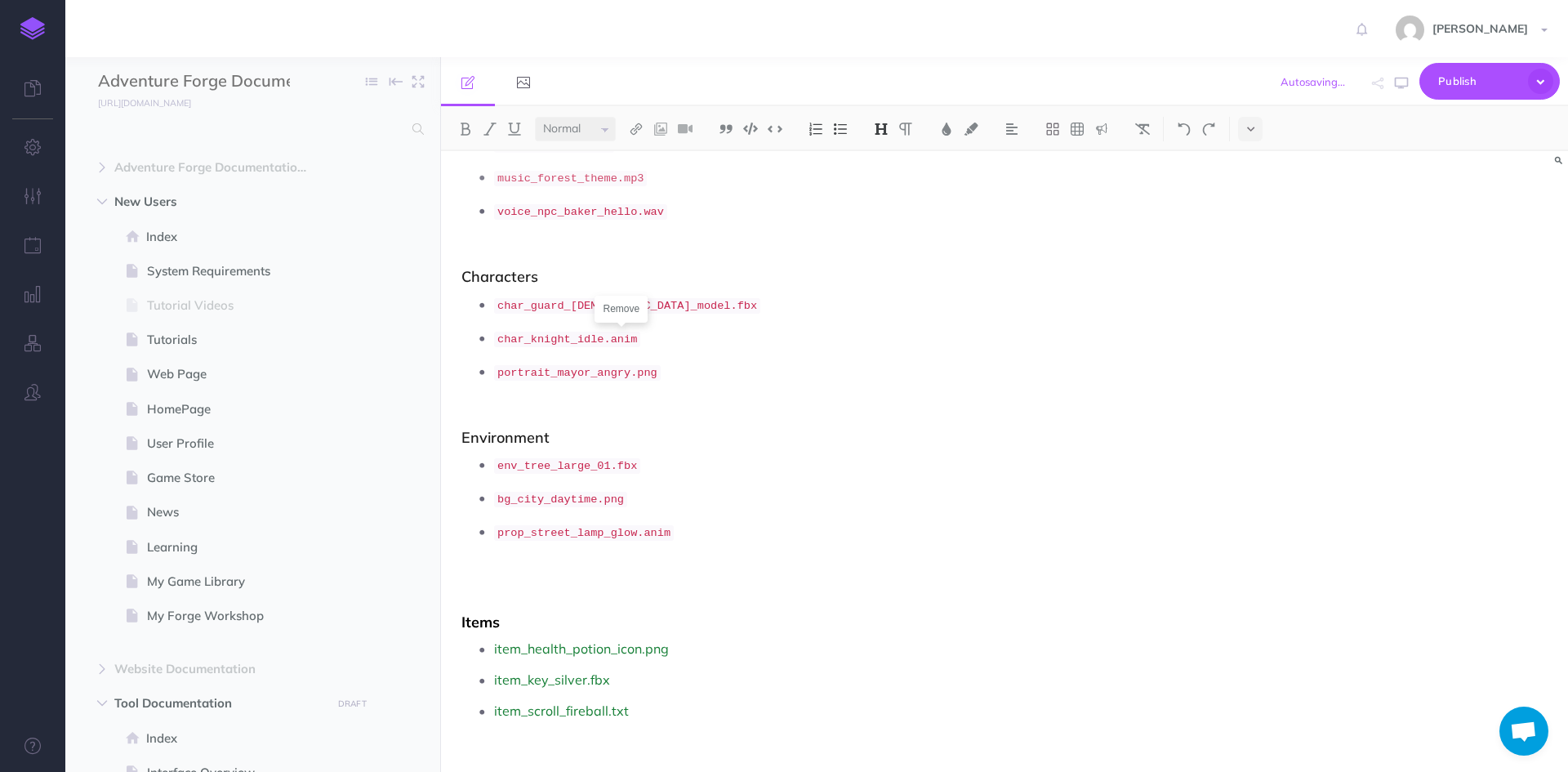
click at [536, 552] on p "prop_street_lamp_glow.anim" at bounding box center [852, 556] width 715 height 76
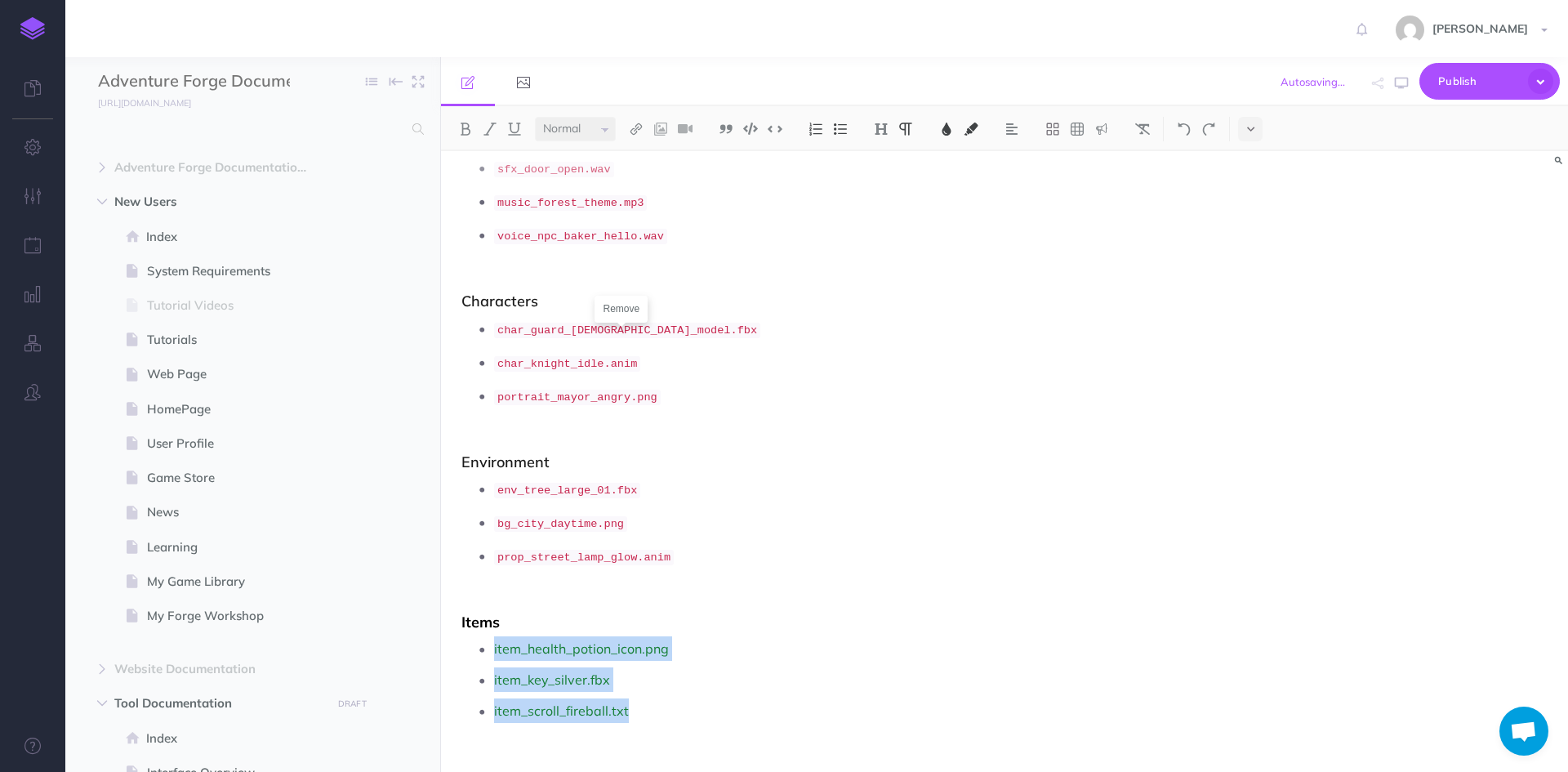
drag, startPoint x: 629, startPoint y: 691, endPoint x: 489, endPoint y: 626, distance: 154.4
click at [489, 636] on ul "item_health_potion_icon.png item_key_silver.fbx item_scroll_fireball.txt" at bounding box center [840, 679] width 740 height 87
click at [1145, 126] on img at bounding box center [1142, 129] width 15 height 13
click at [775, 126] on img at bounding box center [775, 129] width 15 height 12
drag, startPoint x: 513, startPoint y: 601, endPoint x: 451, endPoint y: 599, distance: 62.0
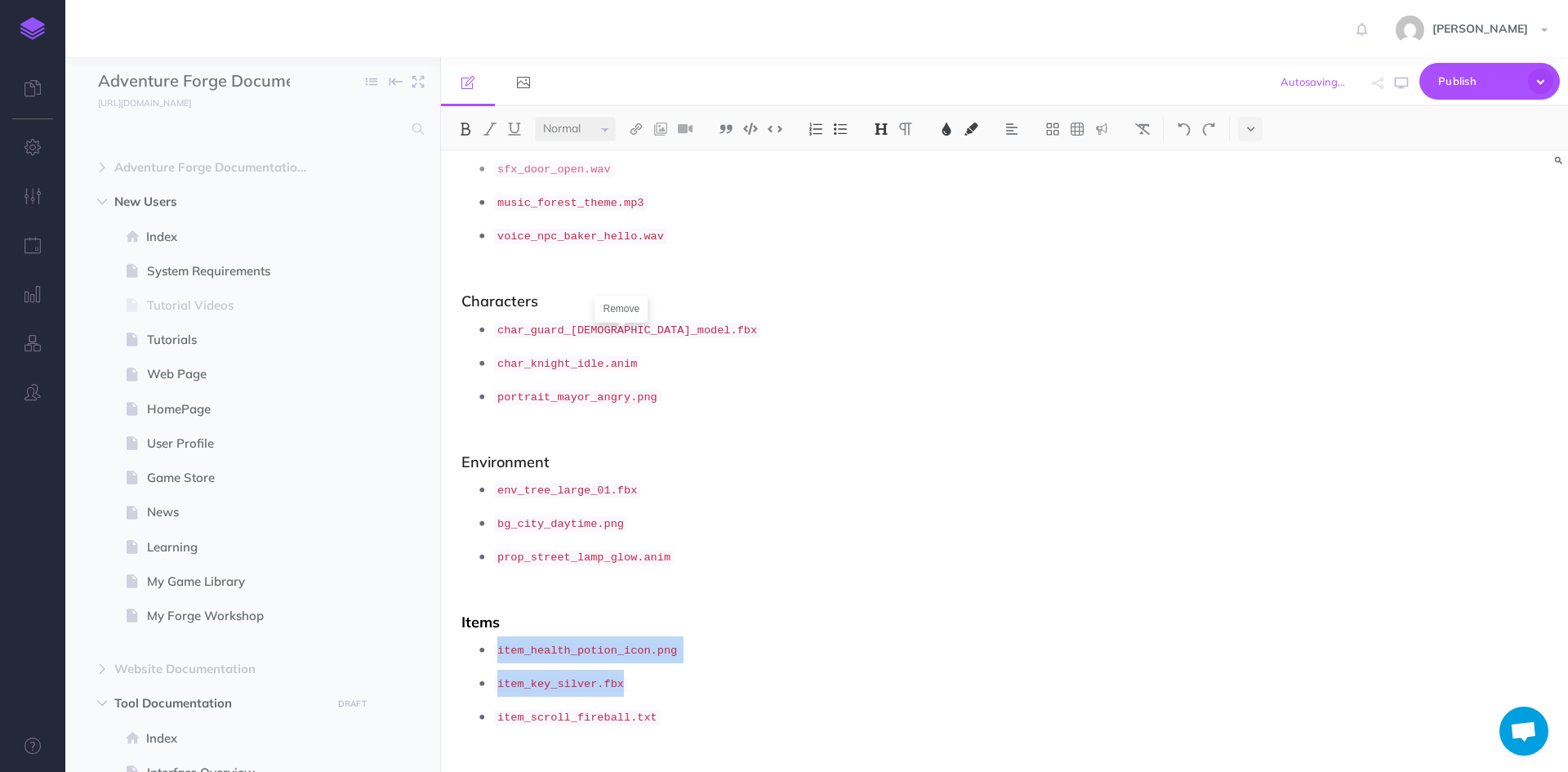
click at [1139, 129] on img at bounding box center [1142, 129] width 15 height 13
click at [970, 509] on p "bg_city_daytime.png" at bounding box center [852, 522] width 715 height 27
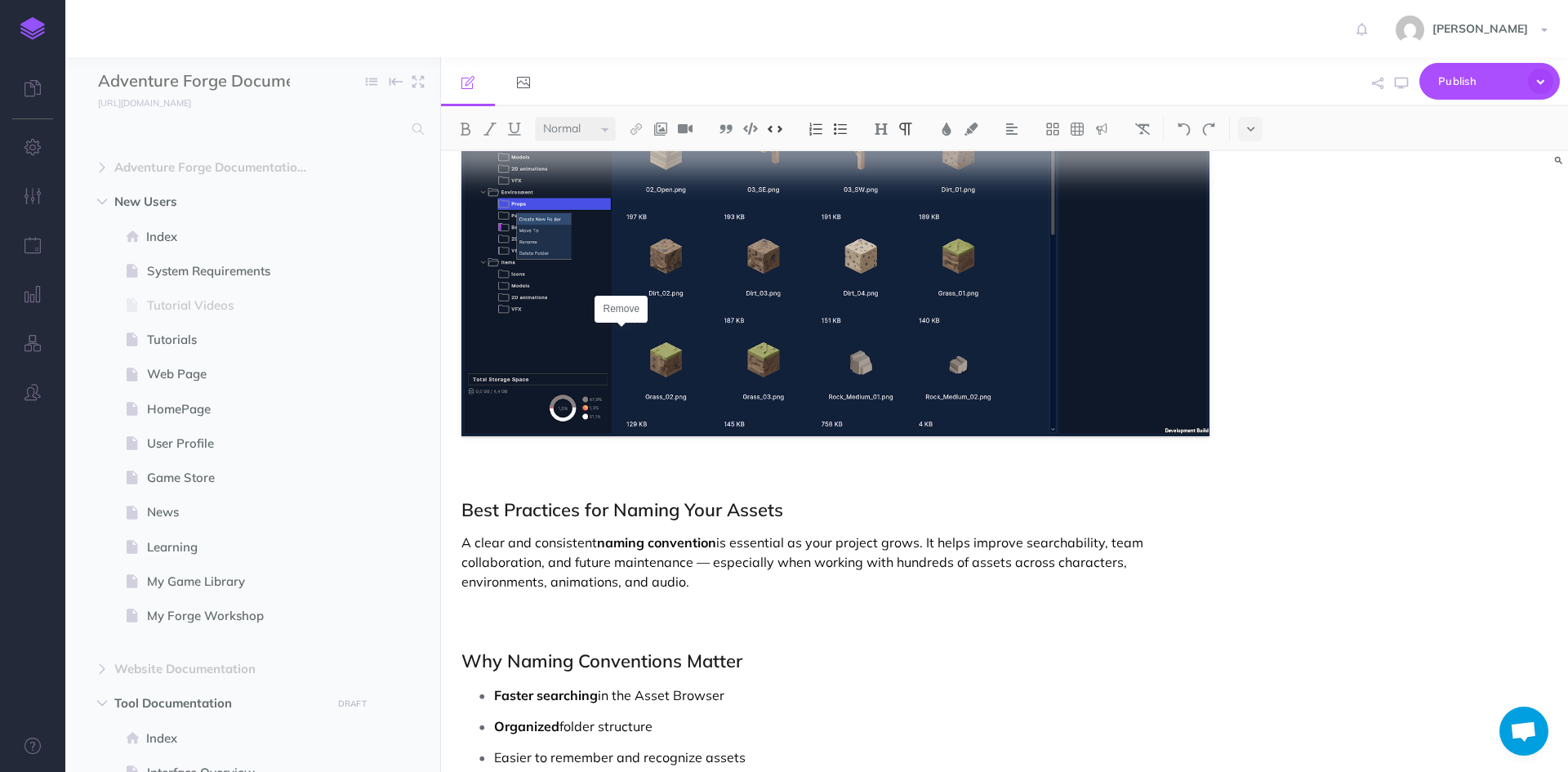
scroll to position [1988, 0]
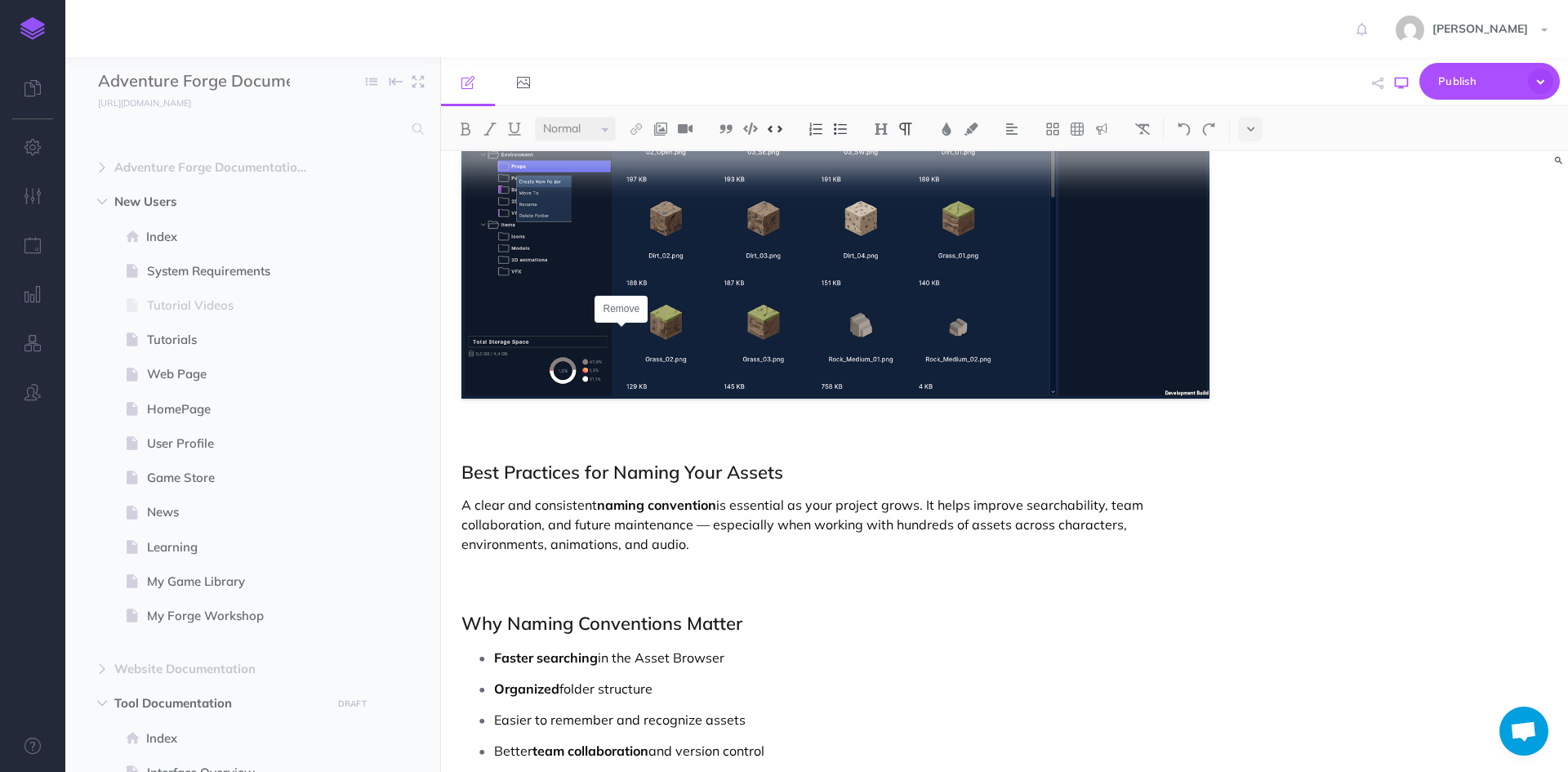
click at [1403, 82] on icon "button" at bounding box center [1401, 83] width 13 height 13
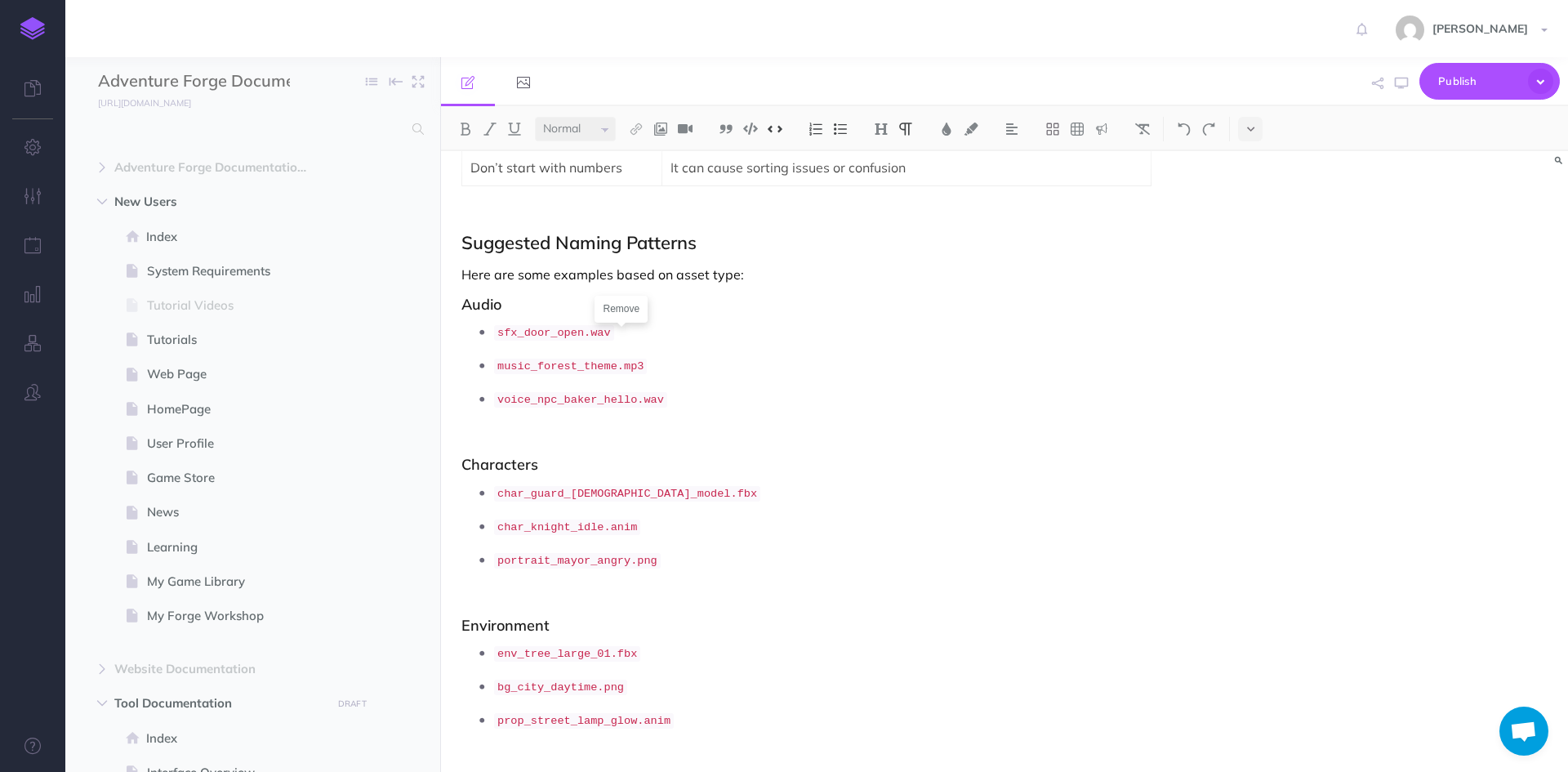
scroll to position [2805, 0]
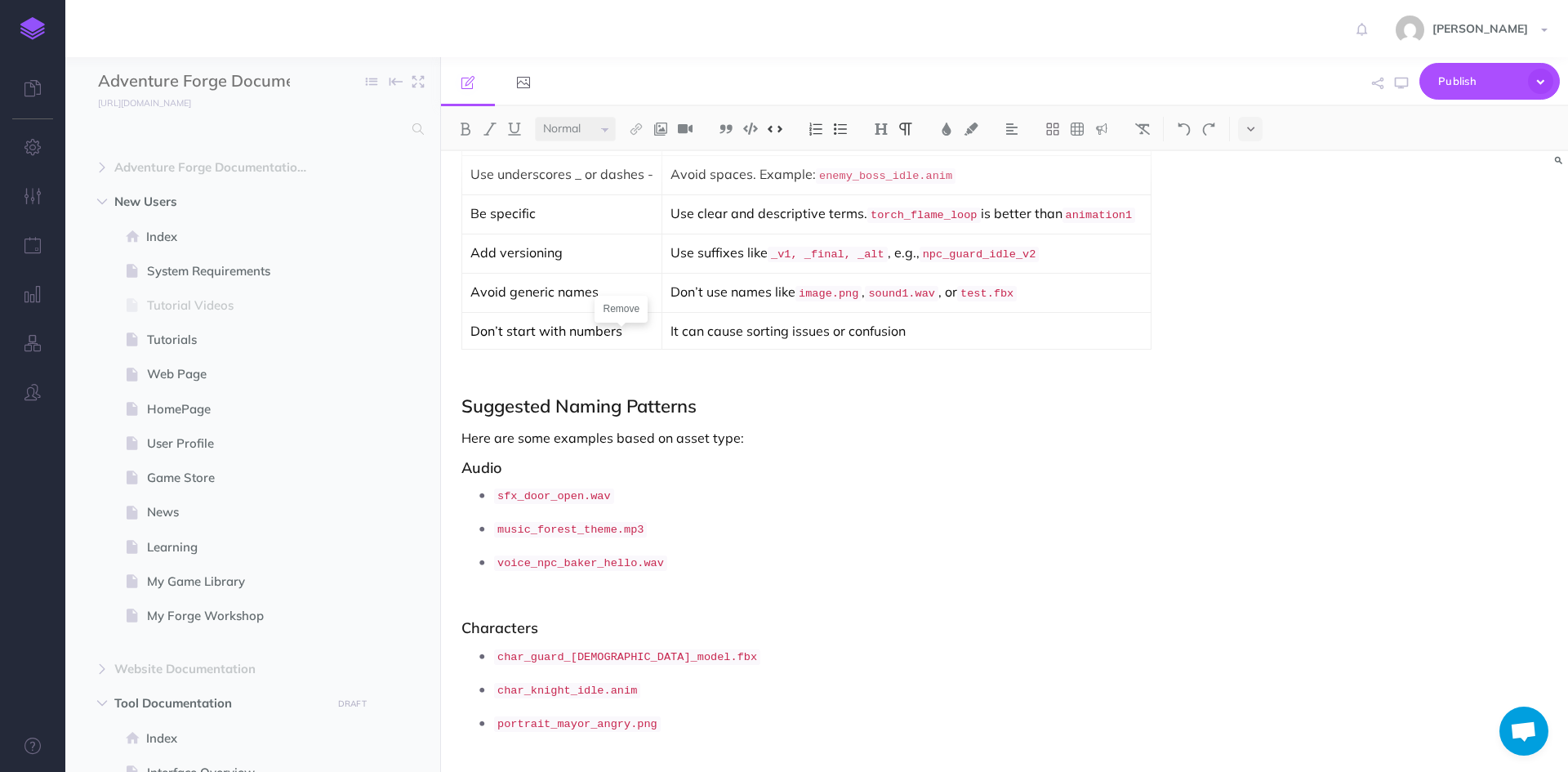
click at [589, 334] on td "Don’t start with numbers" at bounding box center [562, 331] width 200 height 37
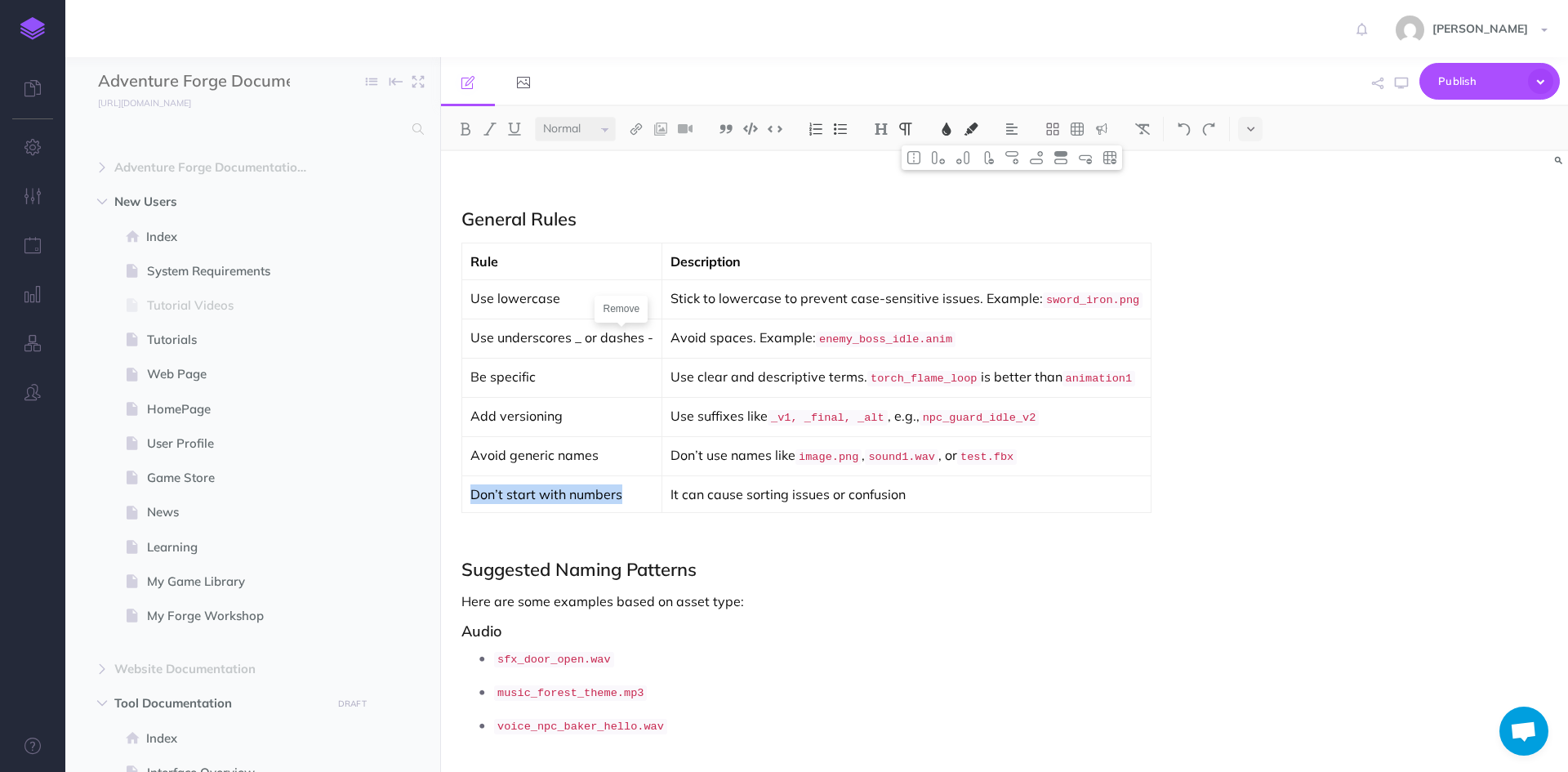
drag, startPoint x: 620, startPoint y: 485, endPoint x: 462, endPoint y: 483, distance: 158.0
click at [462, 483] on td "Don’t start with numbers" at bounding box center [562, 494] width 200 height 37
click at [1146, 123] on img at bounding box center [1142, 129] width 15 height 13
click at [935, 591] on p "Here are some examples based on asset type:" at bounding box center [835, 601] width 749 height 19
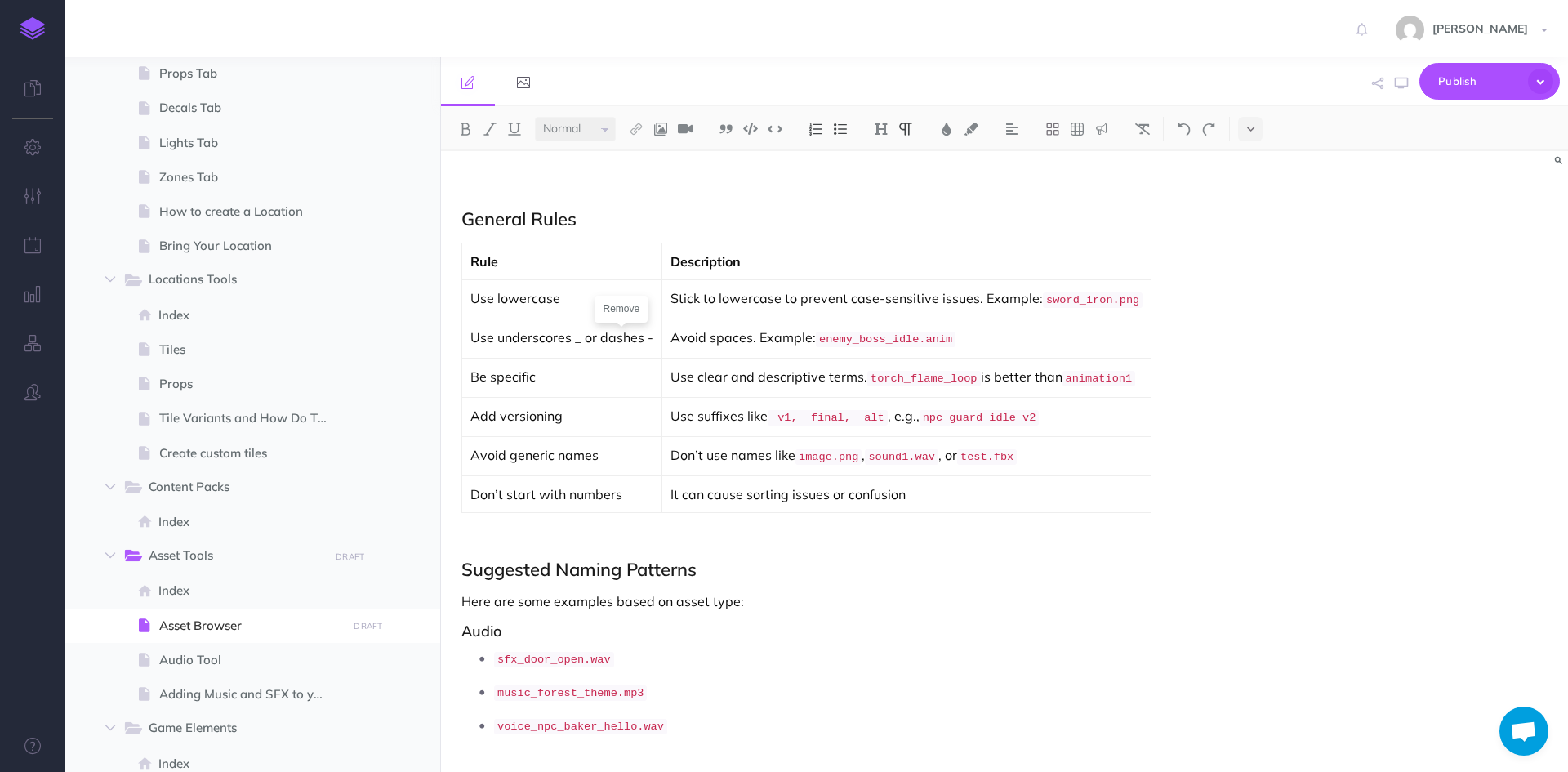
scroll to position [1633, 0]
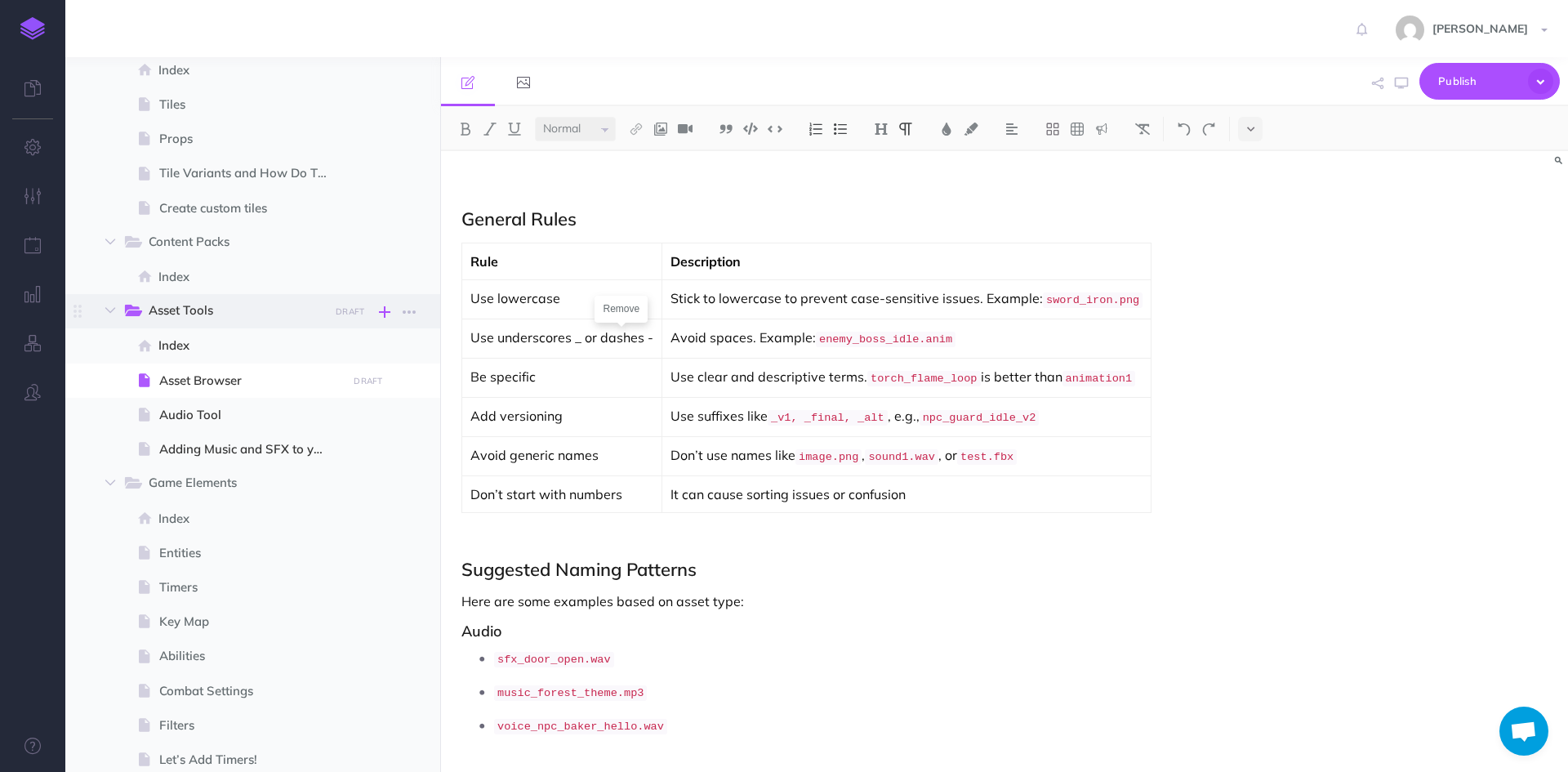
click at [388, 312] on icon "button" at bounding box center [384, 312] width 11 height 19
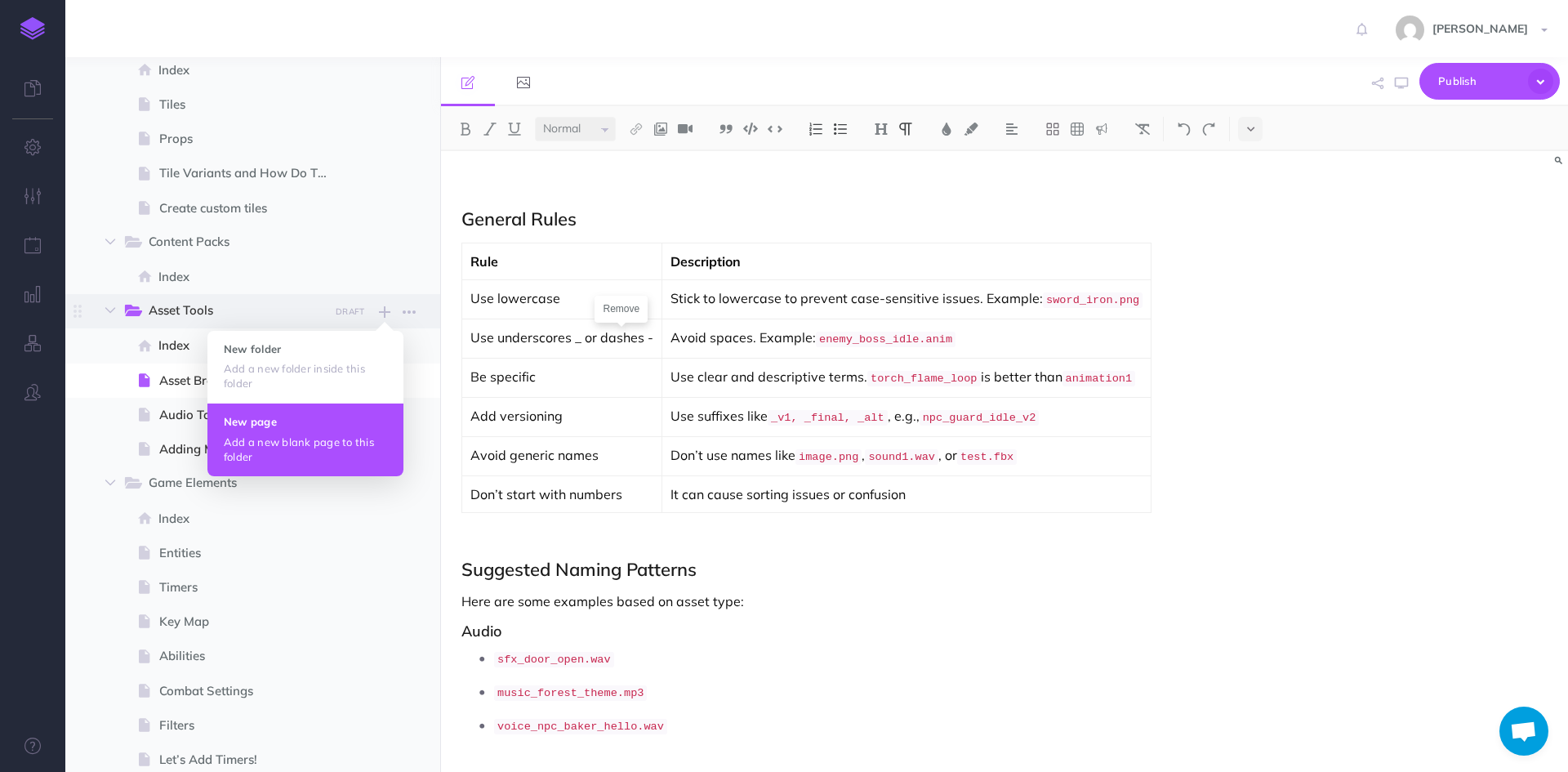
click at [272, 435] on p "Add a new blank page to this folder" at bounding box center [305, 450] width 163 height 30
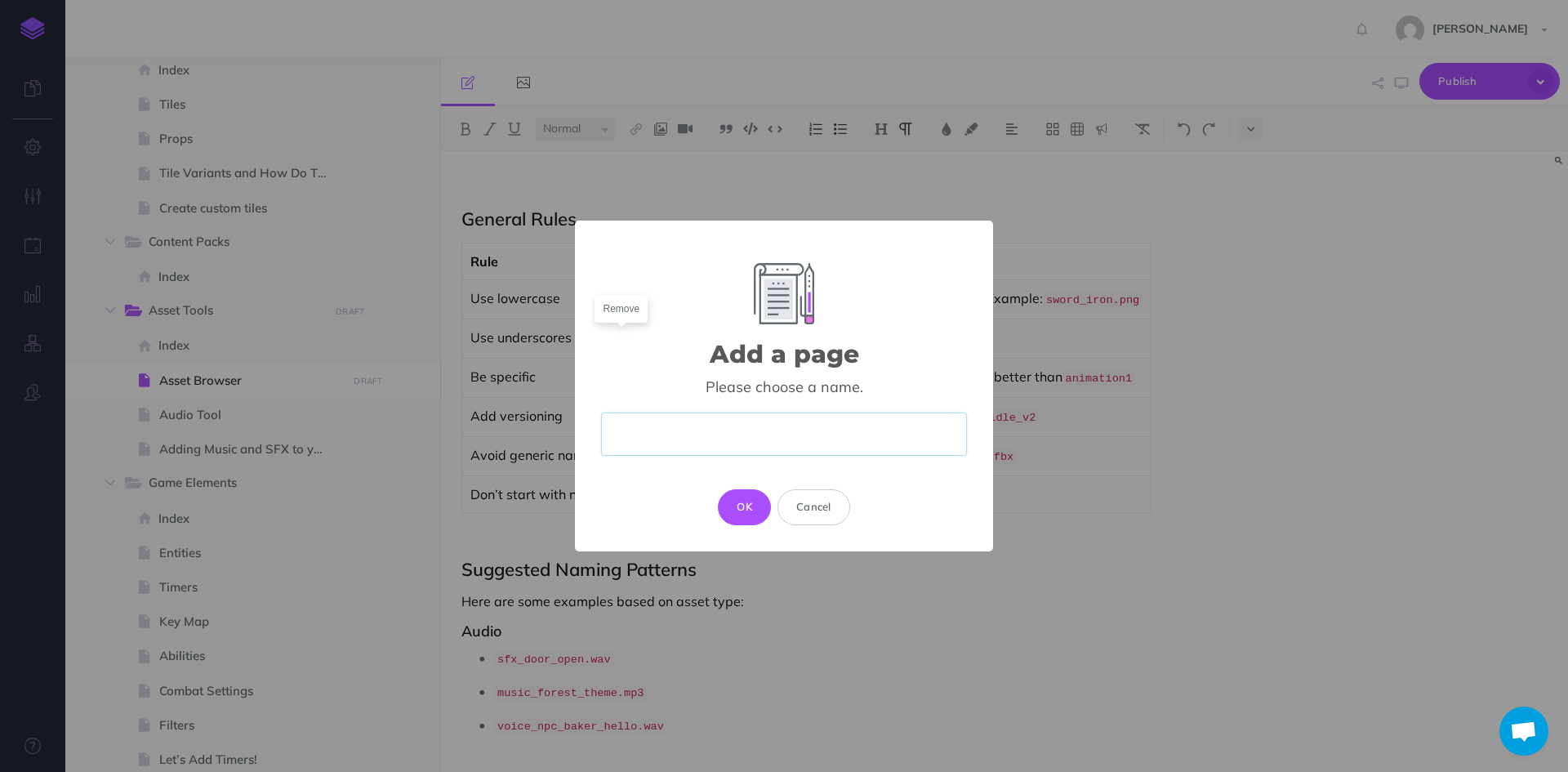
paste input "Creating 2D Animations with the Asset Browser"
type input "Creating 2D Animations with the Asset Browser"
click at [761, 499] on button "OK" at bounding box center [744, 506] width 53 height 36
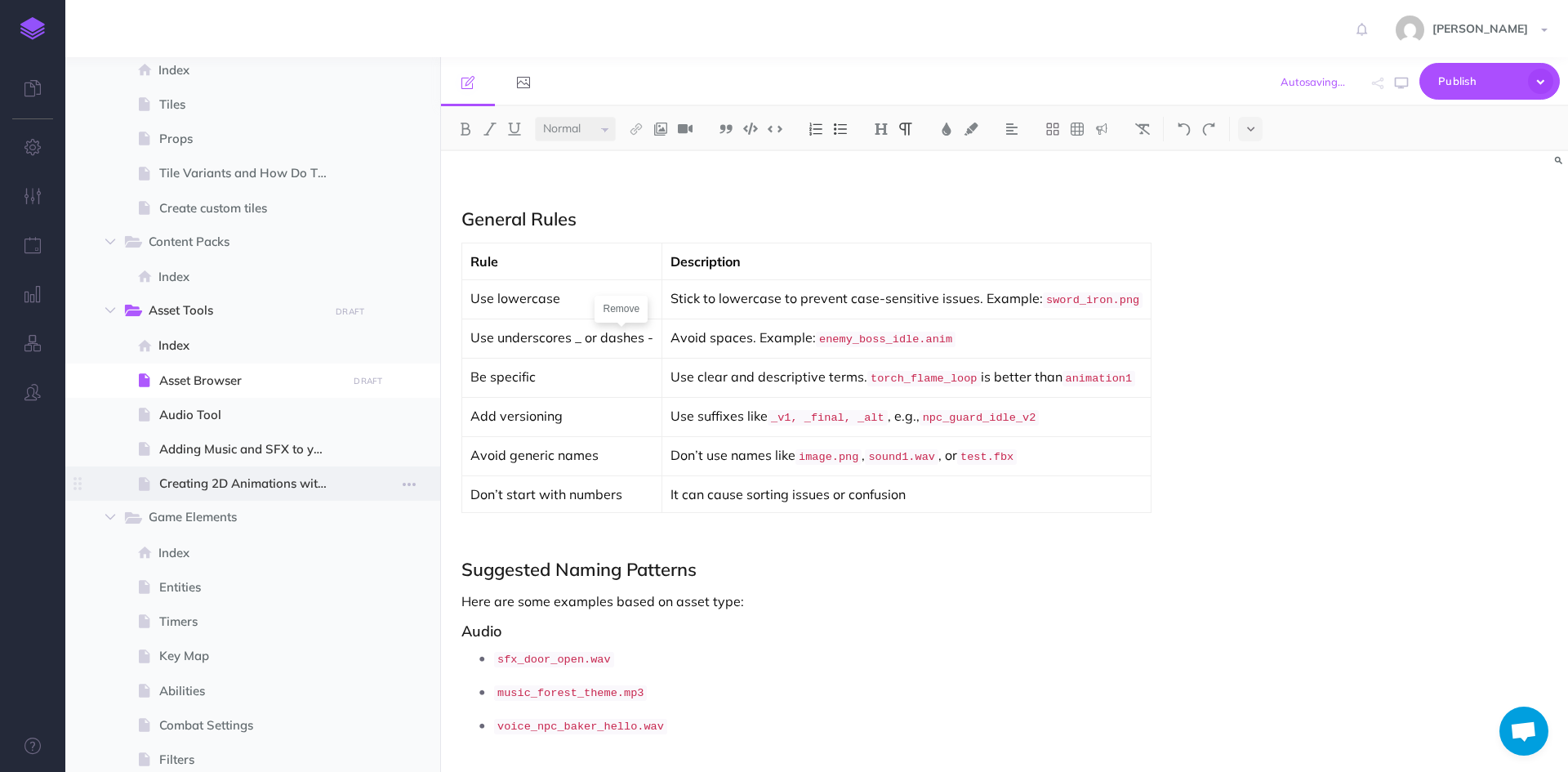
click at [209, 472] on span at bounding box center [253, 483] width 375 height 34
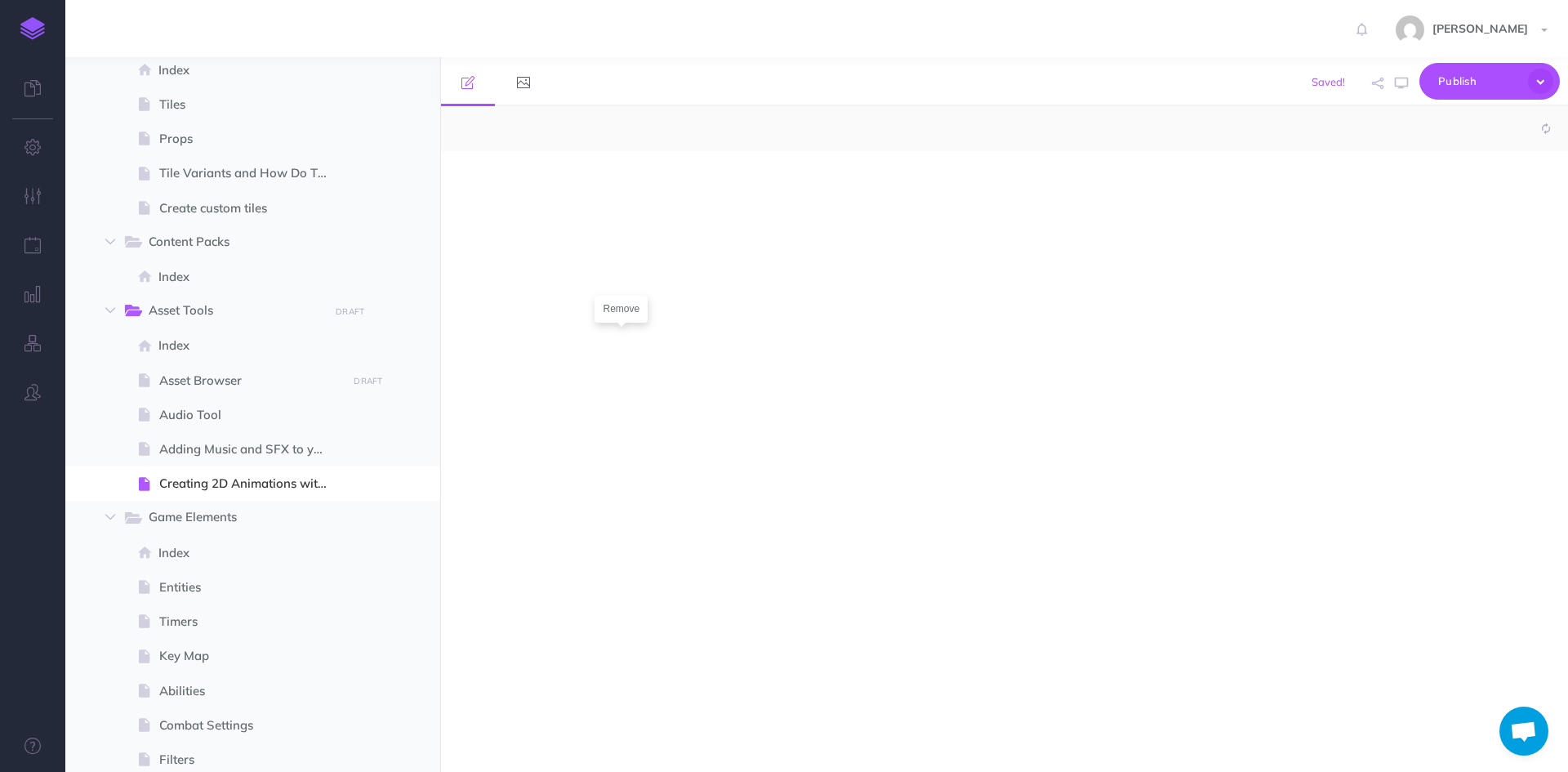
select select "null"
click at [770, 441] on div at bounding box center [835, 453] width 789 height 605
